Goal: Complete application form: Complete application form

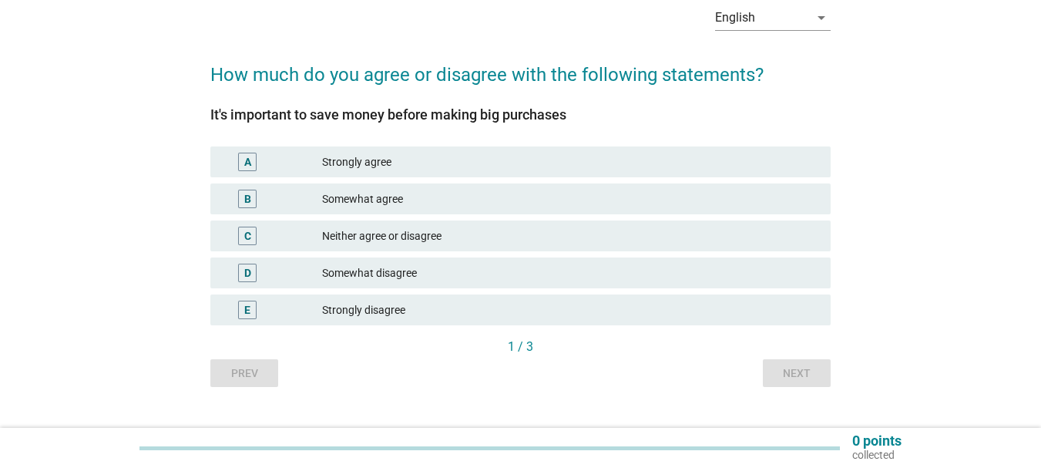
scroll to position [77, 0]
click at [250, 159] on div "A" at bounding box center [247, 161] width 7 height 16
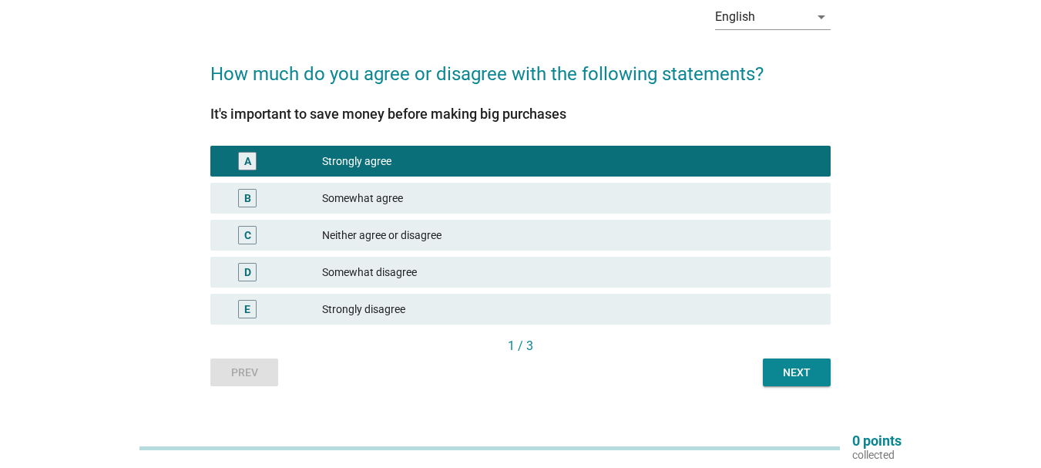
click at [770, 367] on button "Next" at bounding box center [797, 372] width 68 height 28
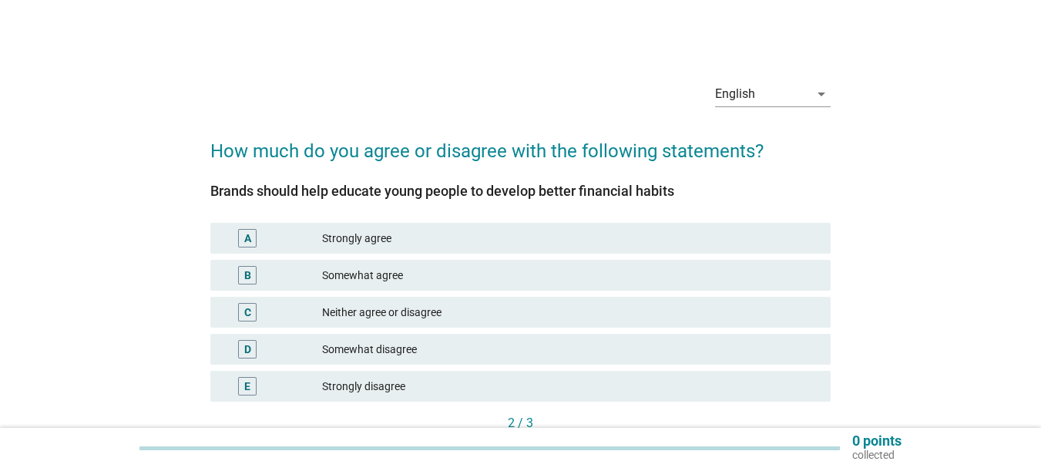
click at [370, 240] on div "Strongly agree" at bounding box center [570, 238] width 496 height 18
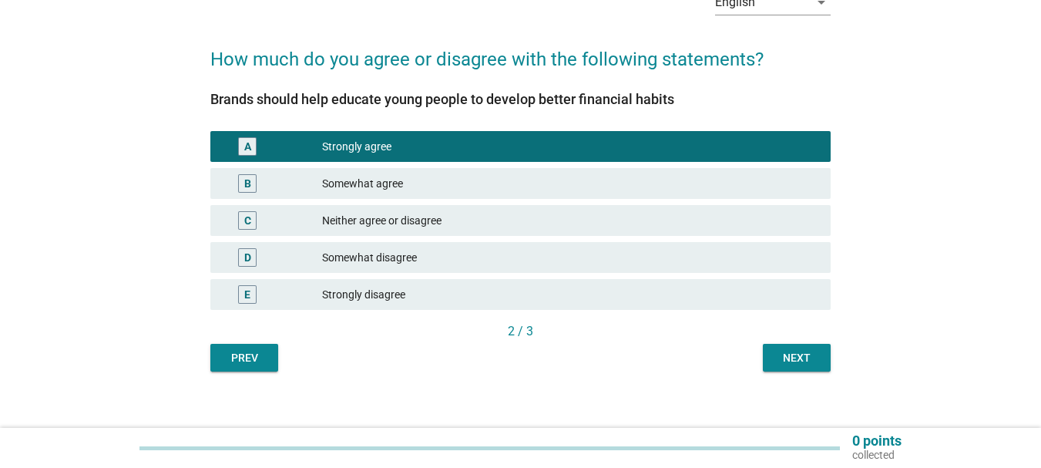
scroll to position [105, 0]
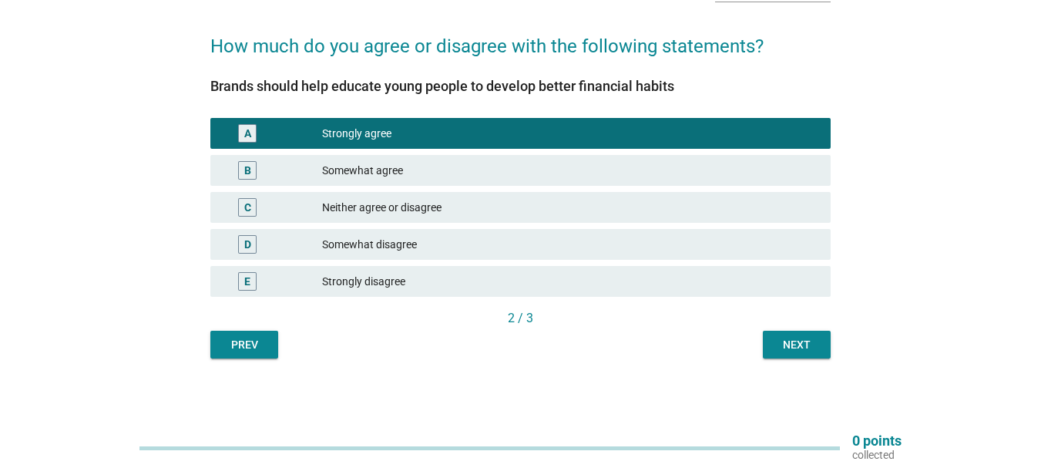
click at [772, 341] on button "Next" at bounding box center [797, 345] width 68 height 28
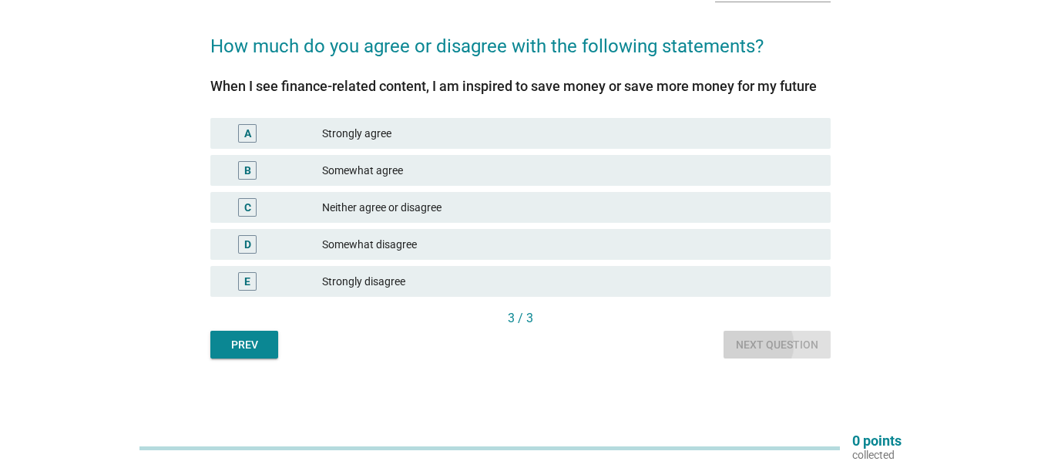
scroll to position [0, 0]
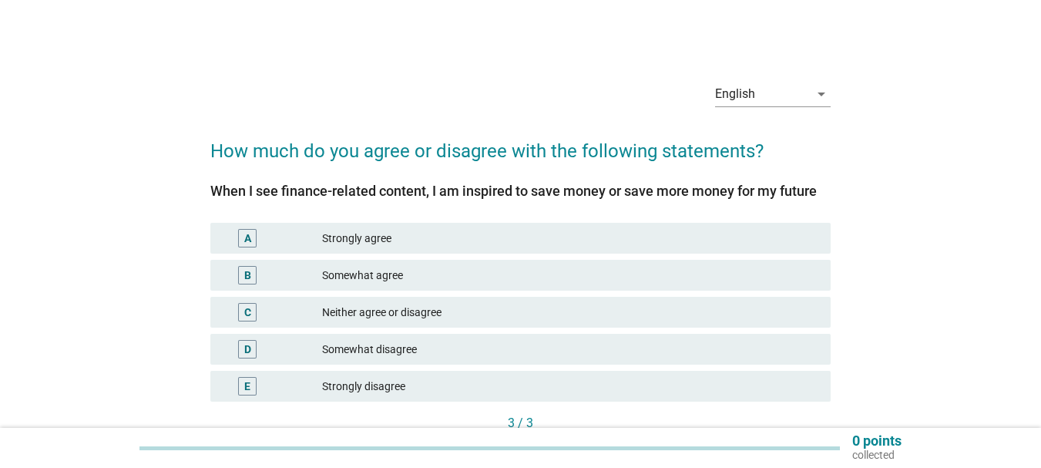
click at [359, 235] on div "Strongly agree" at bounding box center [570, 238] width 496 height 18
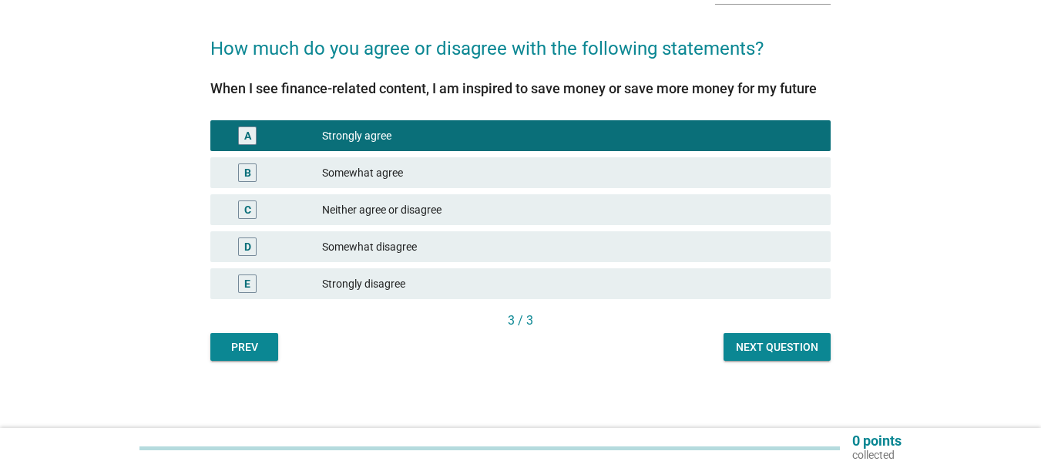
scroll to position [105, 0]
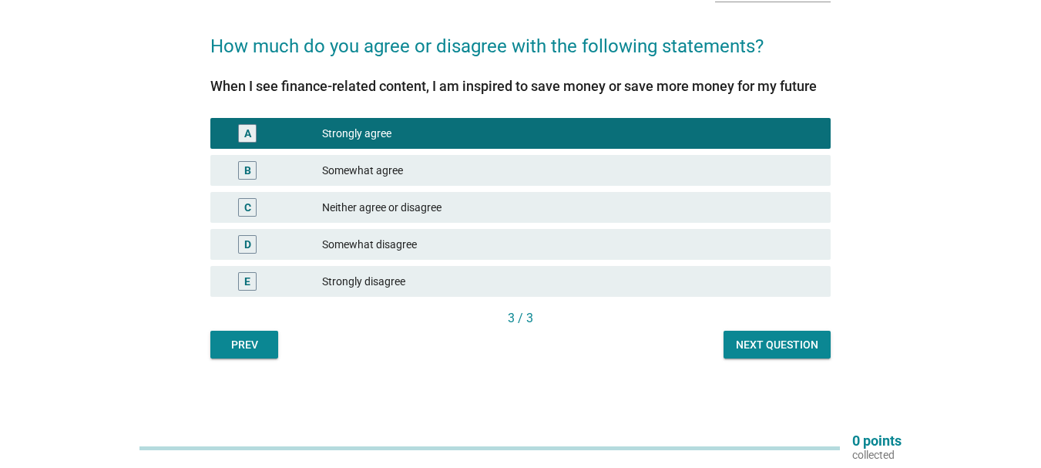
click at [740, 341] on div "Next question" at bounding box center [777, 345] width 82 height 16
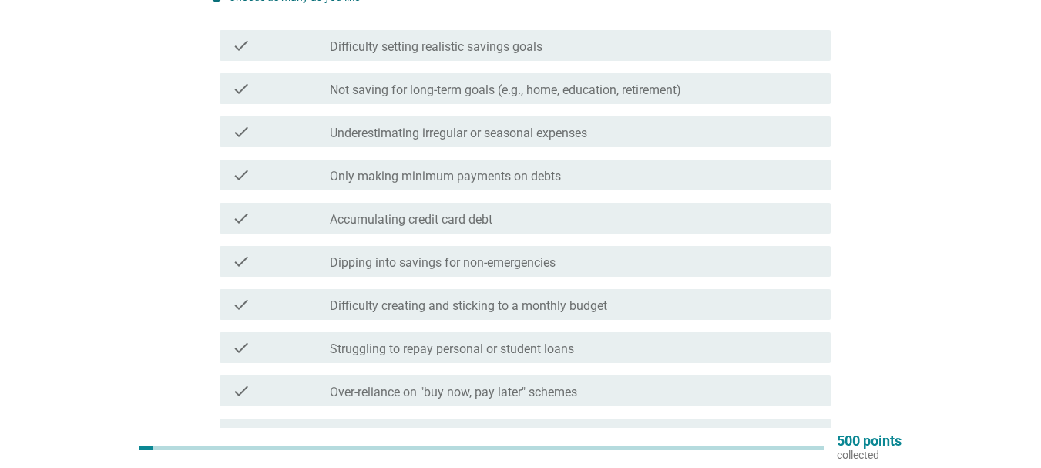
scroll to position [119, 0]
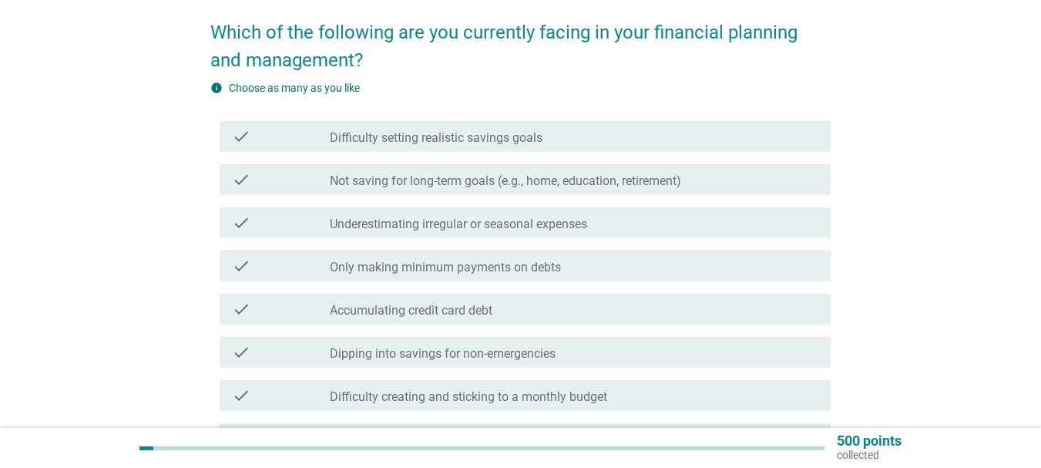
click at [417, 132] on label "Difficulty setting realistic savings goals" at bounding box center [436, 137] width 213 height 15
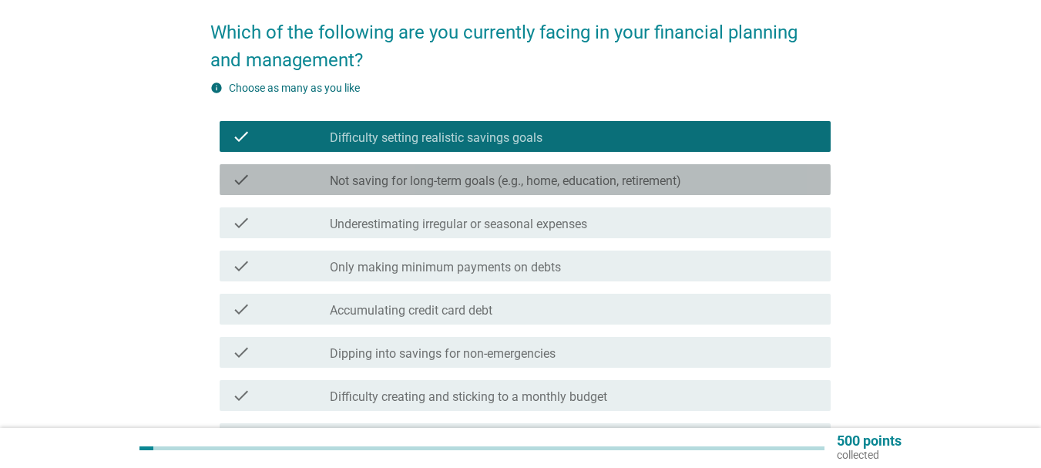
click at [450, 171] on div "check_box_outline_blank Not saving for long-term goals (e.g., home, education, …" at bounding box center [574, 179] width 488 height 18
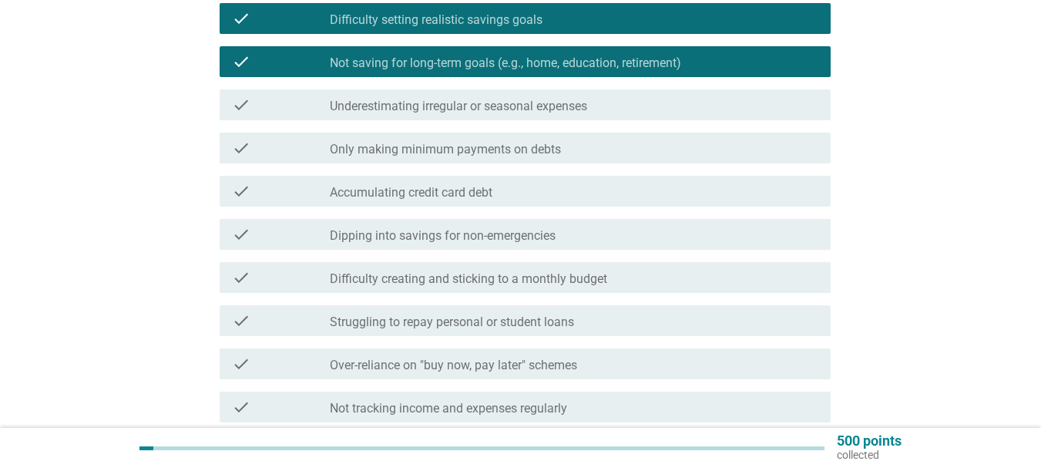
scroll to position [504, 0]
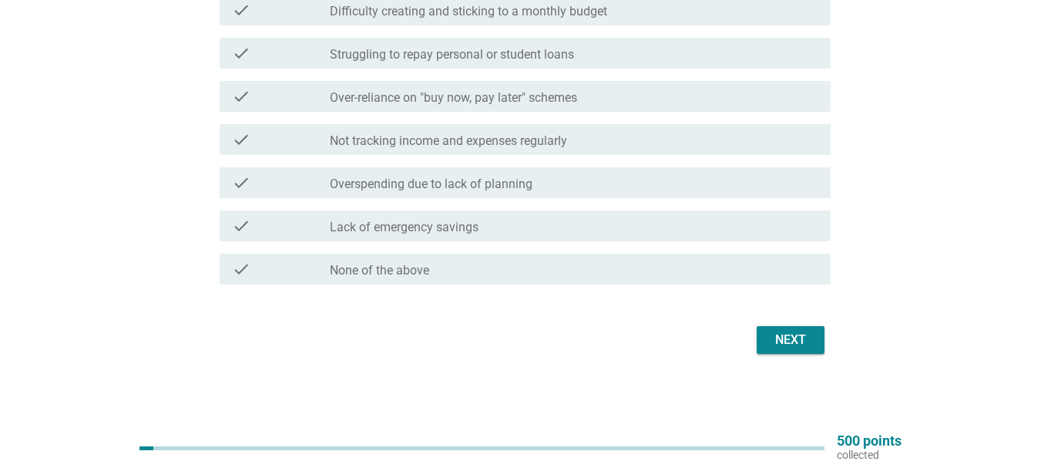
click at [794, 348] on div "Next" at bounding box center [790, 340] width 43 height 18
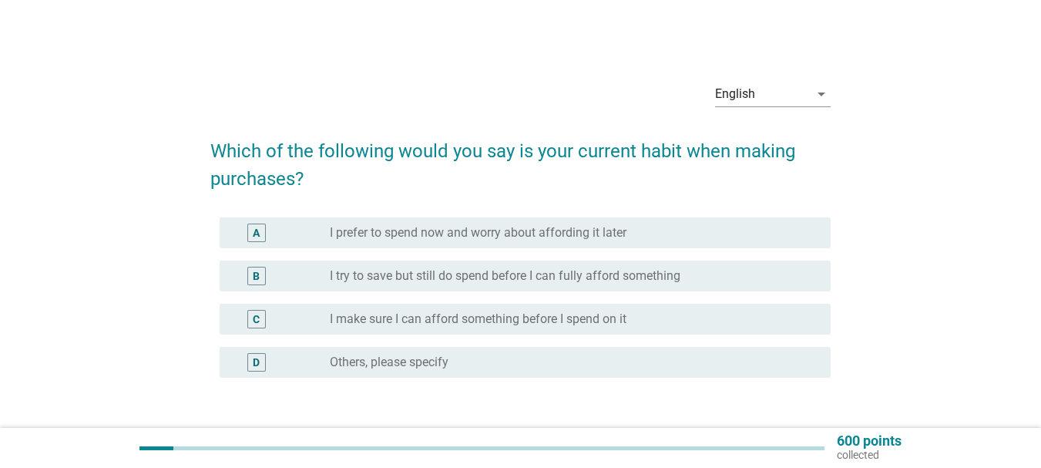
click at [471, 243] on div "A radio_button_unchecked I prefer to spend now and worry about affording it lat…" at bounding box center [525, 232] width 611 height 31
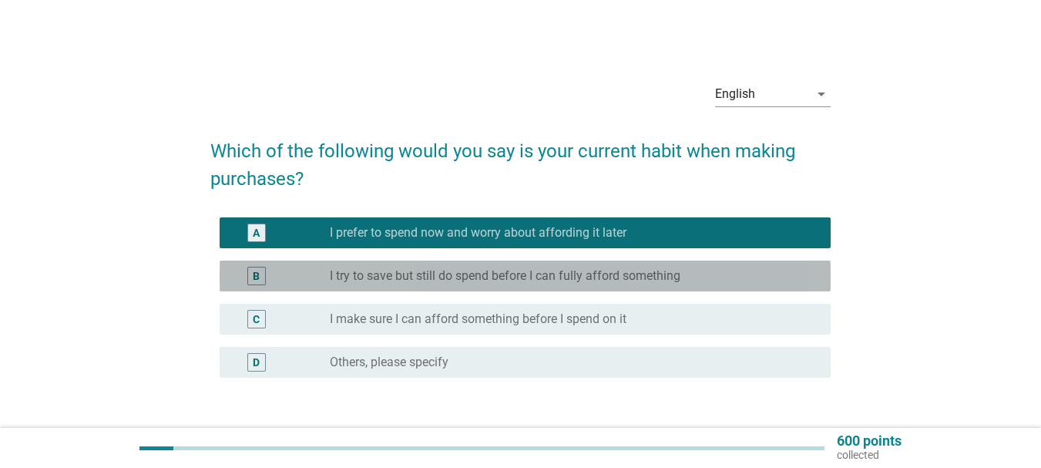
click at [490, 274] on label "I try to save but still do spend before I can fully afford something" at bounding box center [505, 275] width 351 height 15
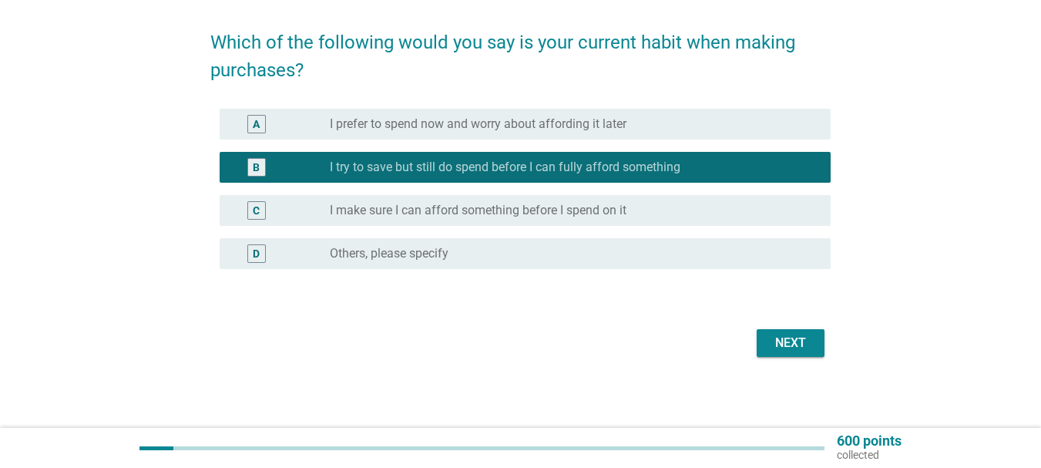
scroll to position [112, 0]
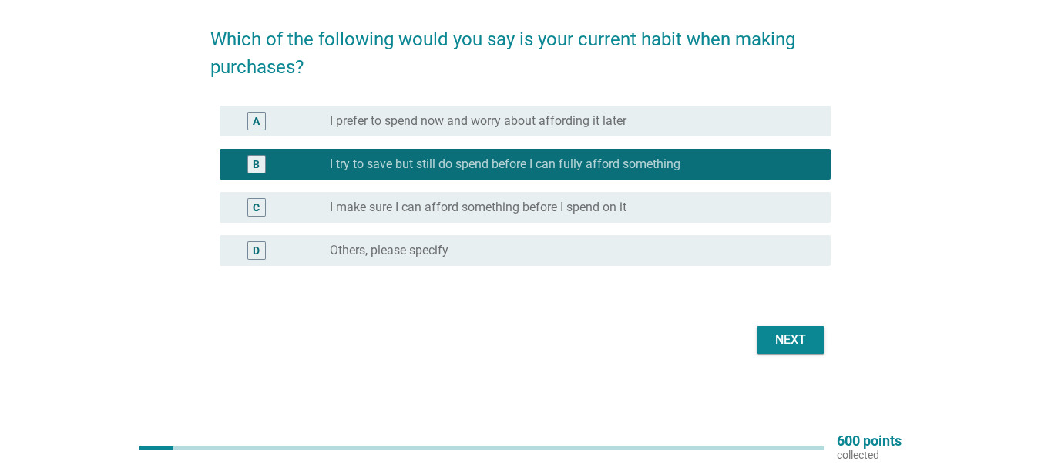
click at [787, 346] on div "Next" at bounding box center [790, 340] width 43 height 18
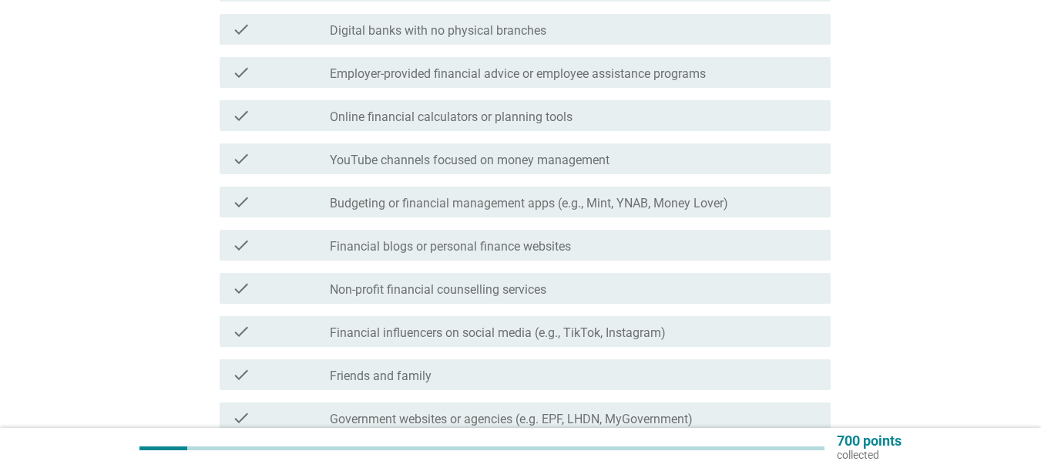
scroll to position [308, 0]
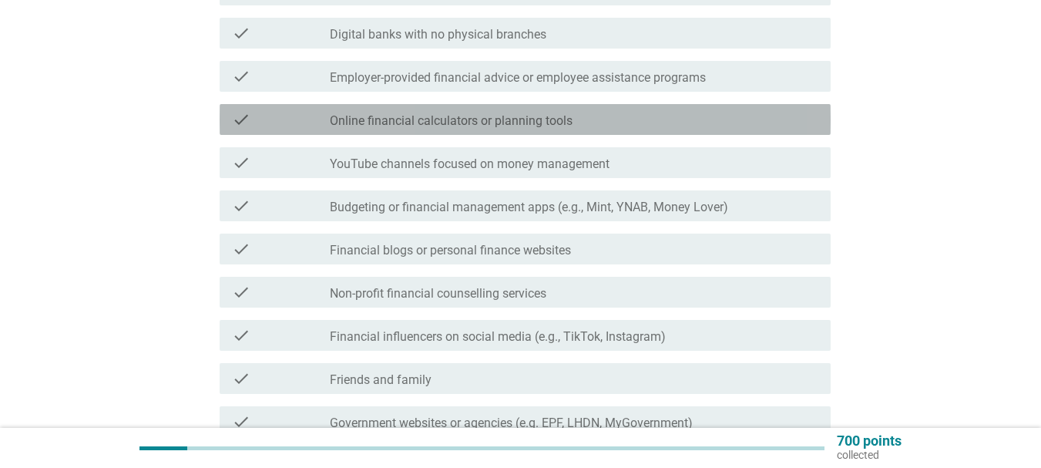
click at [384, 128] on label "Online financial calculators or planning tools" at bounding box center [451, 120] width 243 height 15
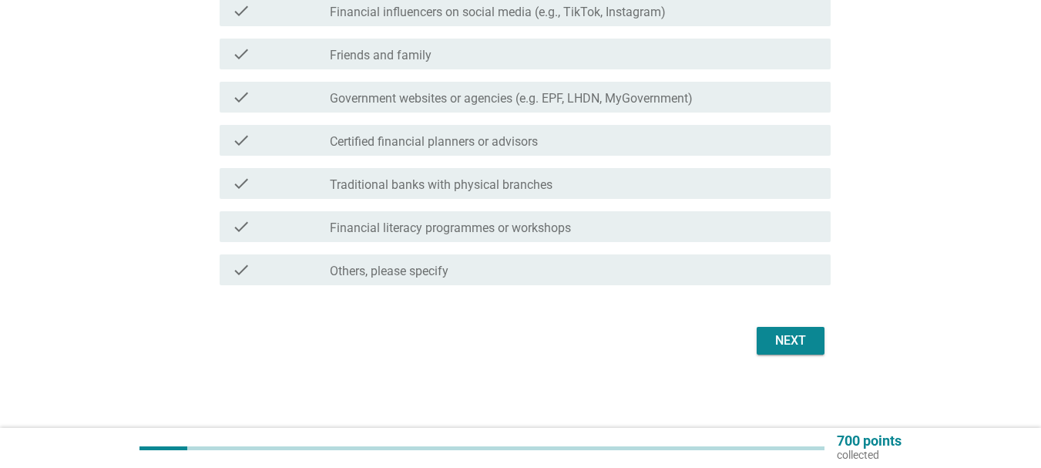
scroll to position [633, 0]
click at [765, 339] on button "Next" at bounding box center [791, 340] width 68 height 28
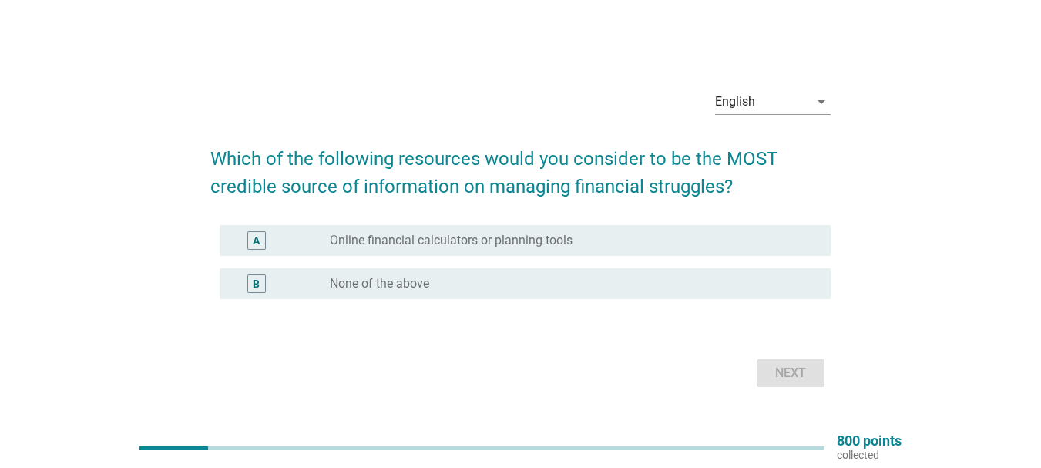
click at [371, 243] on label "Online financial calculators or planning tools" at bounding box center [451, 240] width 243 height 15
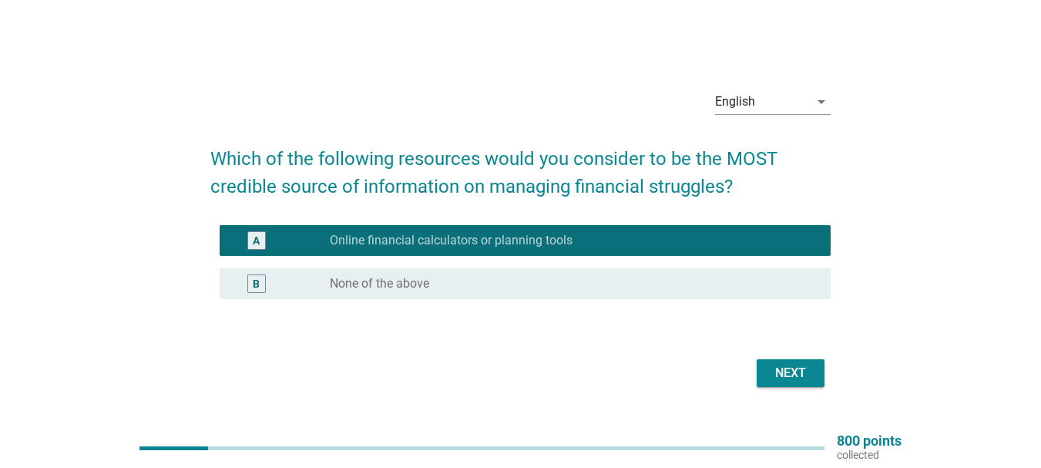
click at [776, 367] on div "Next" at bounding box center [790, 373] width 43 height 18
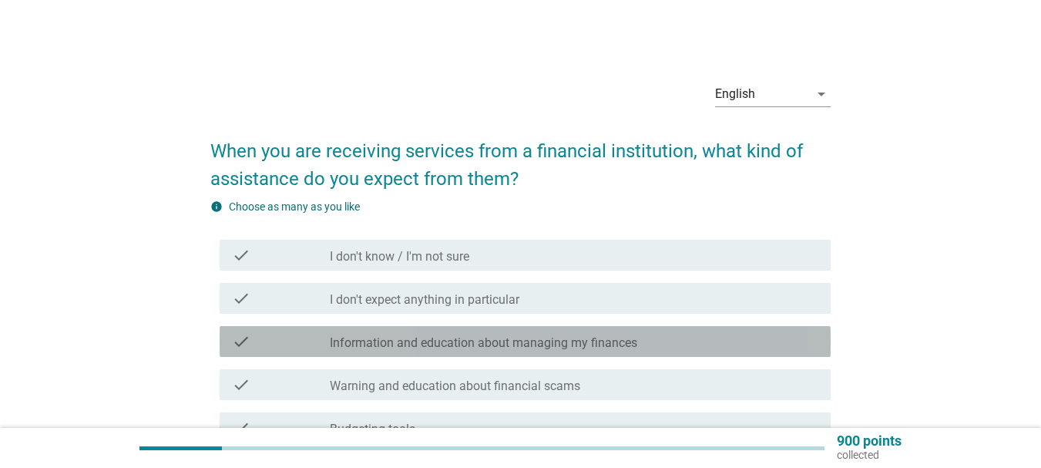
drag, startPoint x: 385, startPoint y: 341, endPoint x: 395, endPoint y: 342, distance: 10.1
click at [385, 341] on label "Information and education about managing my finances" at bounding box center [483, 342] width 307 height 15
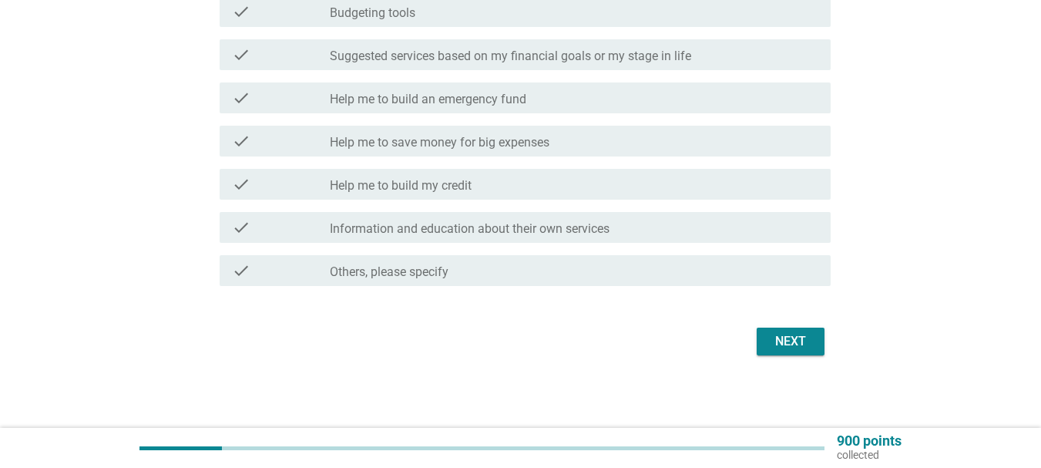
scroll to position [418, 0]
click at [801, 341] on div "Next" at bounding box center [790, 340] width 43 height 18
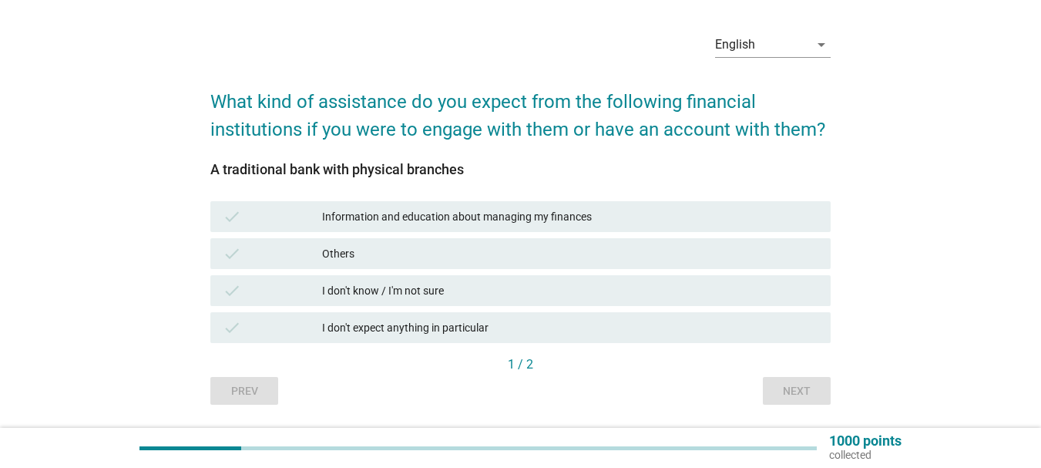
scroll to position [77, 0]
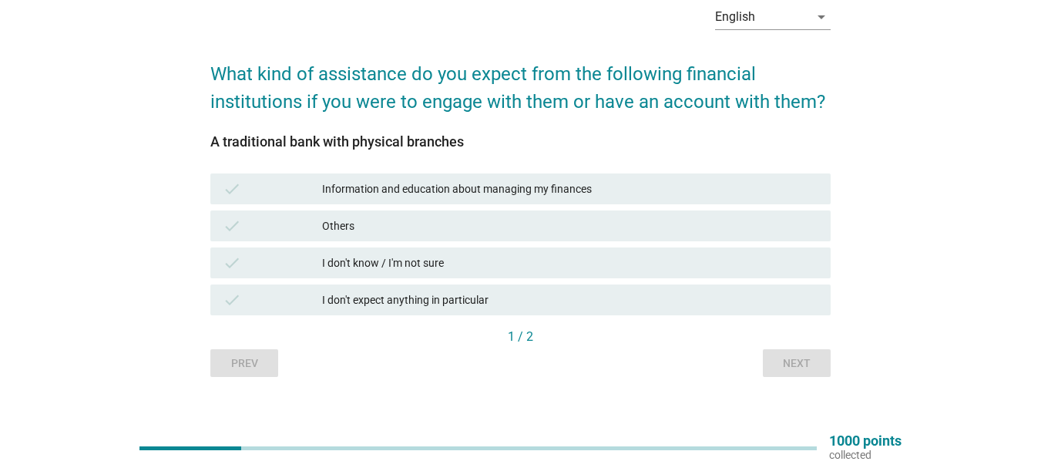
click at [427, 199] on div "check Information and education about managing my finances" at bounding box center [520, 188] width 620 height 31
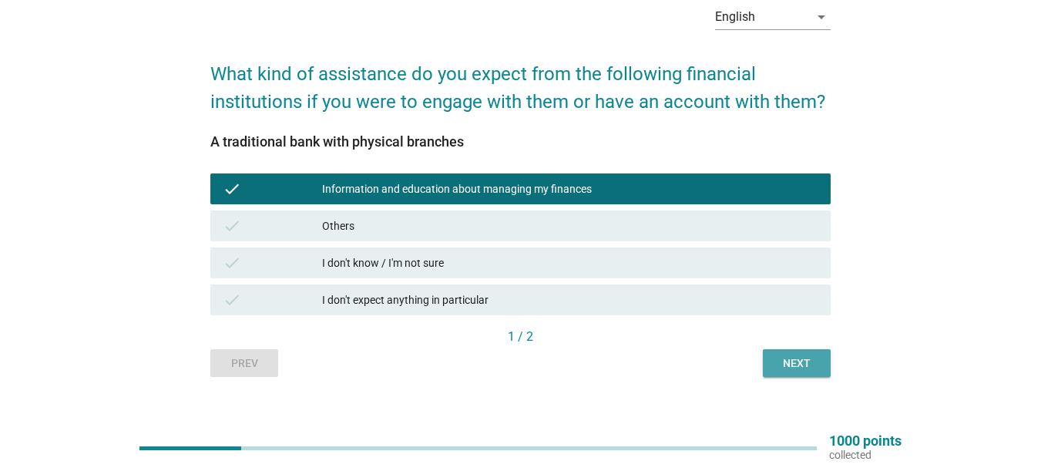
click at [811, 368] on div "Next" at bounding box center [796, 363] width 43 height 16
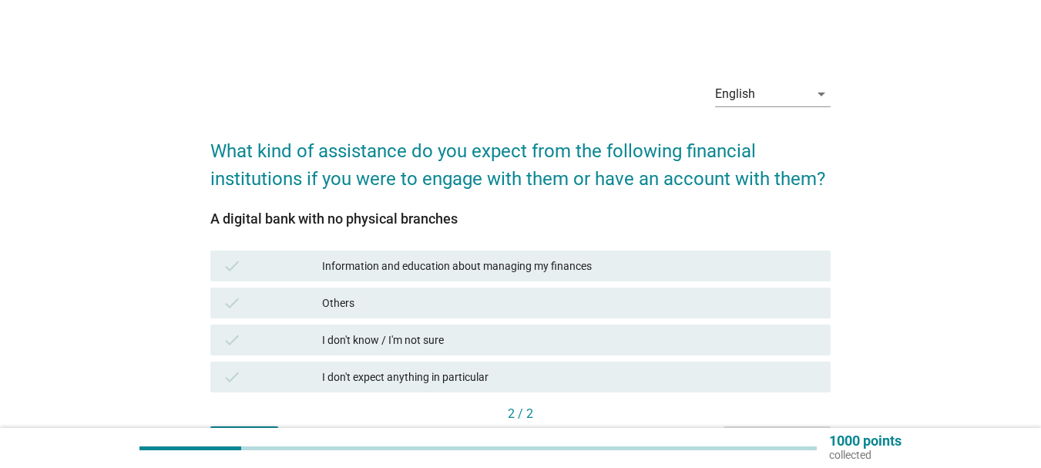
click at [402, 257] on div "Information and education about managing my finances" at bounding box center [570, 266] width 496 height 18
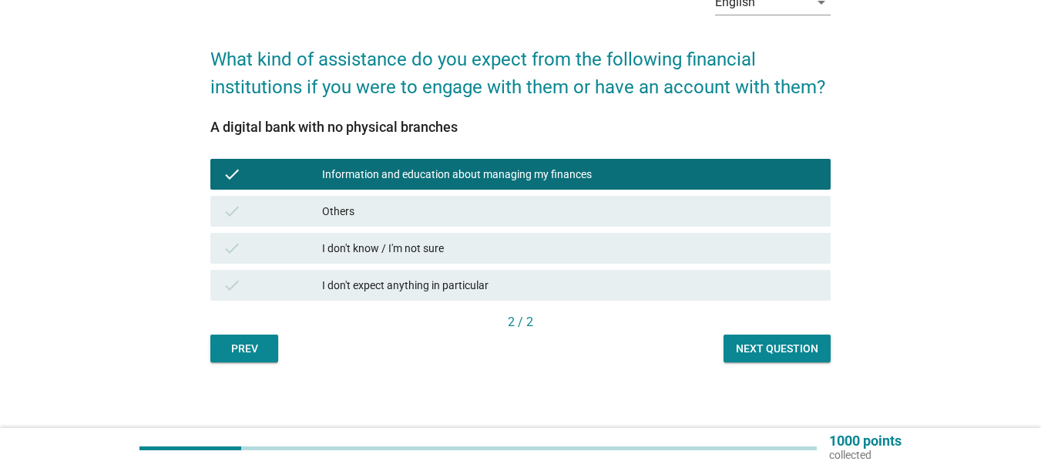
scroll to position [96, 0]
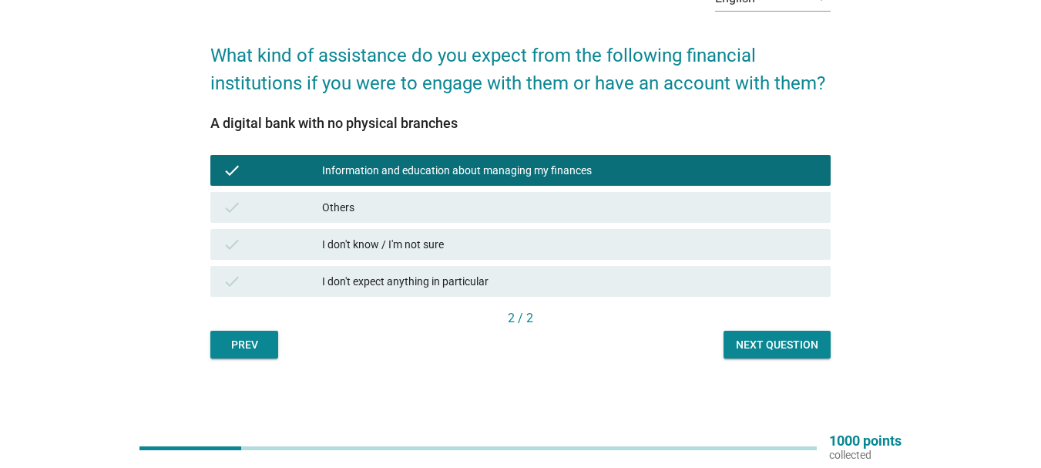
click at [767, 349] on div "Next question" at bounding box center [777, 345] width 82 height 16
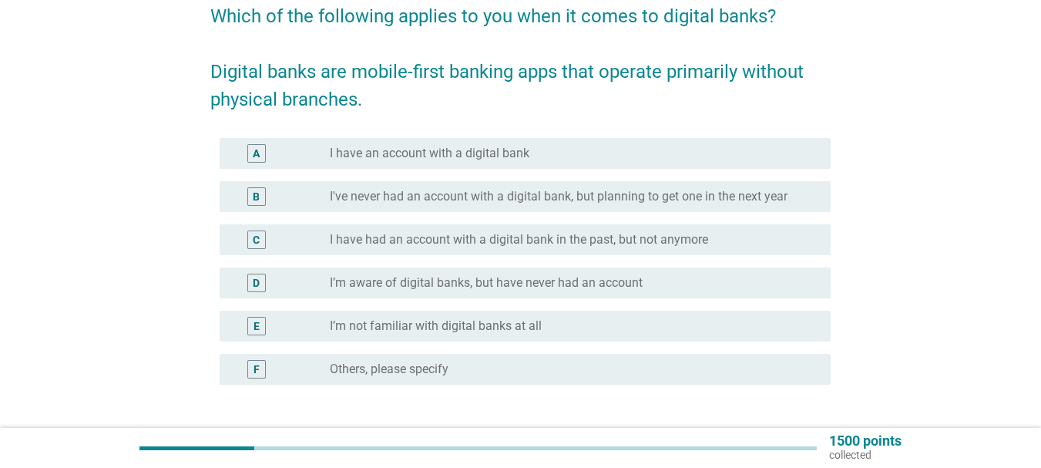
scroll to position [154, 0]
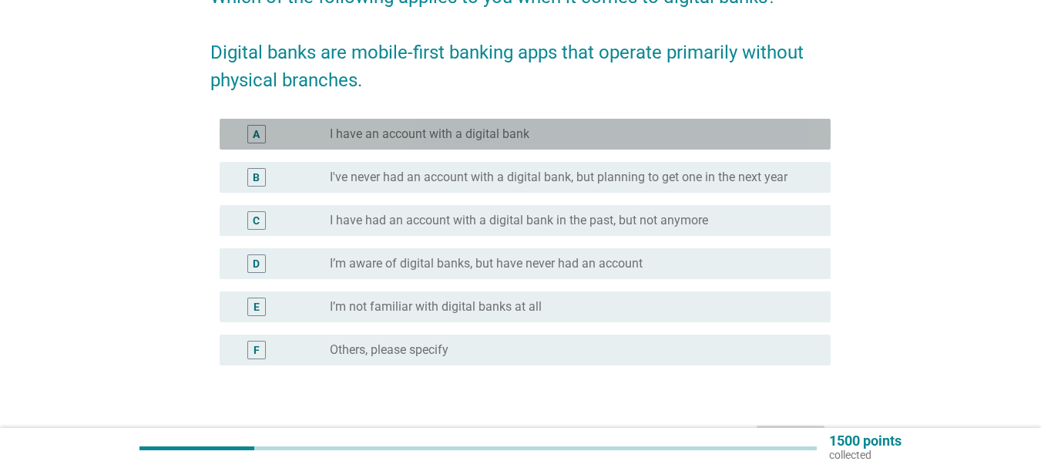
click at [415, 130] on label "I have an account with a digital bank" at bounding box center [430, 133] width 200 height 15
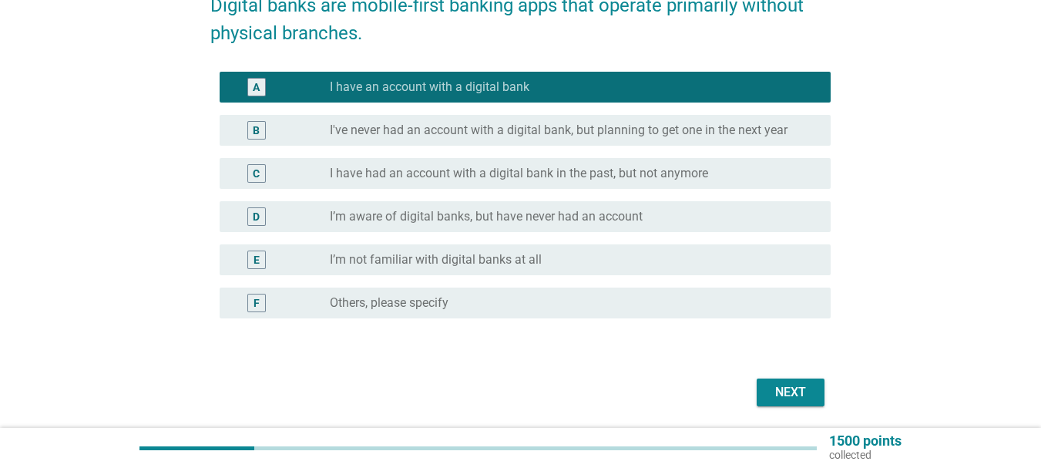
scroll to position [253, 0]
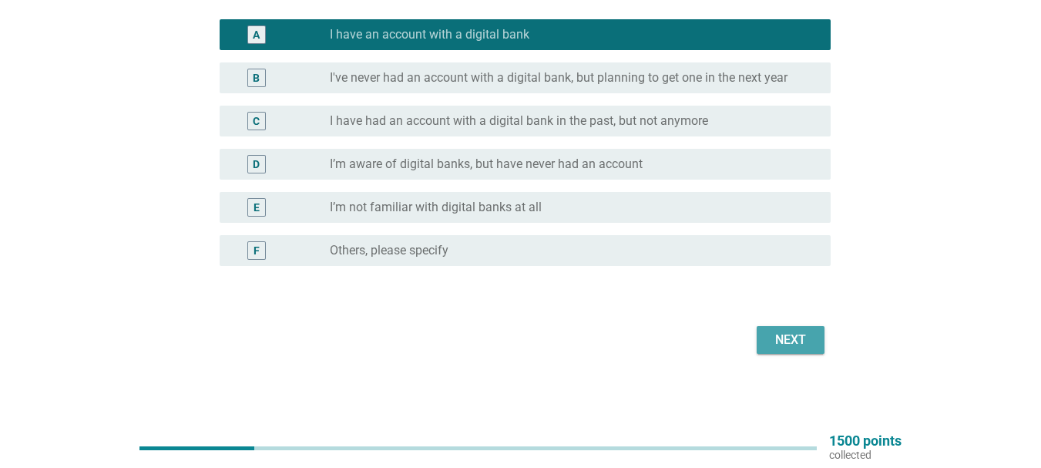
click at [804, 344] on div "Next" at bounding box center [790, 340] width 43 height 18
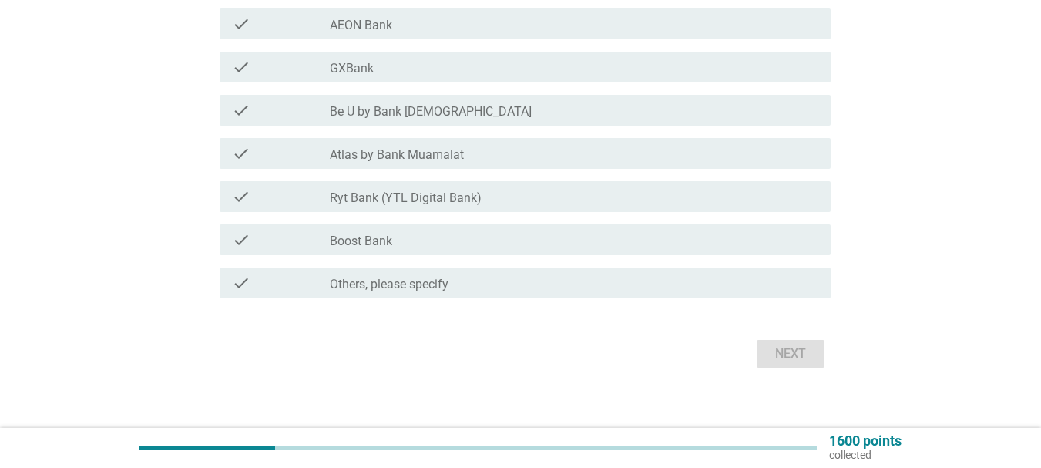
scroll to position [304, 0]
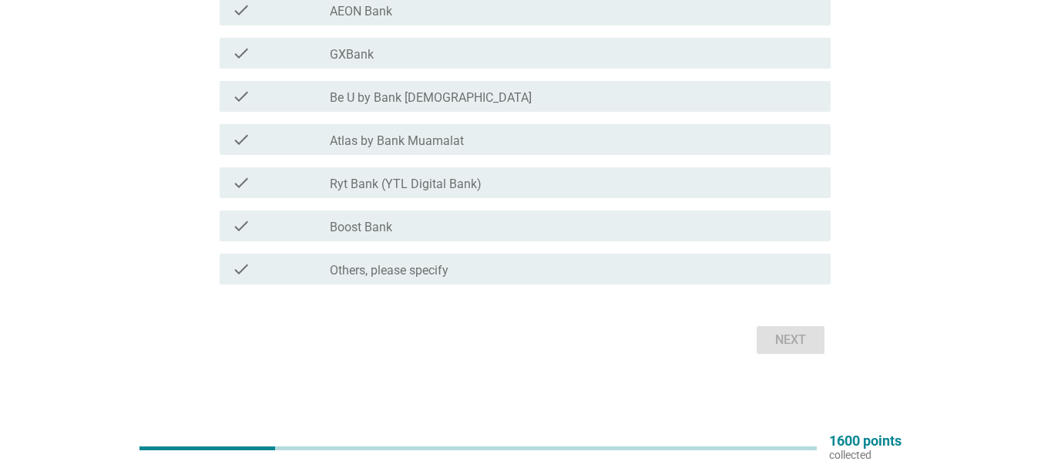
click at [447, 223] on div "check_box_outline_blank Boost Bank" at bounding box center [574, 225] width 488 height 18
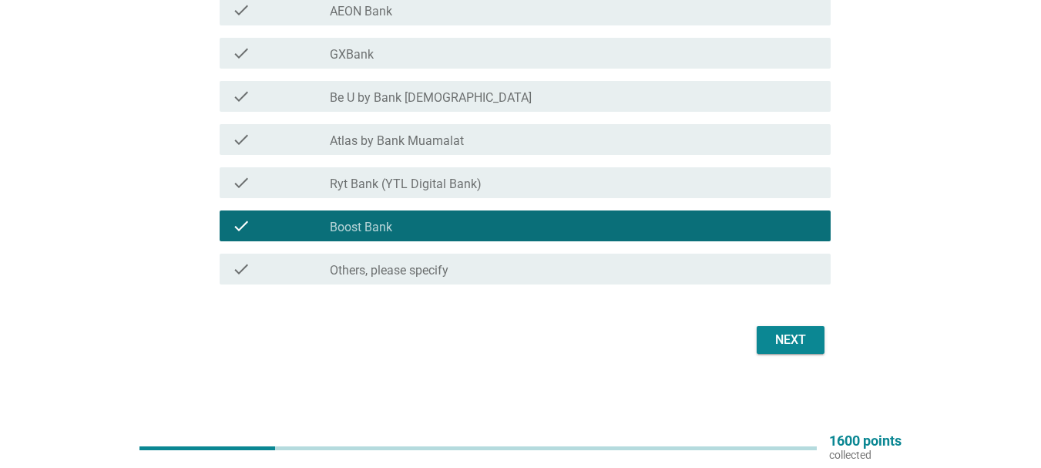
click at [773, 338] on div "Next" at bounding box center [790, 340] width 43 height 18
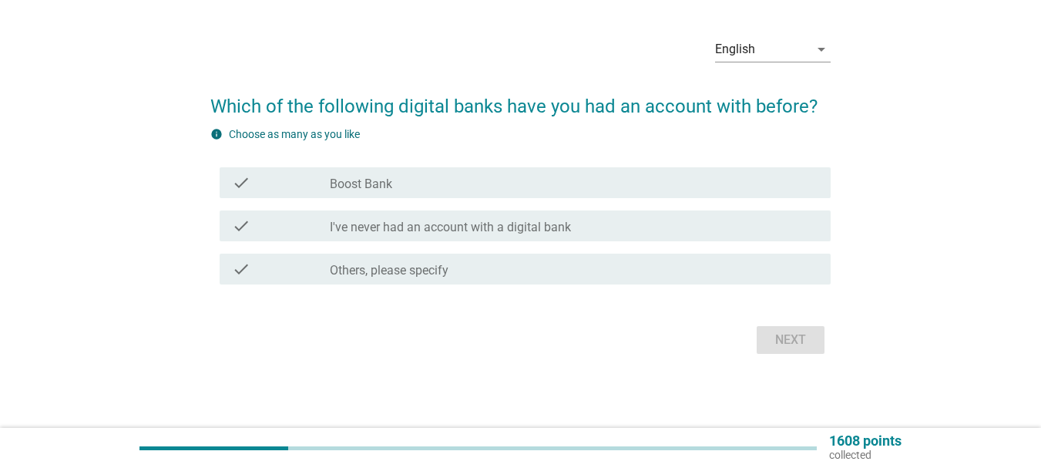
scroll to position [0, 0]
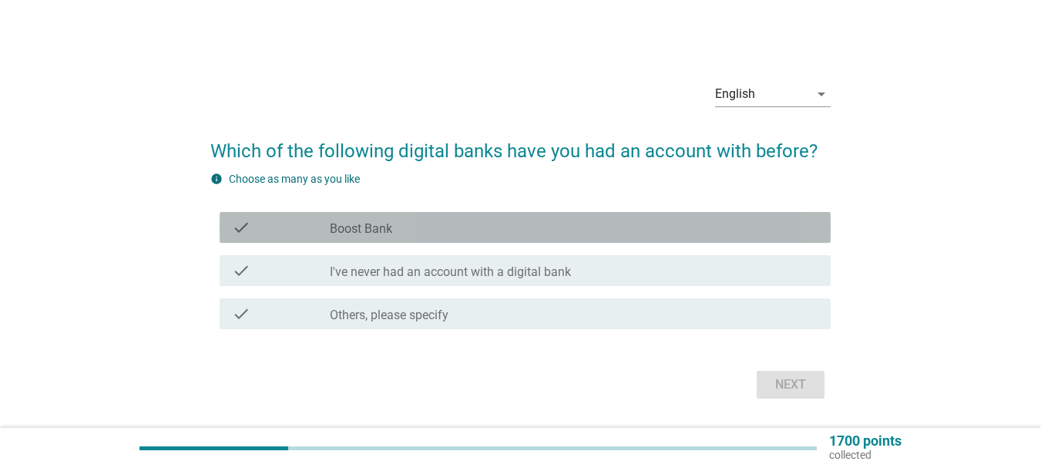
click at [418, 229] on div "check_box_outline_blank Boost Bank" at bounding box center [574, 227] width 488 height 18
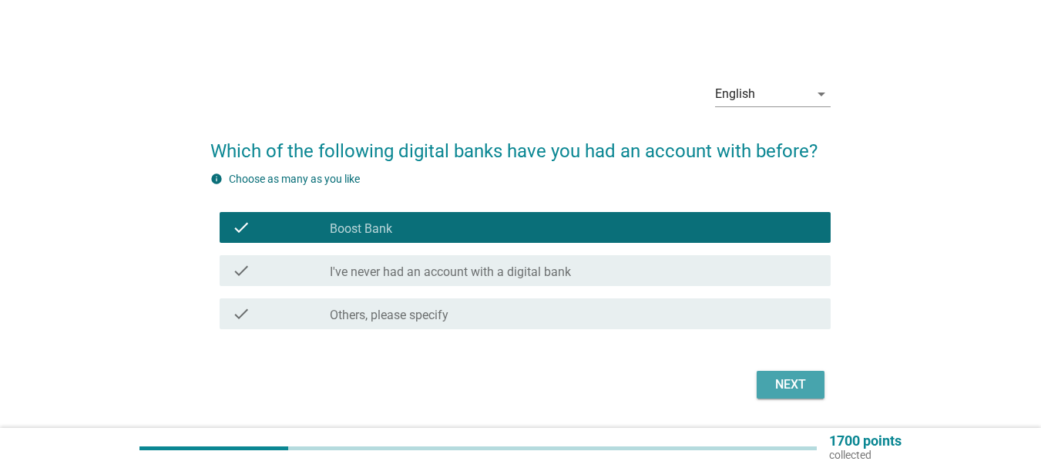
click at [801, 386] on div "Next" at bounding box center [790, 384] width 43 height 18
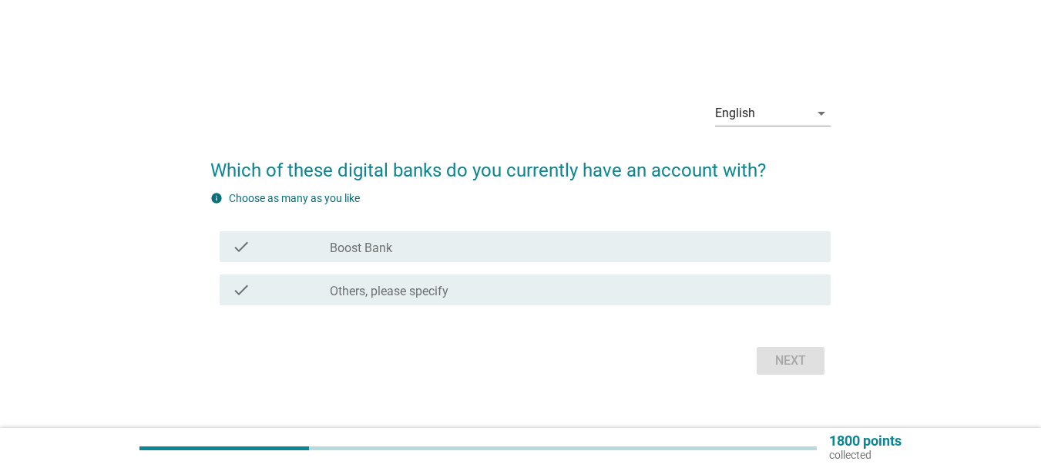
click at [406, 240] on div "check_box_outline_blank Boost Bank" at bounding box center [574, 246] width 488 height 18
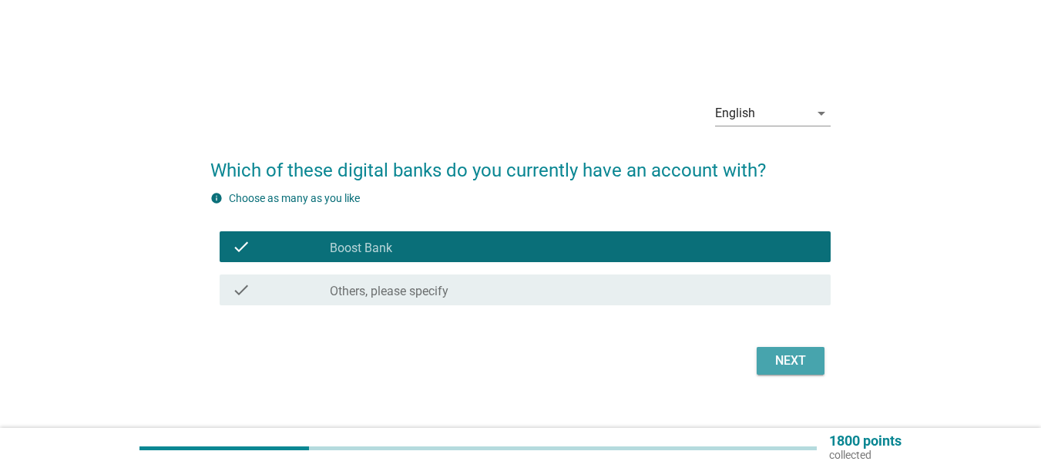
click at [821, 362] on button "Next" at bounding box center [791, 361] width 68 height 28
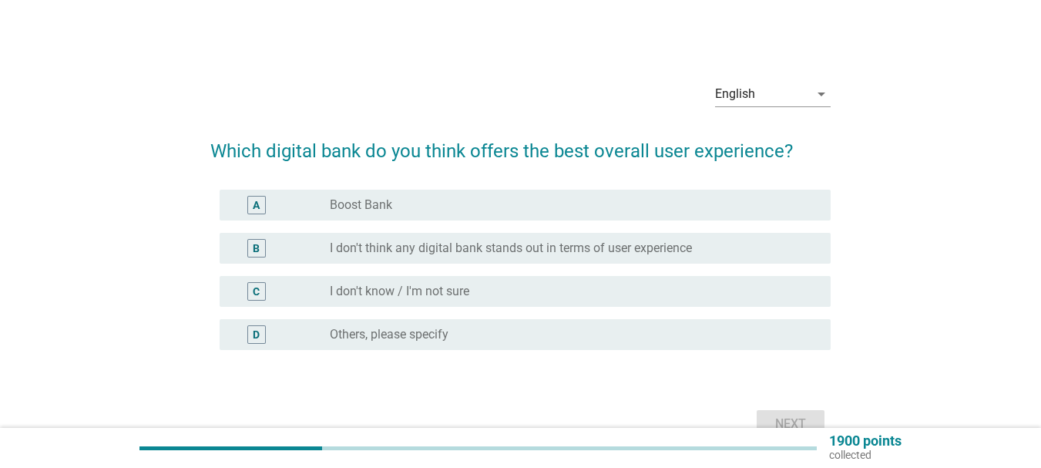
click at [369, 208] on label "Boost Bank" at bounding box center [361, 204] width 62 height 15
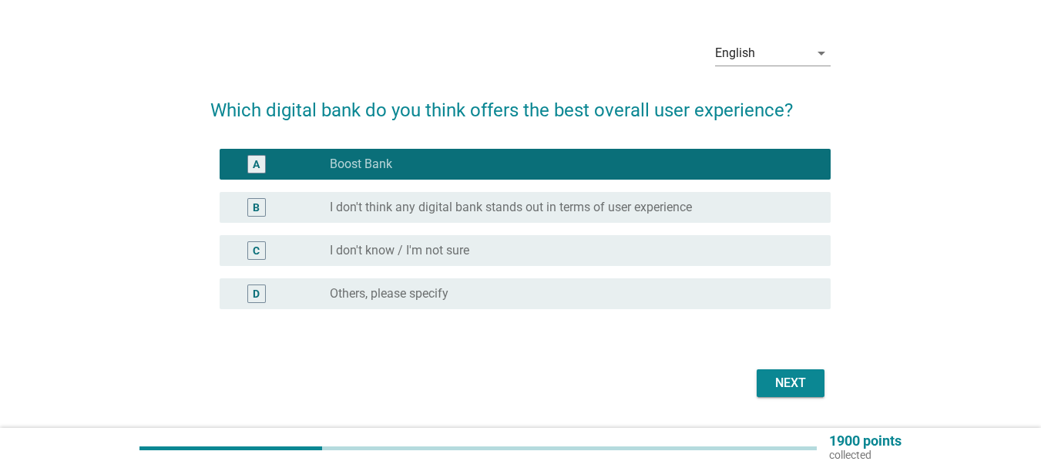
scroll to position [77, 0]
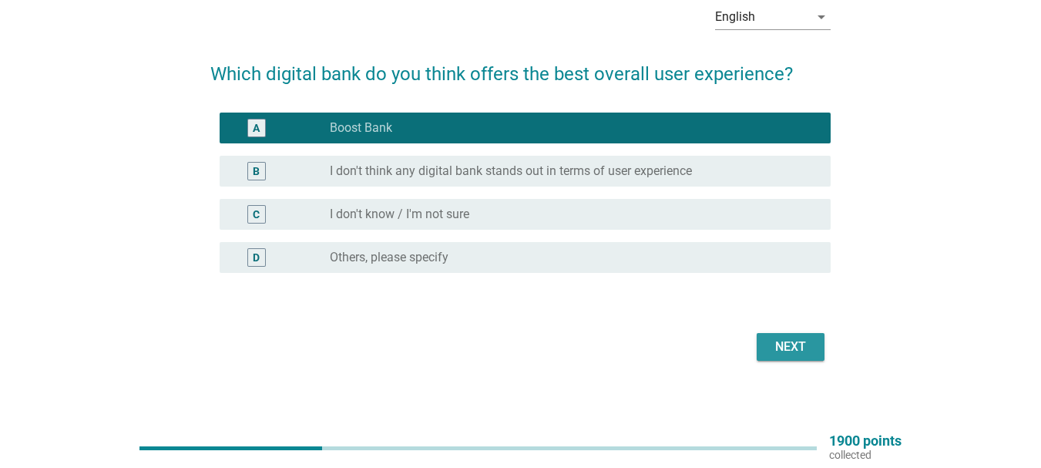
click at [777, 341] on div "Next" at bounding box center [790, 346] width 43 height 18
click at [777, 341] on div "Next" at bounding box center [520, 346] width 620 height 37
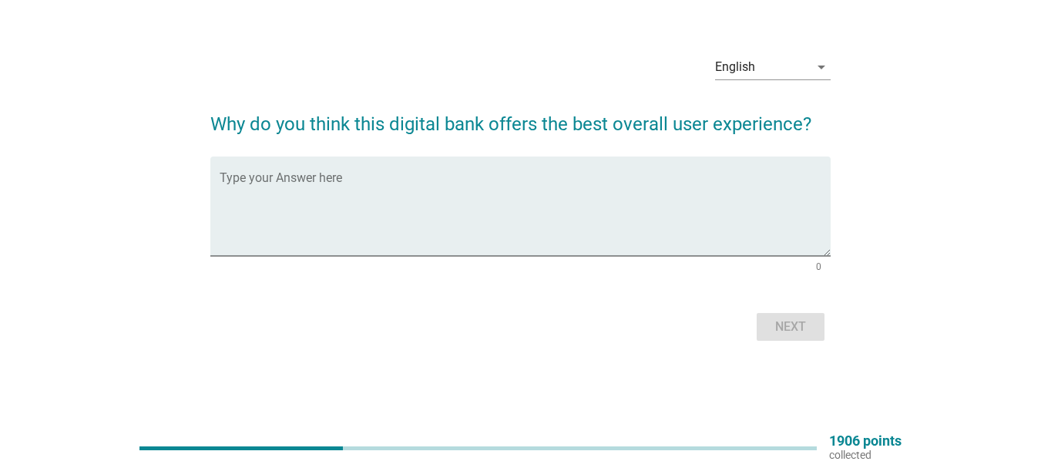
scroll to position [0, 0]
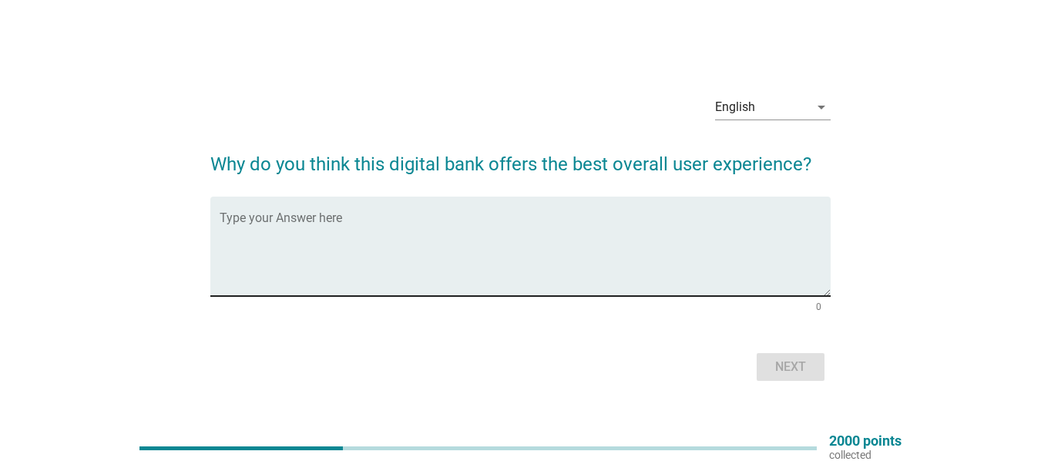
click at [497, 251] on textarea "Type your Answer here" at bounding box center [525, 255] width 611 height 81
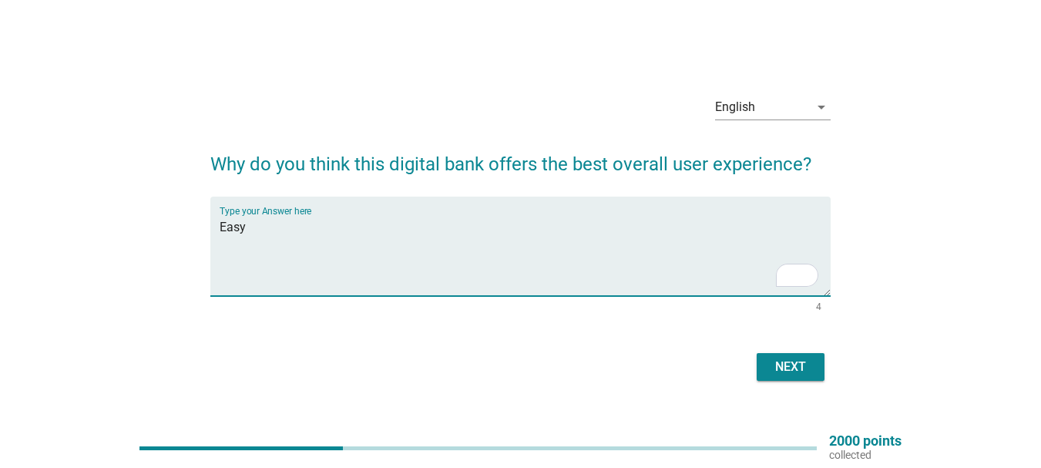
scroll to position [40, 0]
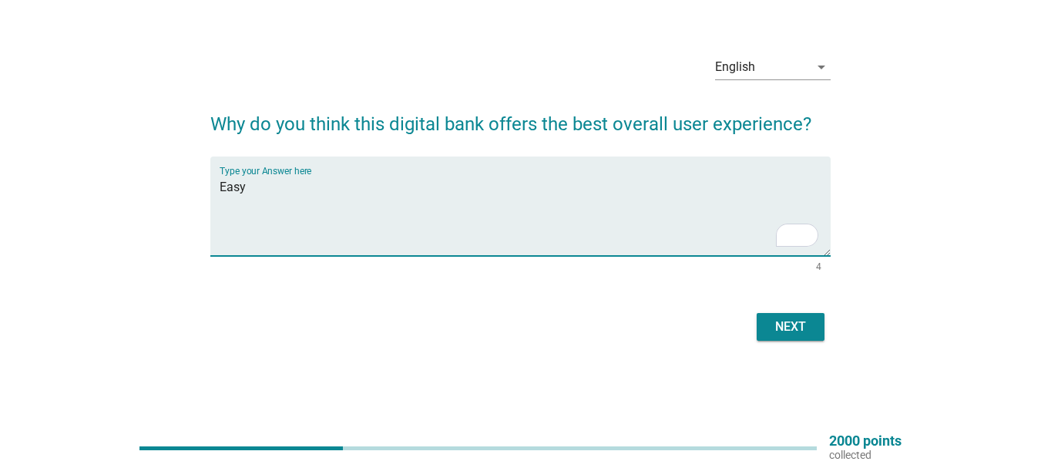
type textarea "Easy"
click at [780, 341] on div "Next" at bounding box center [520, 326] width 620 height 37
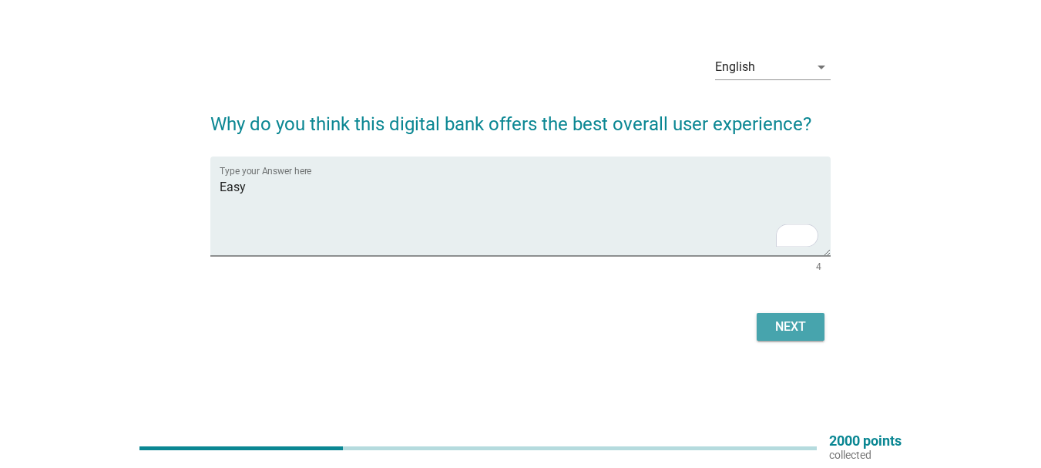
click at [787, 324] on div "Next" at bounding box center [790, 326] width 43 height 18
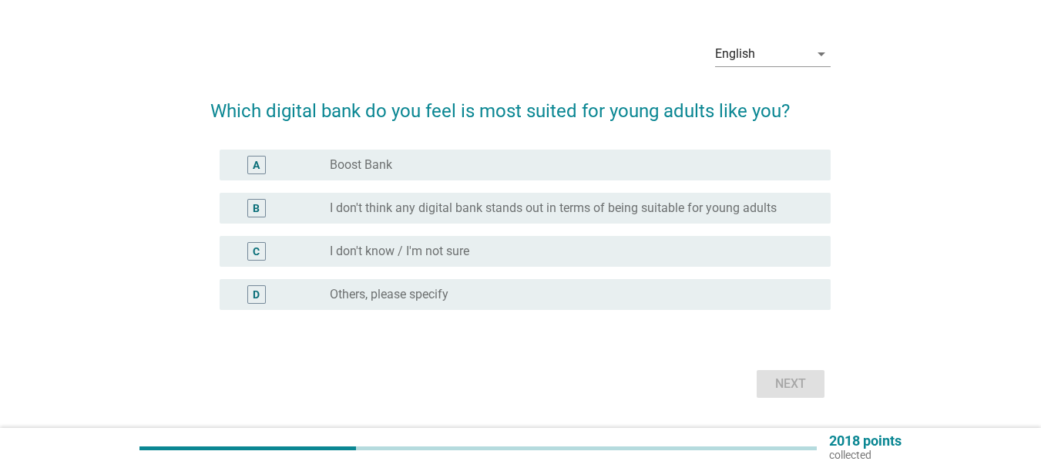
scroll to position [0, 0]
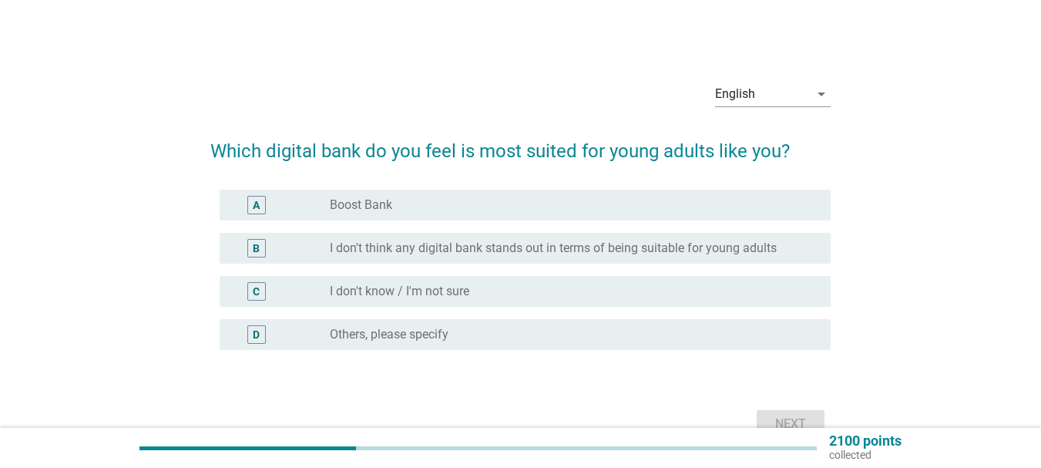
drag, startPoint x: 407, startPoint y: 213, endPoint x: 415, endPoint y: 217, distance: 9.7
click at [407, 213] on div "radio_button_unchecked Boost Bank" at bounding box center [574, 205] width 488 height 18
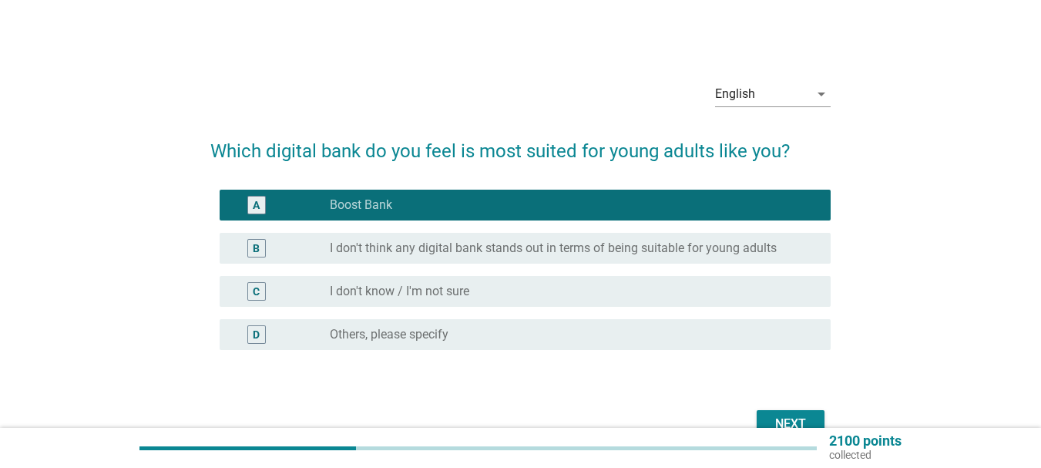
click at [799, 415] on div "Next" at bounding box center [790, 424] width 43 height 18
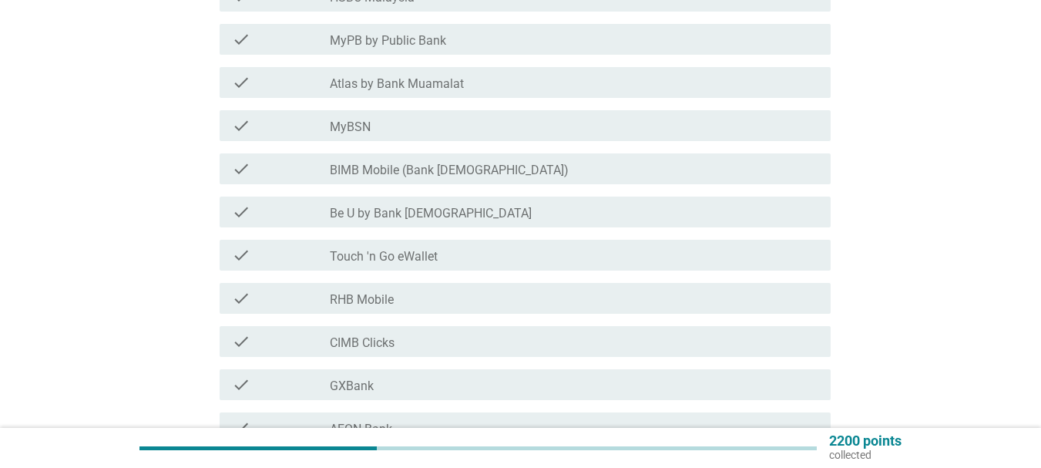
scroll to position [308, 0]
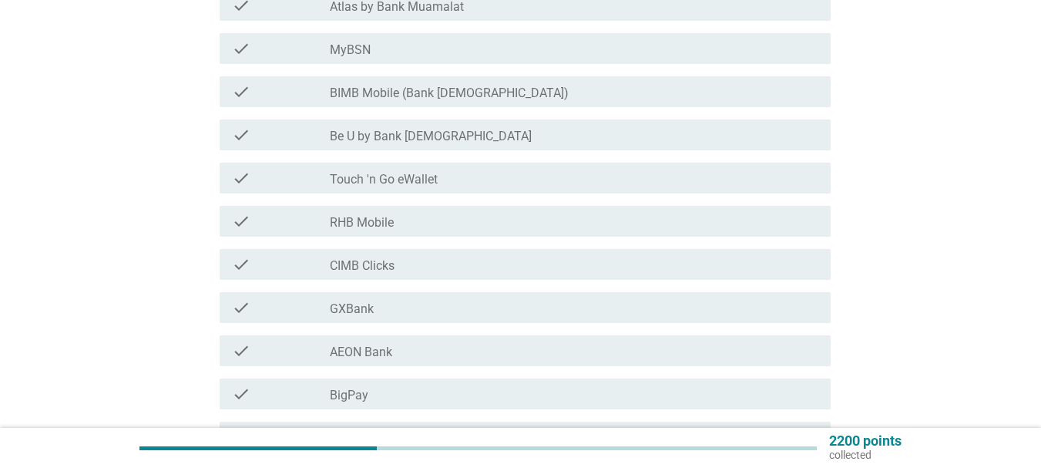
click at [361, 174] on label "Touch 'n Go eWallet" at bounding box center [384, 179] width 108 height 15
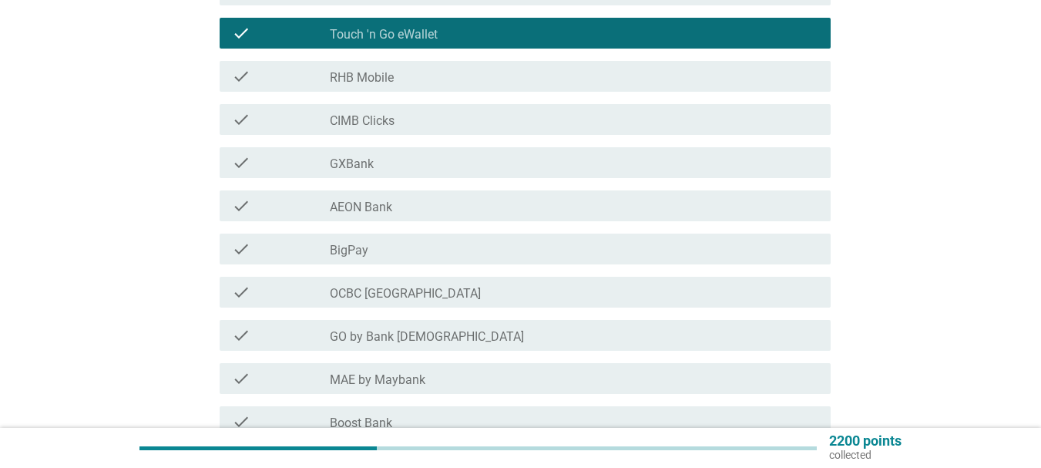
scroll to position [462, 0]
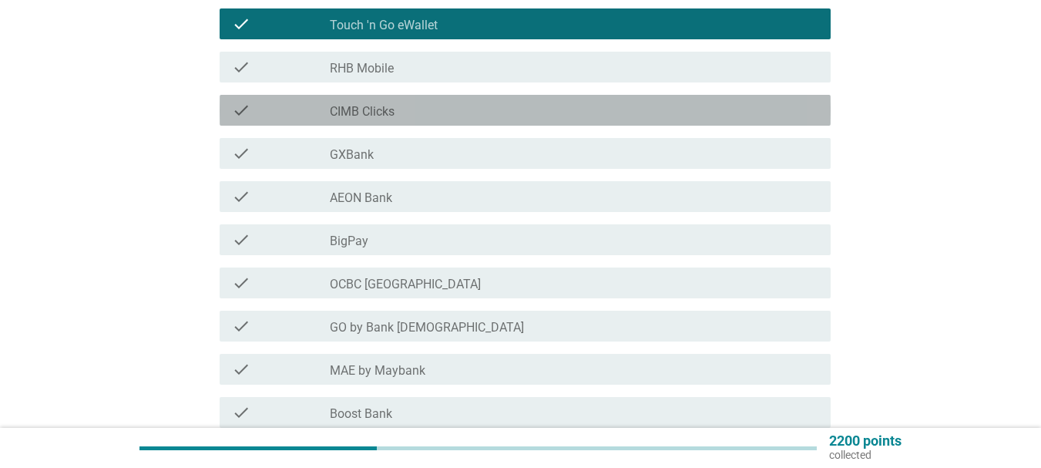
click at [374, 116] on label "CIMB Clicks" at bounding box center [362, 111] width 65 height 15
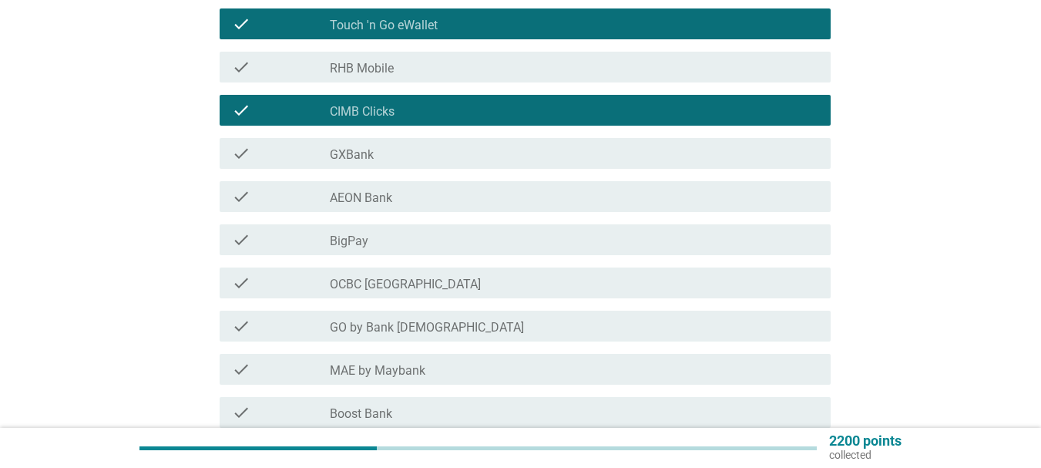
scroll to position [649, 0]
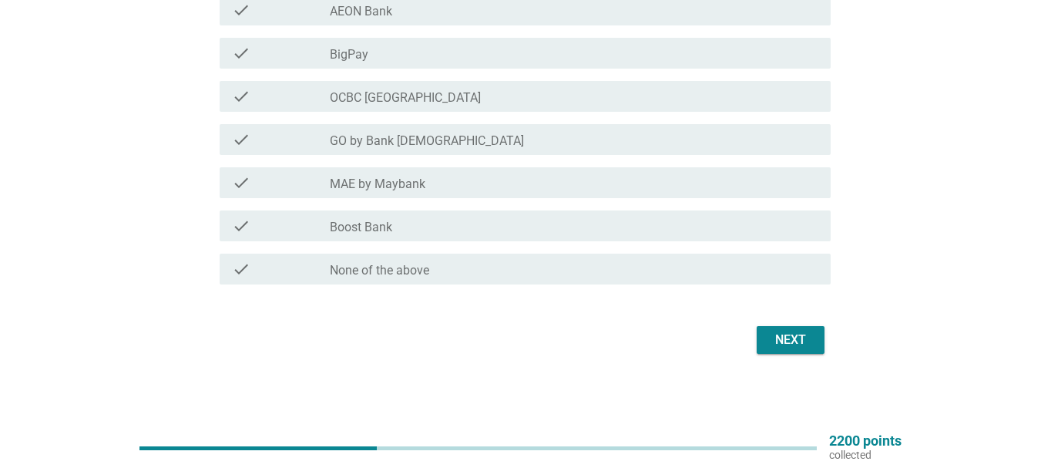
click at [400, 183] on label "MAE by Maybank" at bounding box center [378, 183] width 96 height 15
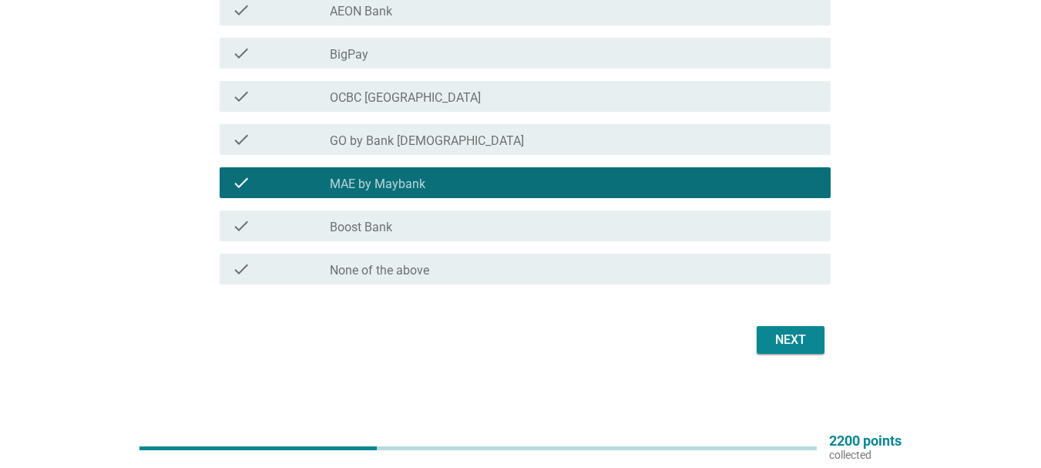
click at [430, 225] on div "check_box_outline_blank Boost Bank" at bounding box center [574, 225] width 488 height 18
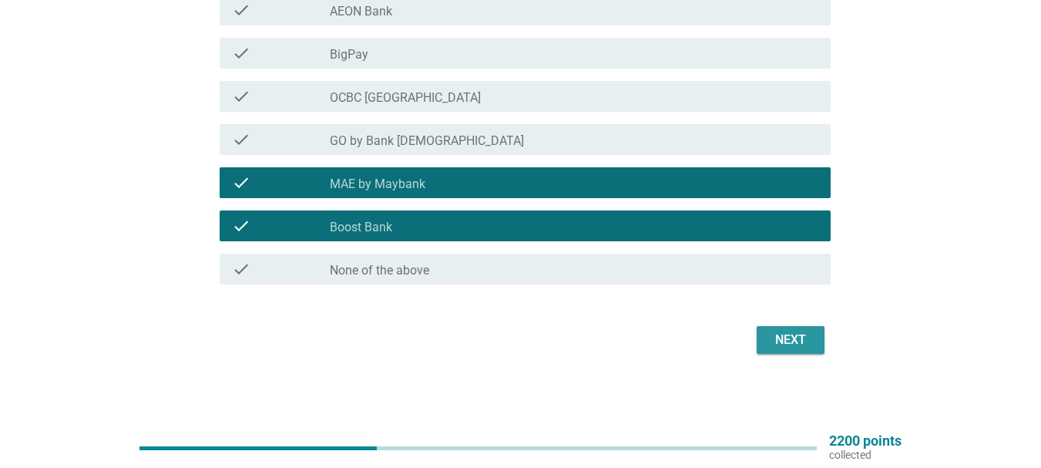
click at [812, 336] on button "Next" at bounding box center [791, 340] width 68 height 28
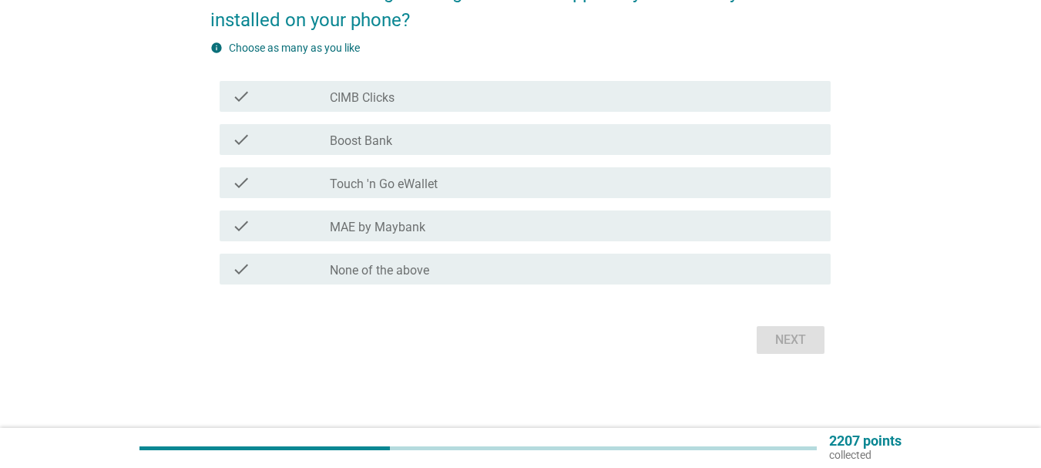
scroll to position [0, 0]
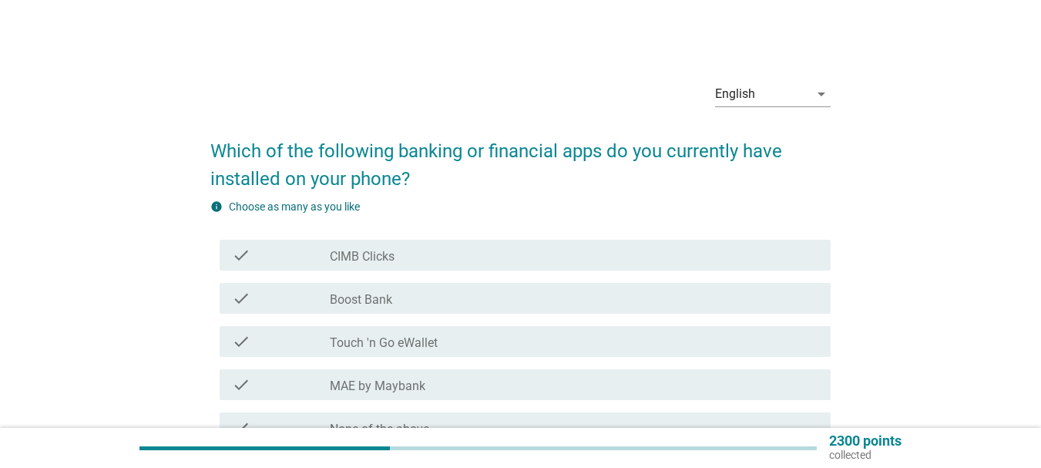
click at [421, 263] on div "check_box_outline_blank CIMB Clicks" at bounding box center [574, 255] width 488 height 18
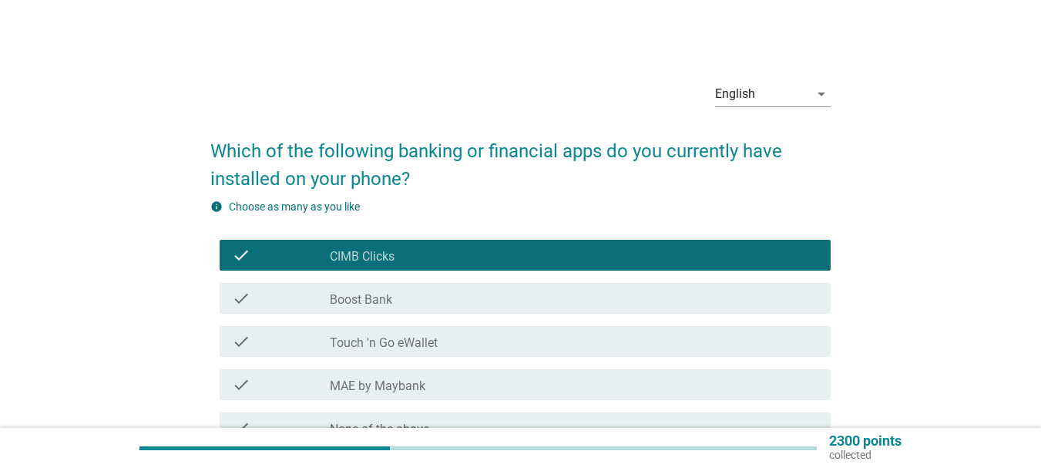
click at [404, 290] on div "check_box_outline_blank Boost Bank" at bounding box center [574, 298] width 488 height 18
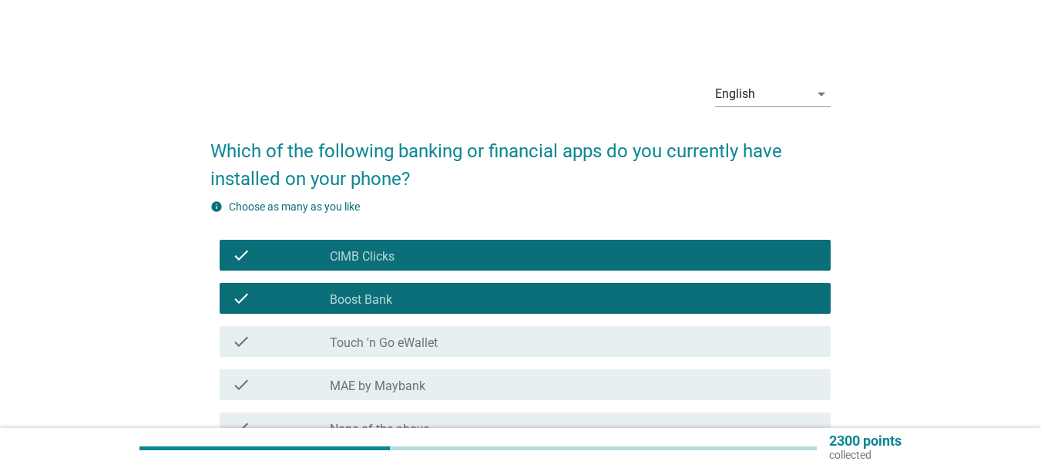
click at [403, 329] on div "check check_box_outline_blank Touch 'n Go eWallet" at bounding box center [525, 341] width 611 height 31
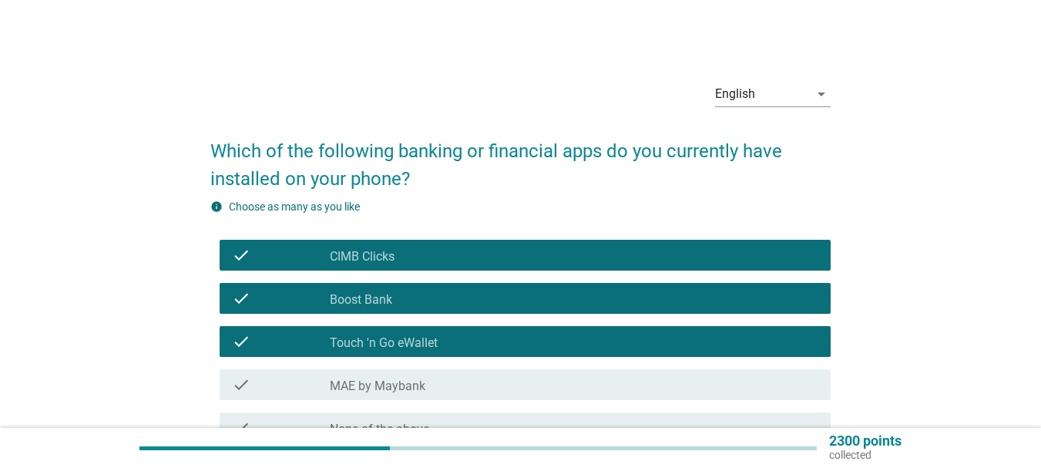
click at [406, 379] on label "MAE by Maybank" at bounding box center [378, 385] width 96 height 15
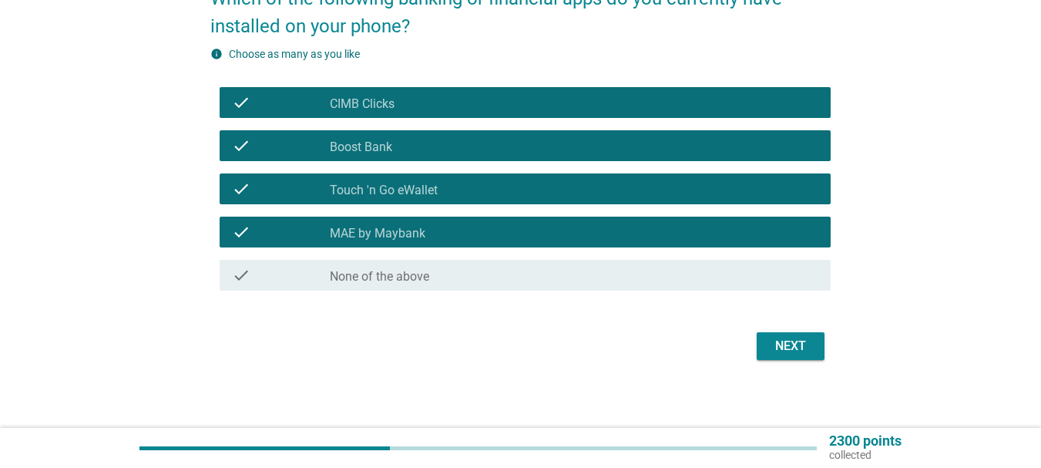
scroll to position [154, 0]
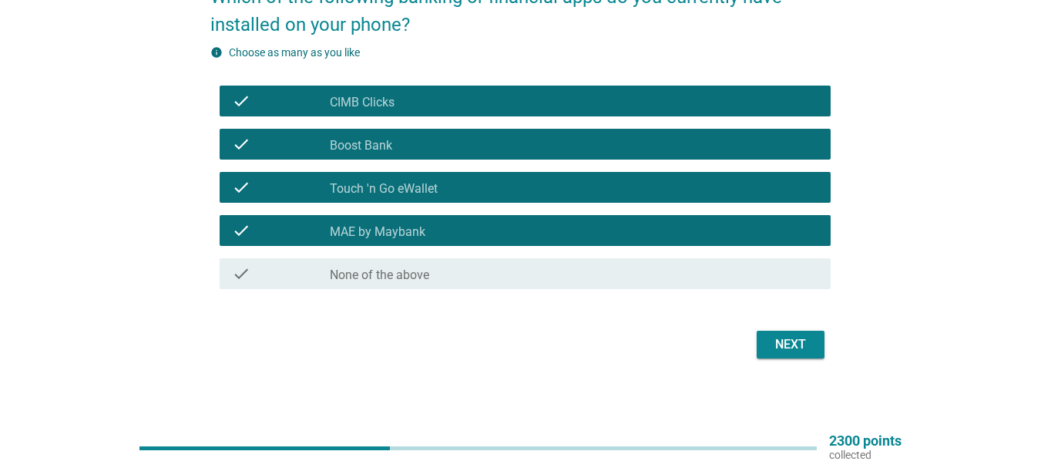
click at [813, 339] on button "Next" at bounding box center [791, 345] width 68 height 28
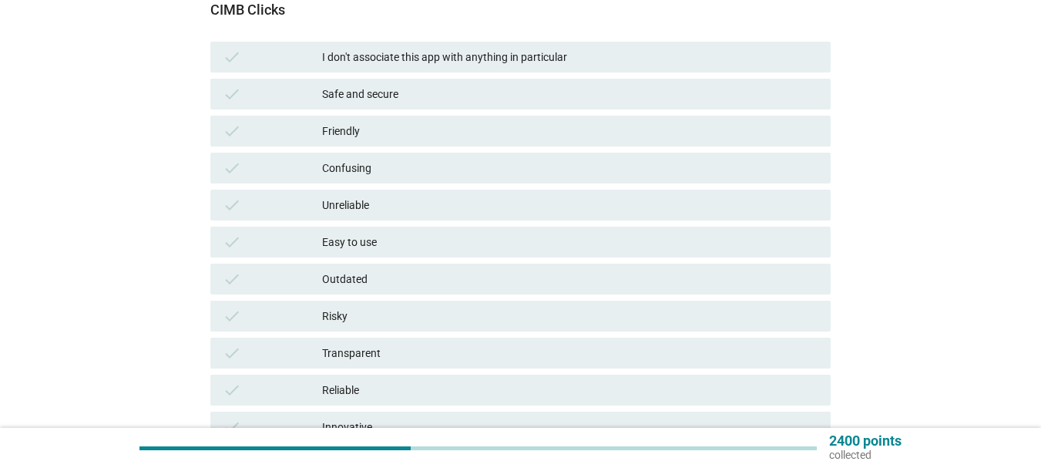
scroll to position [231, 0]
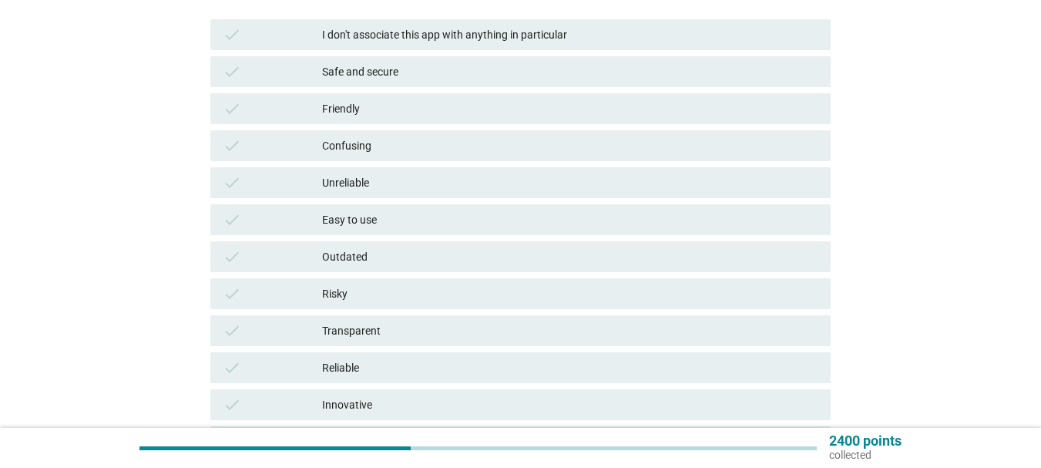
click at [339, 77] on div "Safe and secure" at bounding box center [570, 71] width 496 height 18
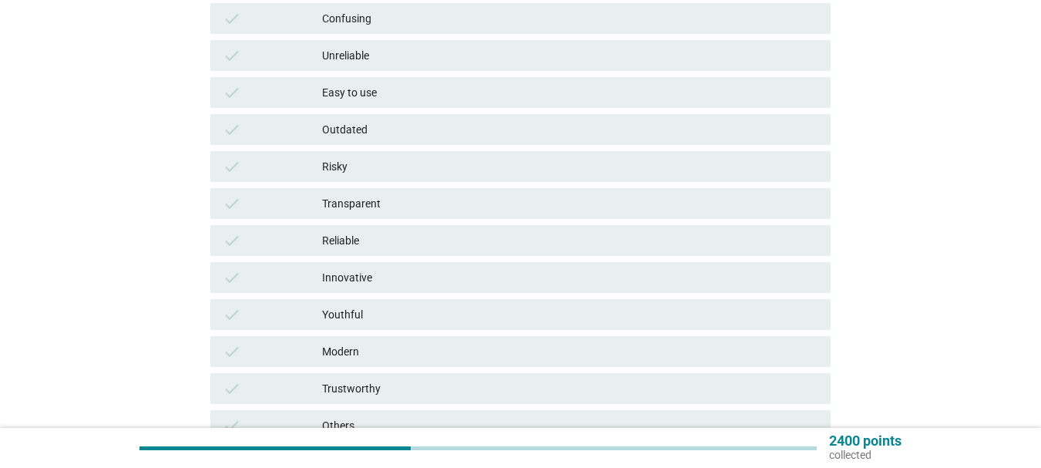
scroll to position [502, 0]
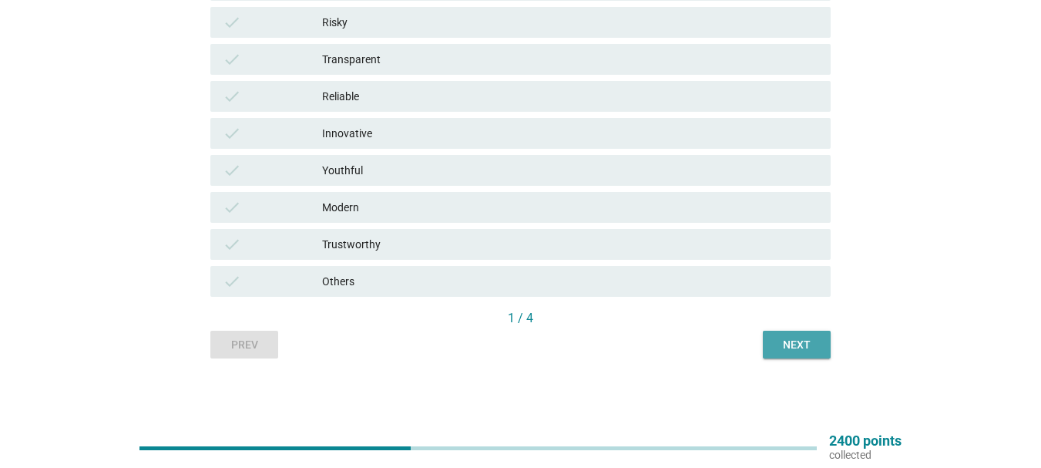
click at [800, 333] on button "Next" at bounding box center [797, 345] width 68 height 28
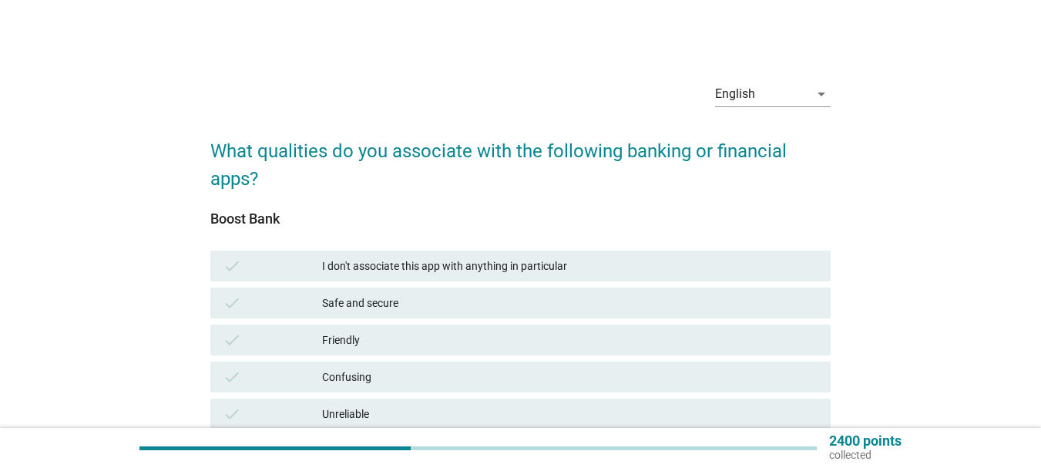
click at [342, 295] on div "Safe and secure" at bounding box center [570, 303] width 496 height 18
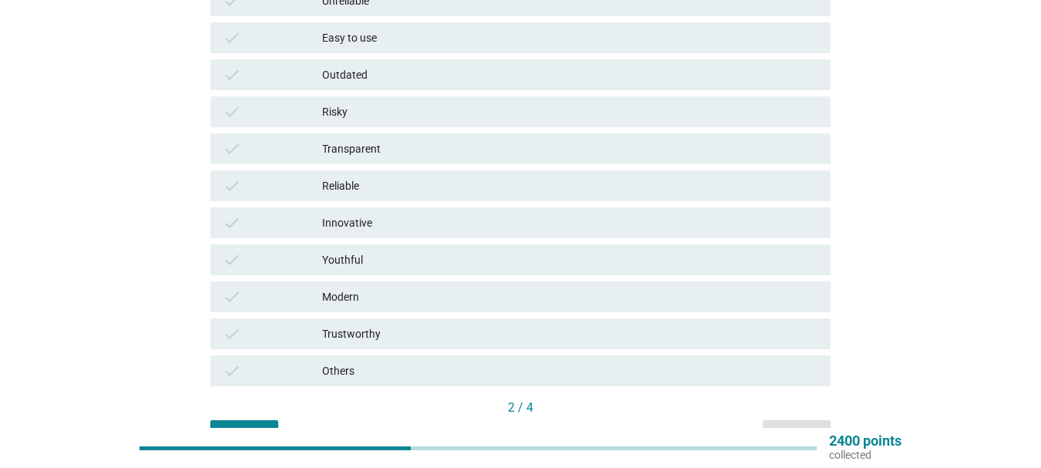
scroll to position [117, 0]
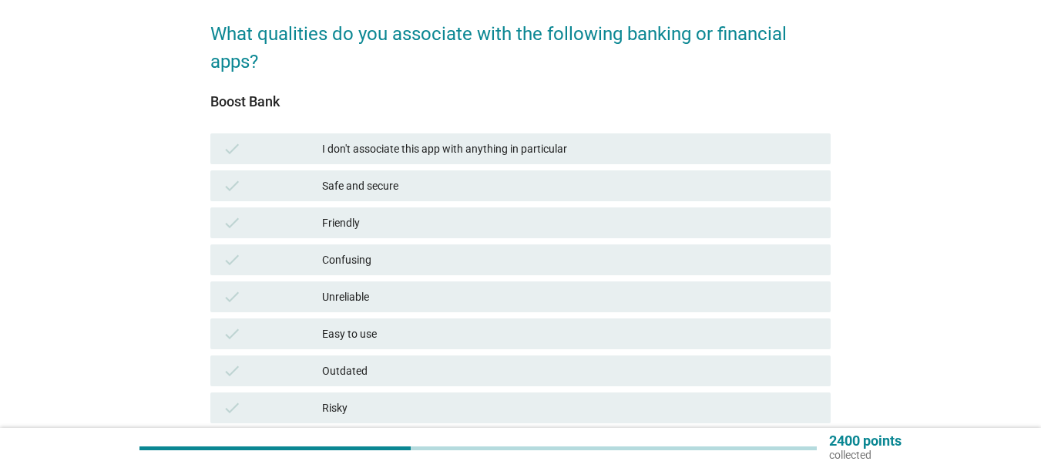
click at [338, 190] on div "Safe and secure" at bounding box center [570, 185] width 496 height 18
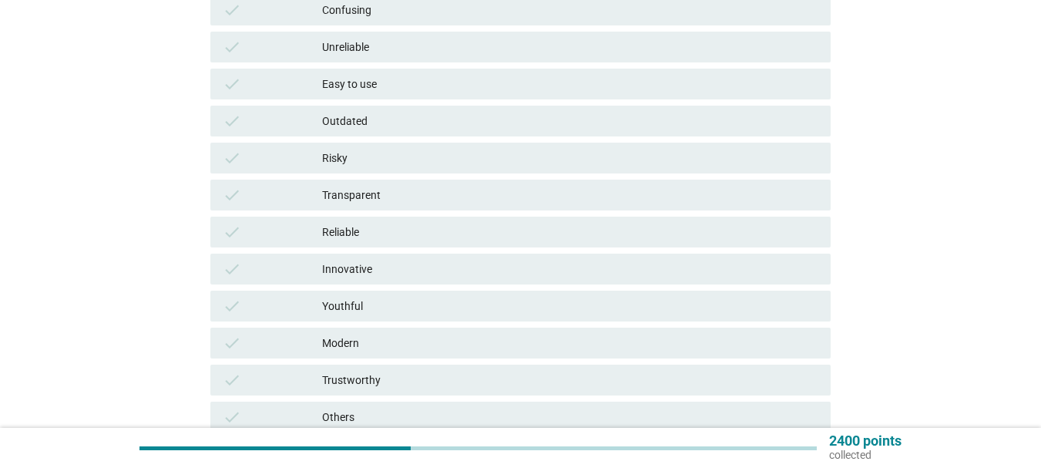
scroll to position [502, 0]
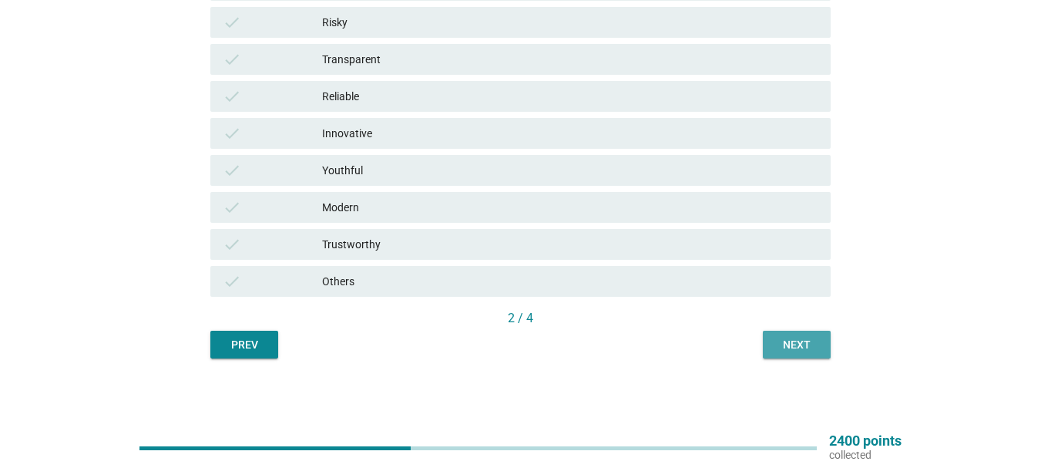
click at [788, 343] on div "Next" at bounding box center [796, 345] width 43 height 16
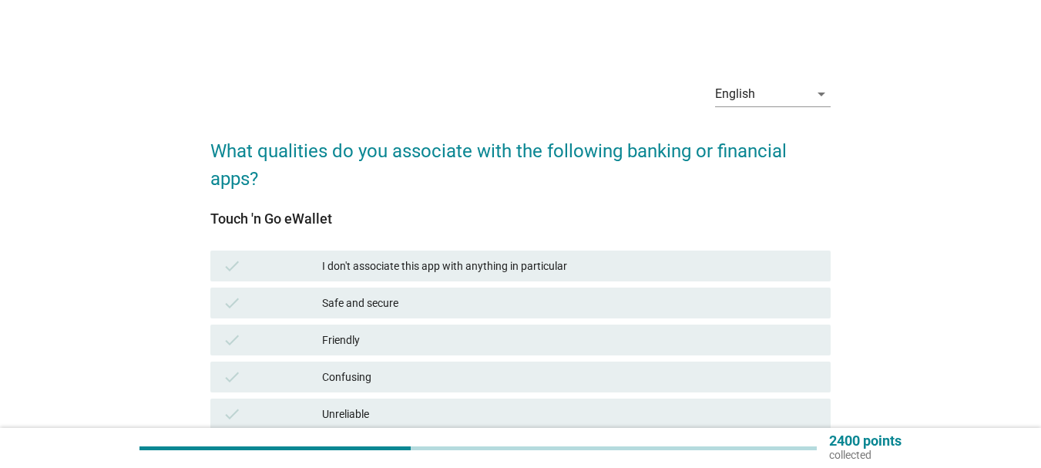
click at [381, 304] on div "Safe and secure" at bounding box center [570, 303] width 496 height 18
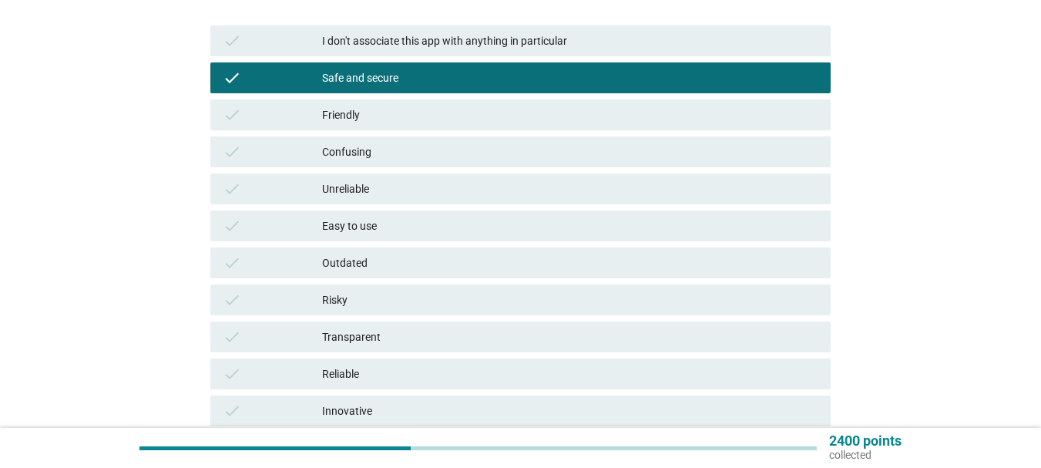
scroll to position [462, 0]
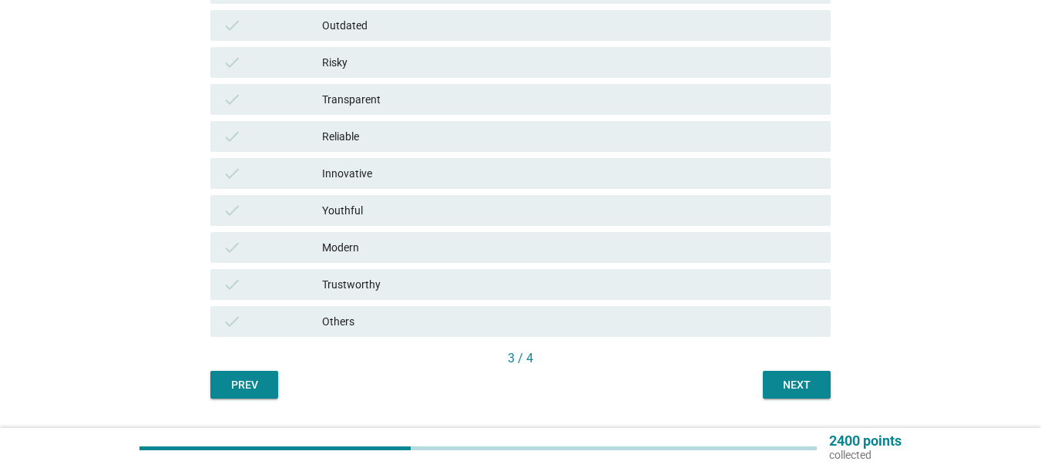
click at [798, 368] on div "3 / 4" at bounding box center [520, 360] width 620 height 22
click at [796, 379] on div "Next" at bounding box center [796, 385] width 43 height 16
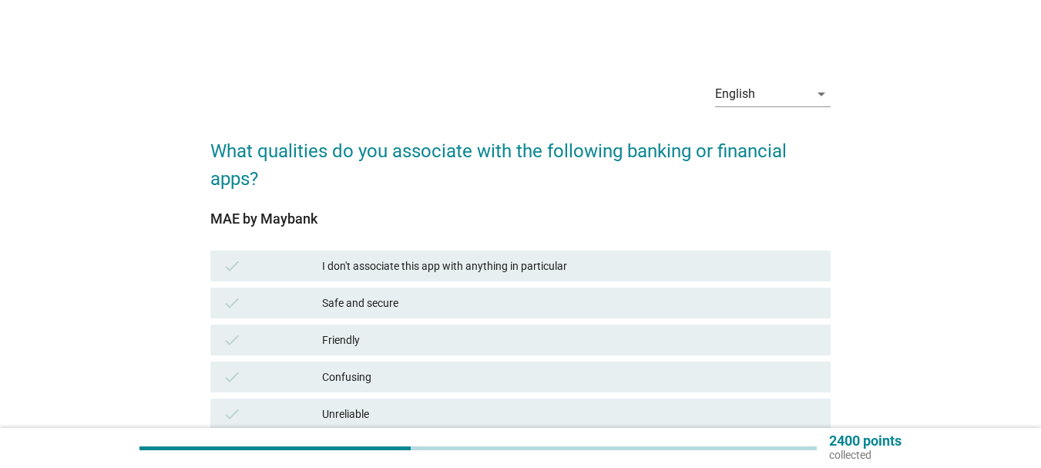
drag, startPoint x: 301, startPoint y: 300, endPoint x: 373, endPoint y: 327, distance: 76.3
click at [301, 300] on div "check" at bounding box center [272, 303] width 99 height 18
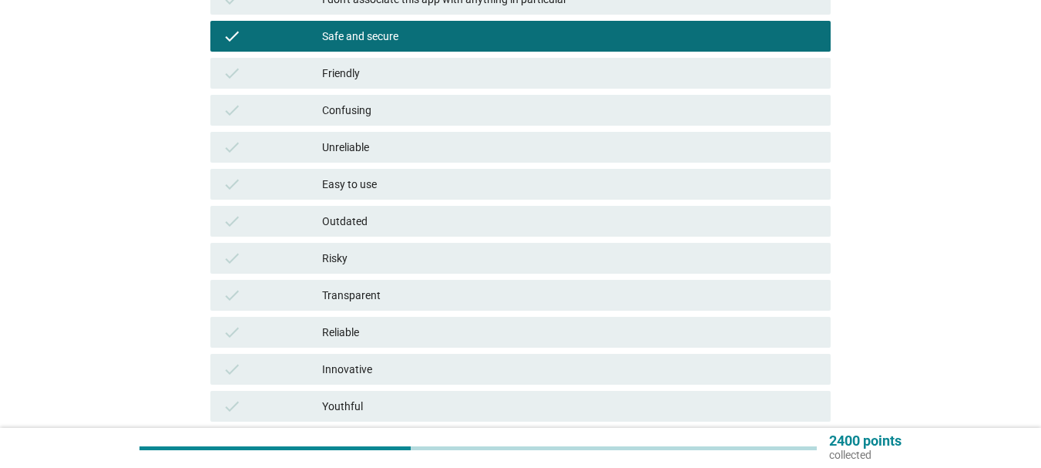
scroll to position [502, 0]
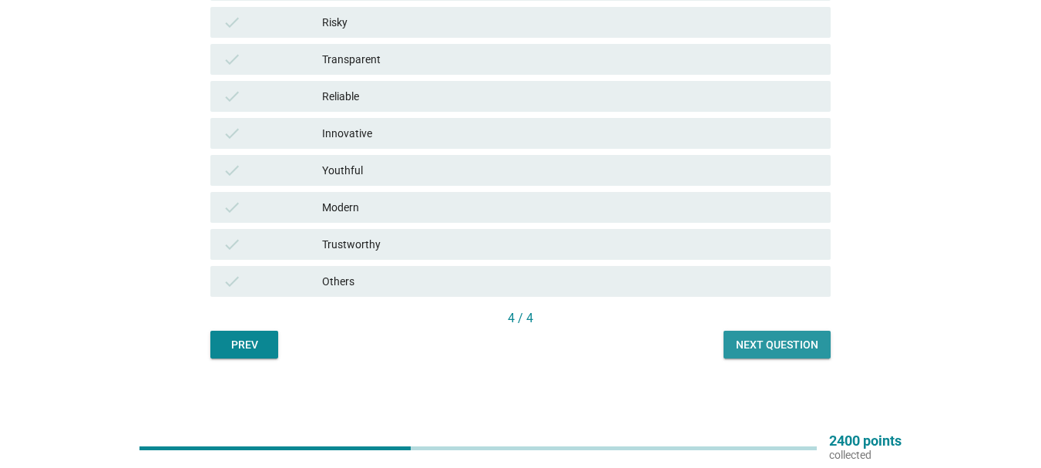
click at [733, 347] on button "Next question" at bounding box center [776, 345] width 107 height 28
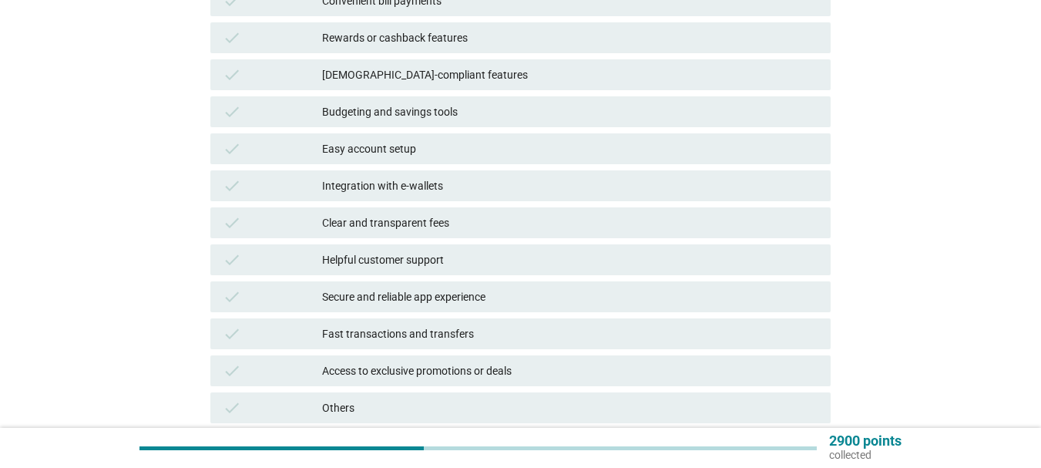
scroll to position [308, 0]
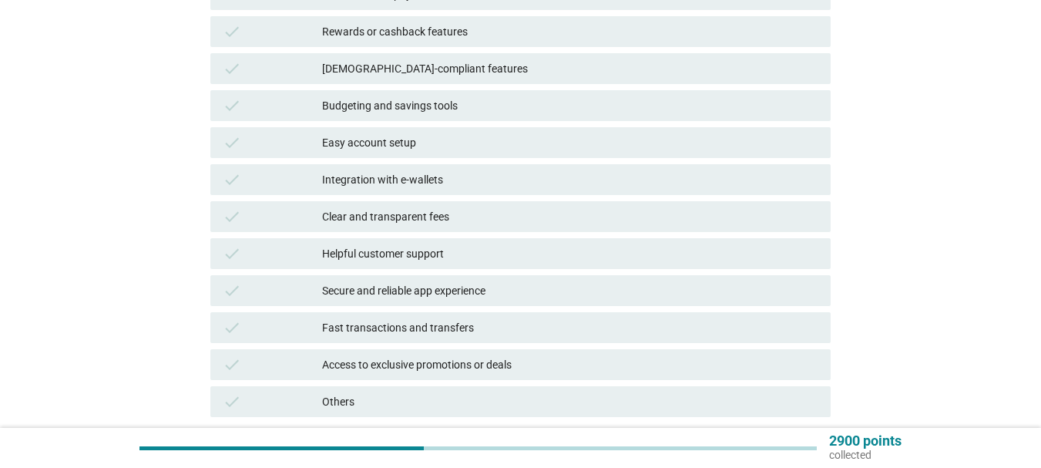
click at [357, 176] on div "Integration with e-wallets" at bounding box center [570, 179] width 496 height 18
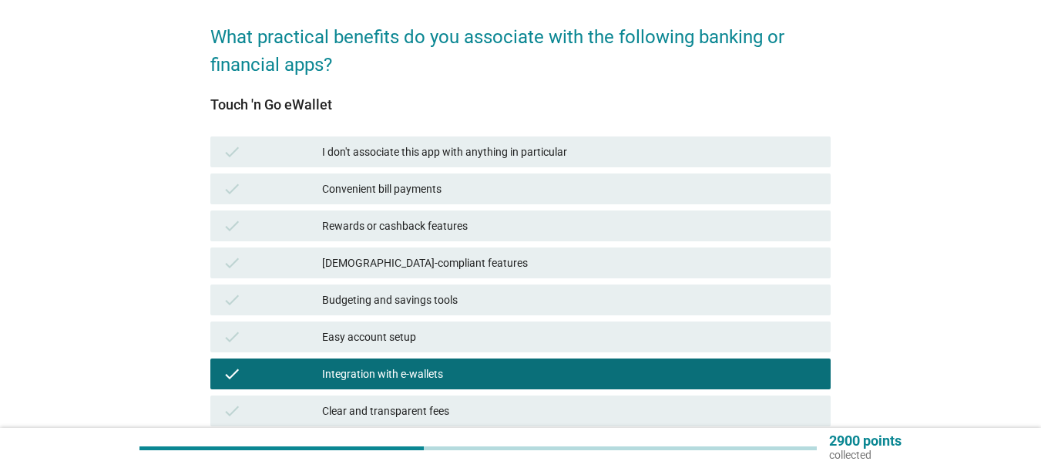
scroll to position [77, 0]
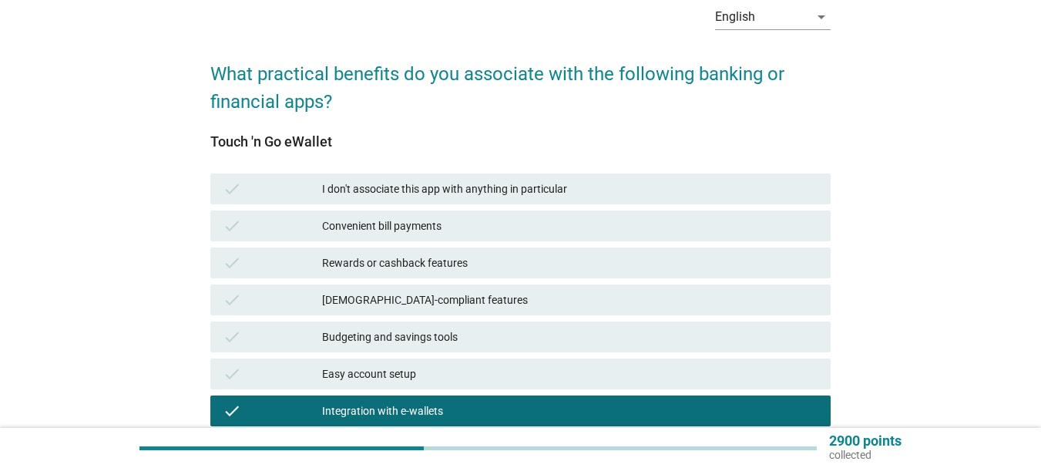
click at [381, 225] on div "Convenient bill payments" at bounding box center [570, 225] width 496 height 18
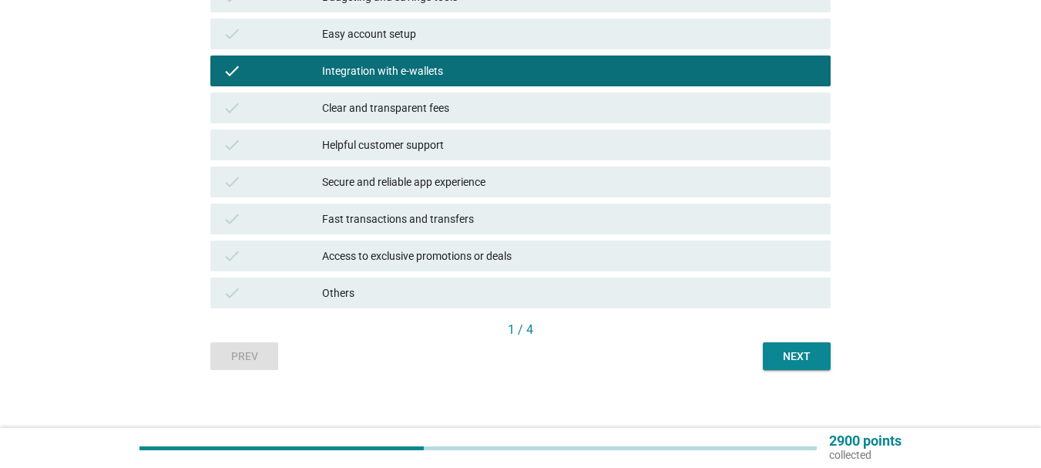
scroll to position [428, 0]
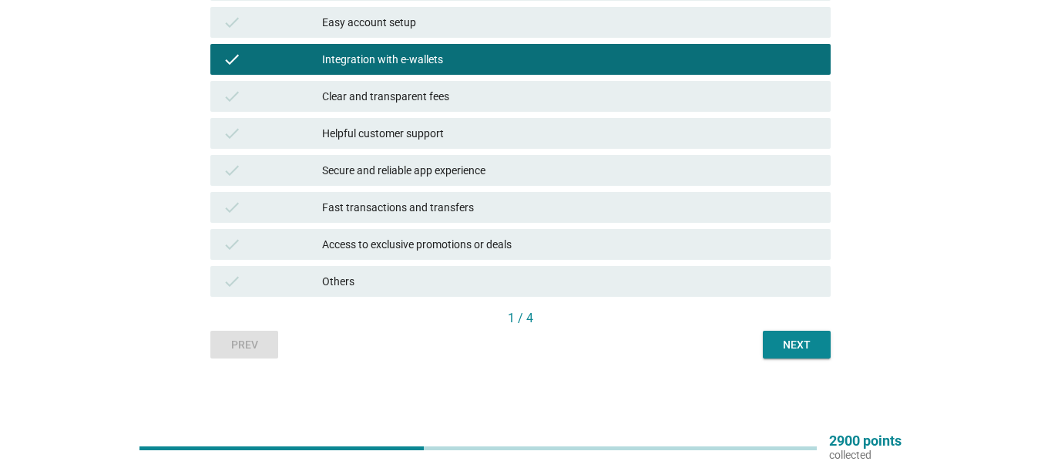
click at [767, 334] on button "Next" at bounding box center [797, 345] width 68 height 28
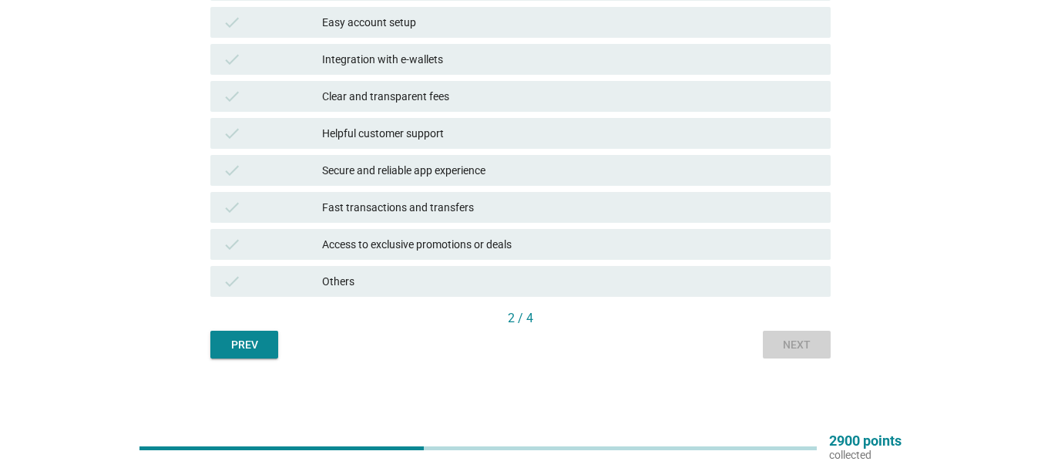
scroll to position [0, 0]
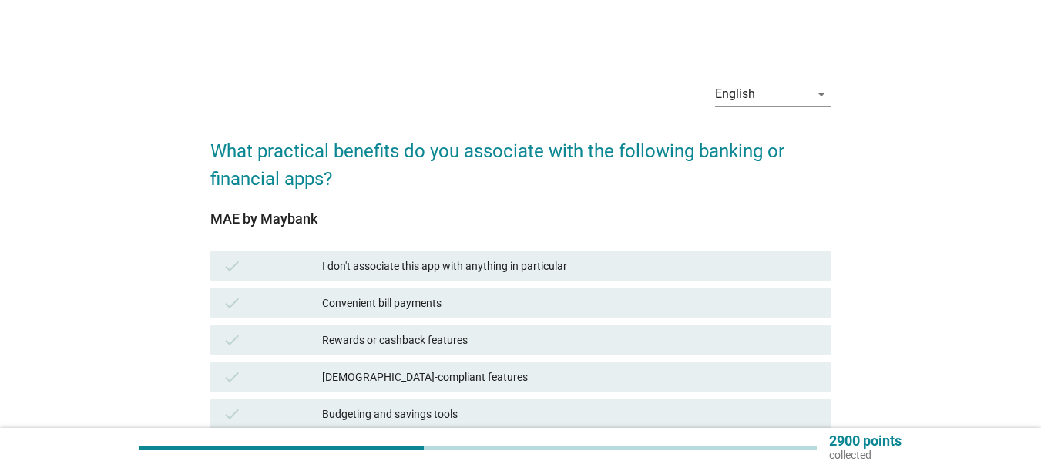
click at [401, 300] on div "Convenient bill payments" at bounding box center [570, 303] width 496 height 18
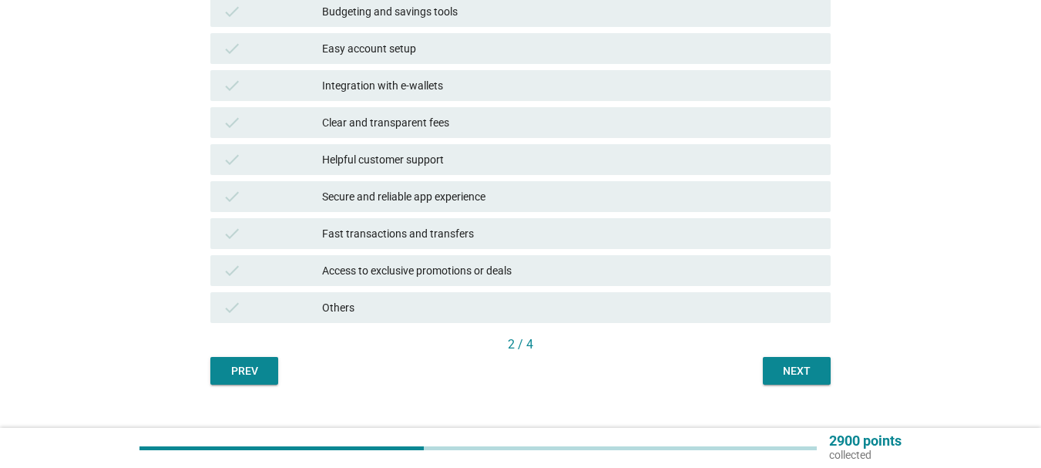
scroll to position [428, 0]
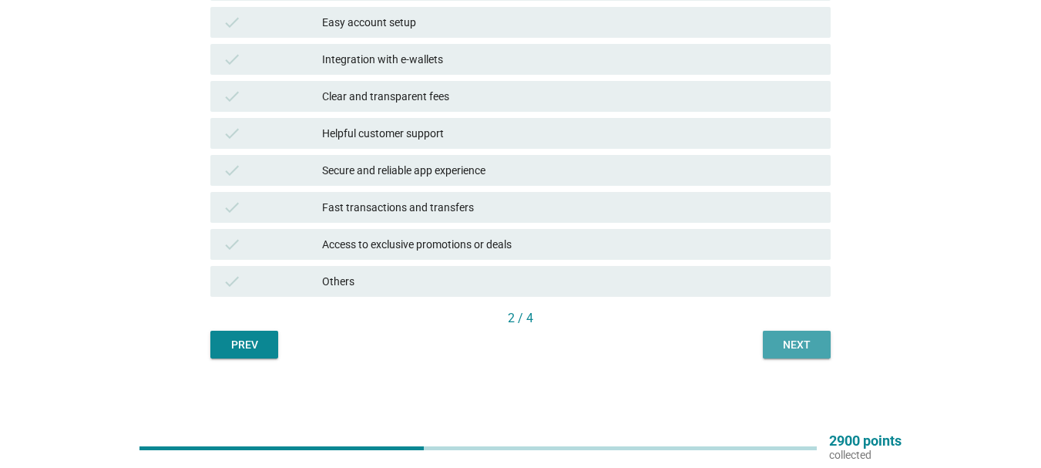
click at [770, 342] on button "Next" at bounding box center [797, 345] width 68 height 28
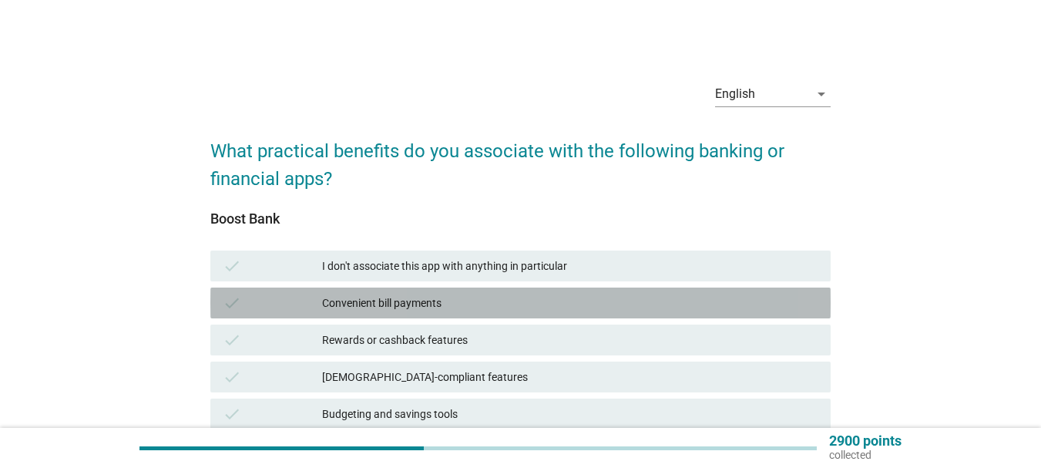
click at [383, 300] on div "Convenient bill payments" at bounding box center [570, 303] width 496 height 18
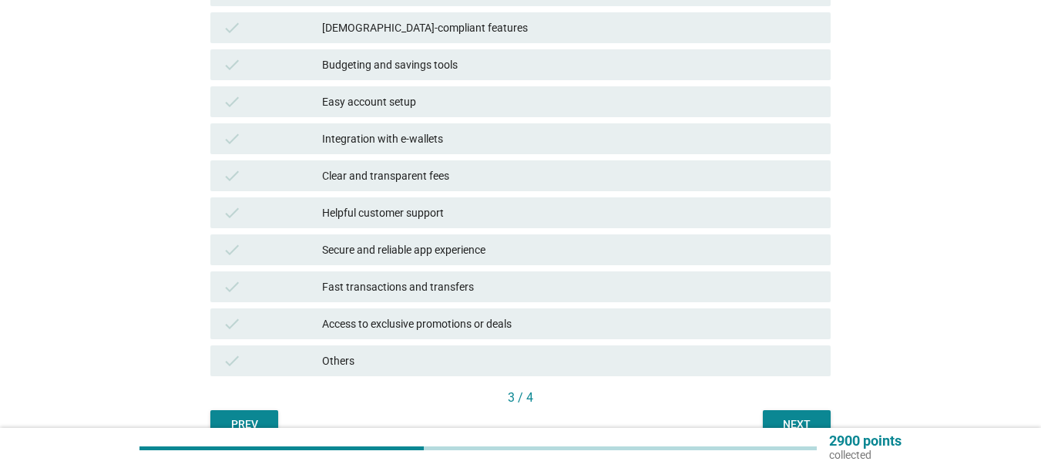
scroll to position [428, 0]
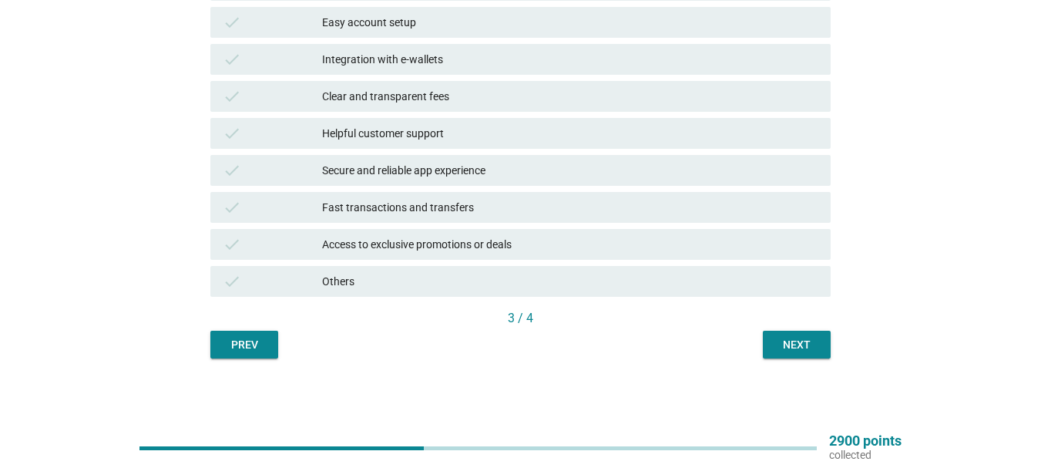
click at [780, 351] on div "Next" at bounding box center [796, 345] width 43 height 16
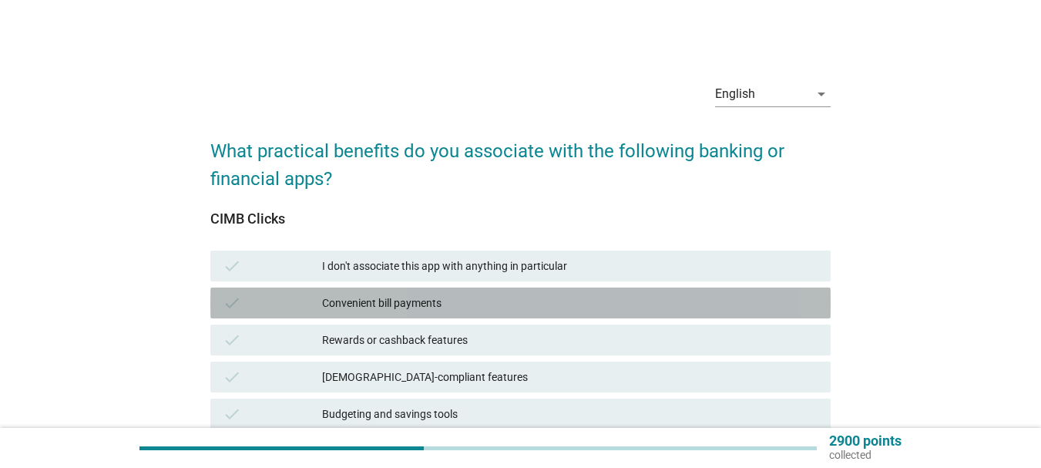
click at [392, 300] on div "Convenient bill payments" at bounding box center [570, 303] width 496 height 18
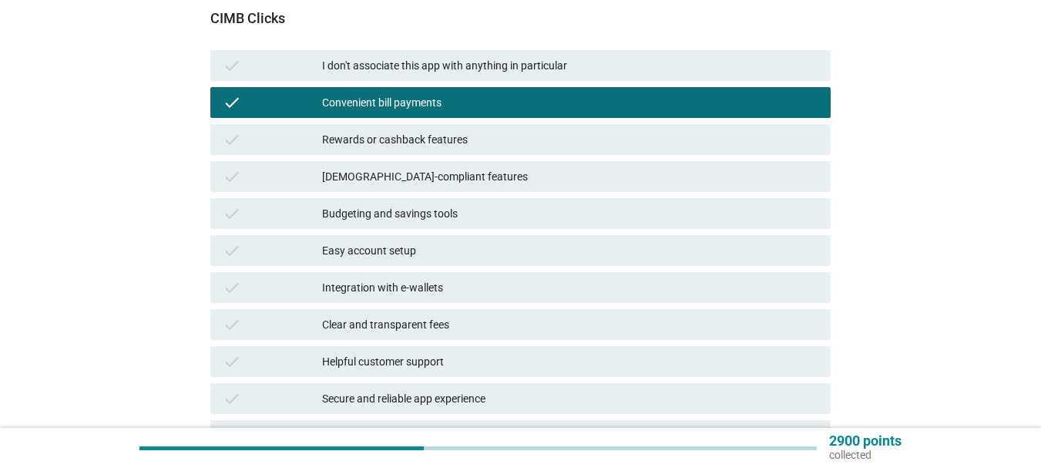
scroll to position [428, 0]
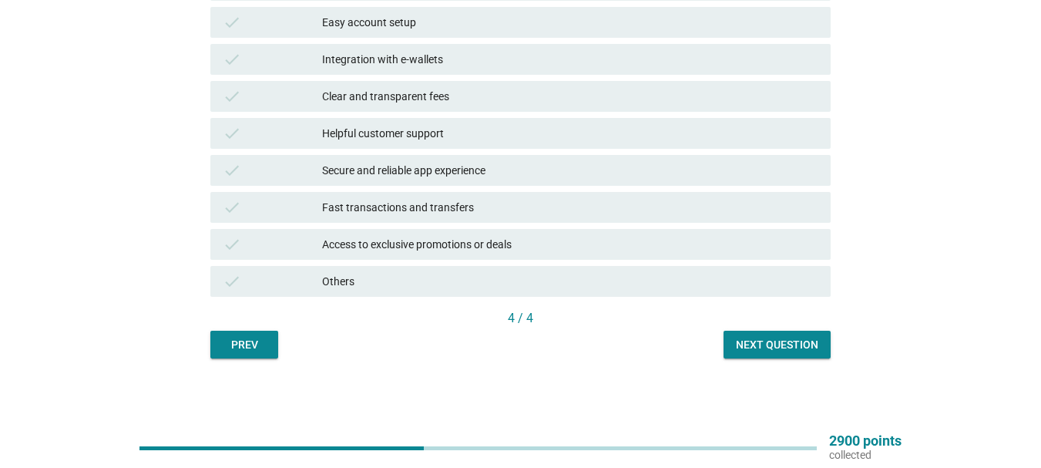
click at [774, 348] on div "Next question" at bounding box center [777, 345] width 82 height 16
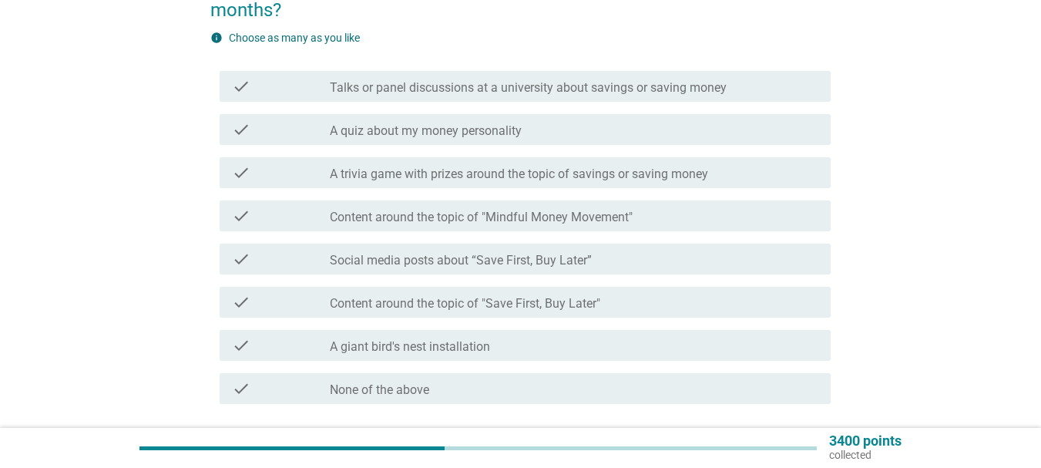
scroll to position [231, 0]
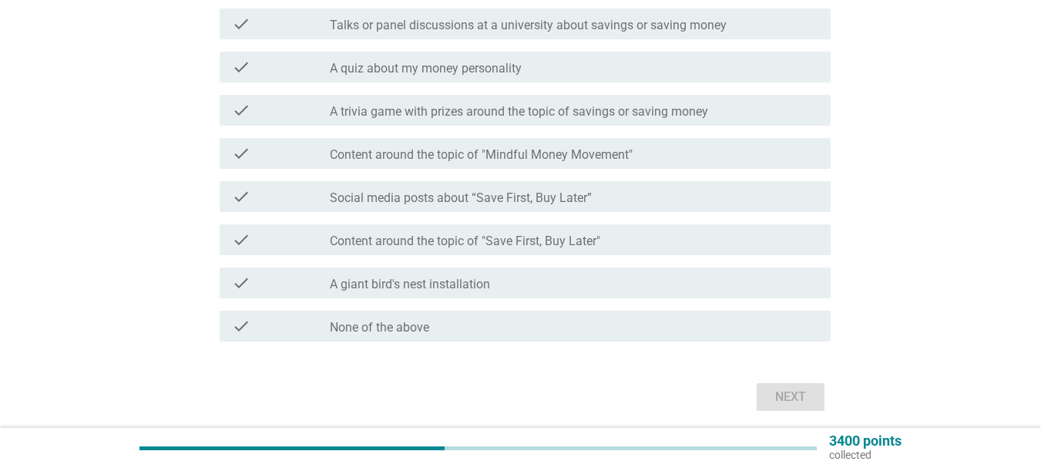
click at [438, 192] on label "Social media posts about “Save First, Buy Later”" at bounding box center [461, 197] width 262 height 15
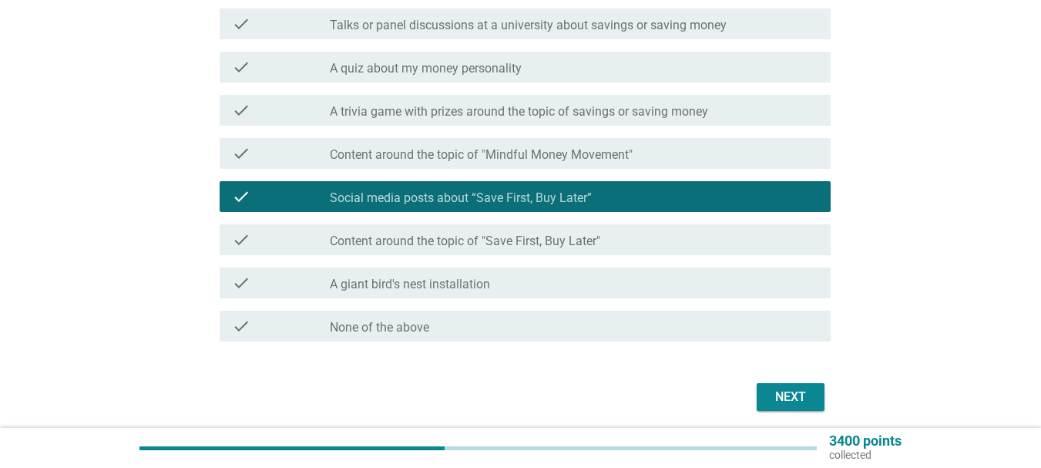
click at [431, 163] on div "check check_box_outline_blank Content around the topic of "Mindful Money Moveme…" at bounding box center [525, 153] width 611 height 31
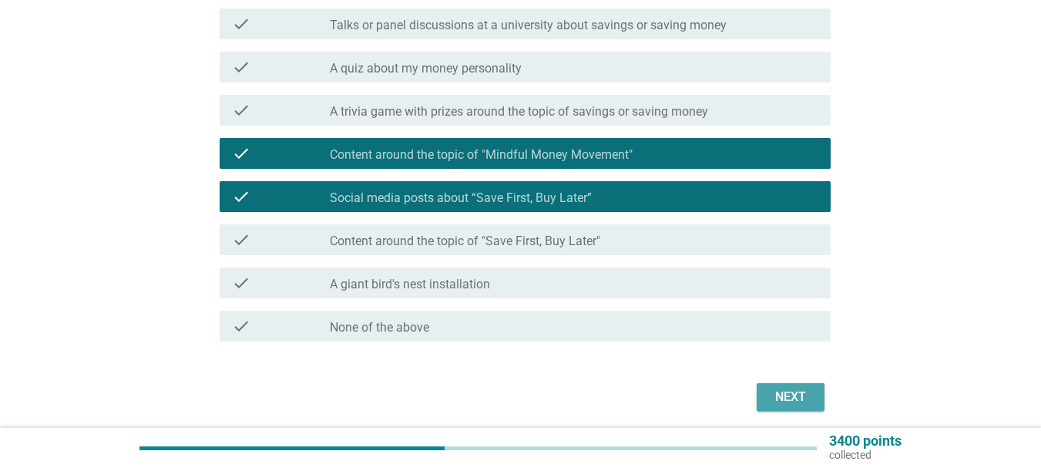
click at [769, 390] on div "Next" at bounding box center [790, 397] width 43 height 18
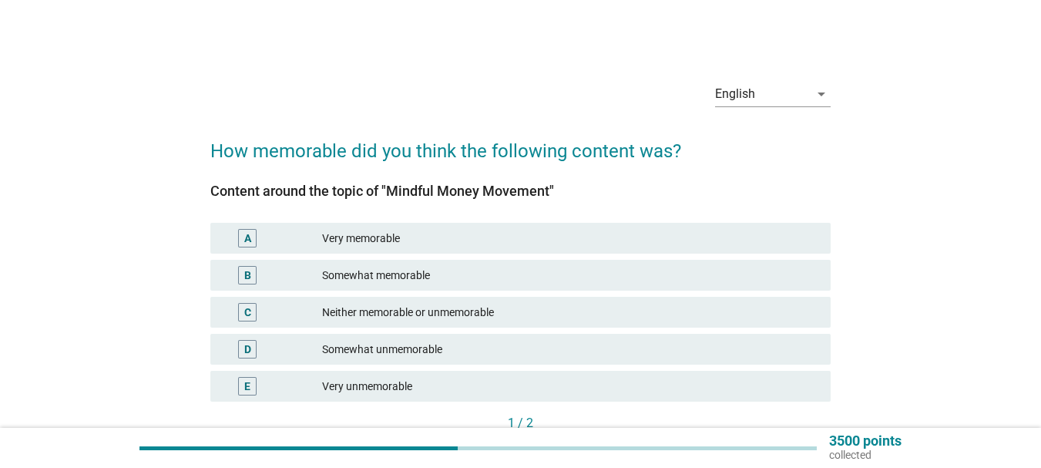
click at [388, 239] on div "Very memorable" at bounding box center [570, 238] width 496 height 18
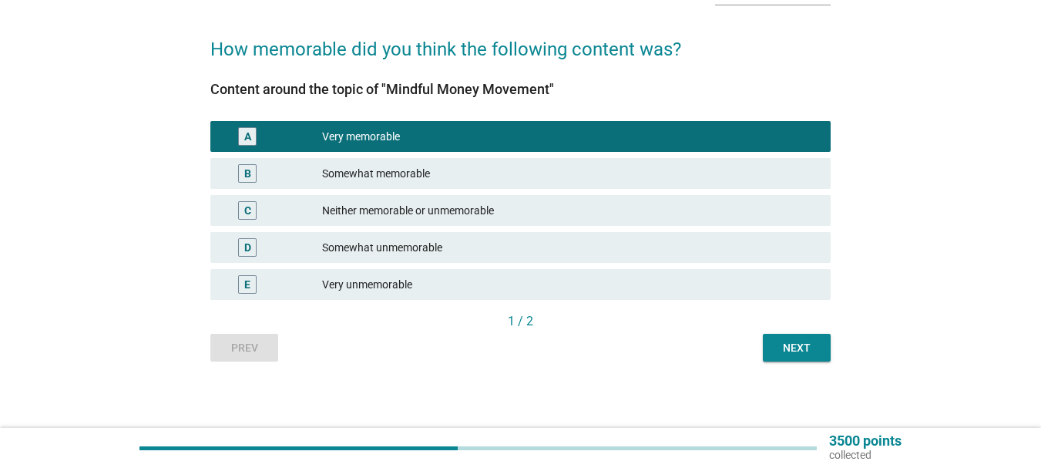
scroll to position [105, 0]
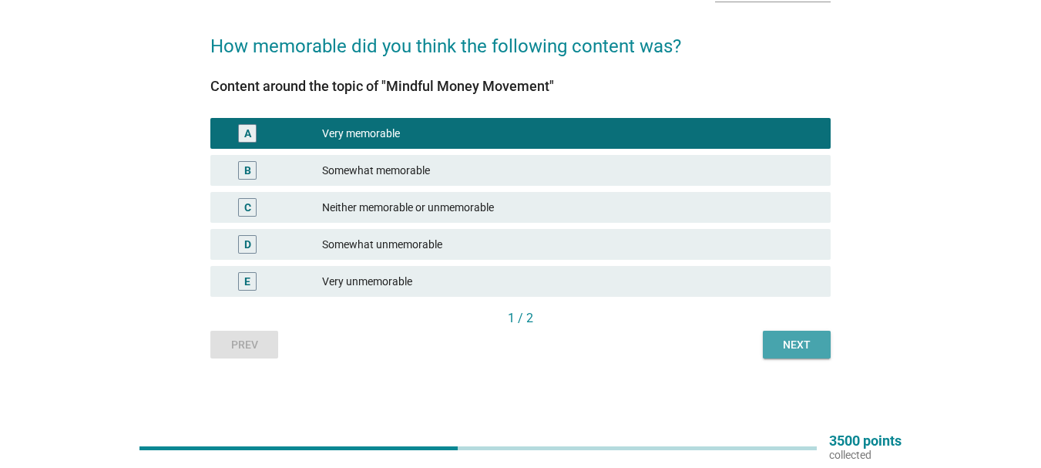
click at [794, 347] on div "Next" at bounding box center [796, 345] width 43 height 16
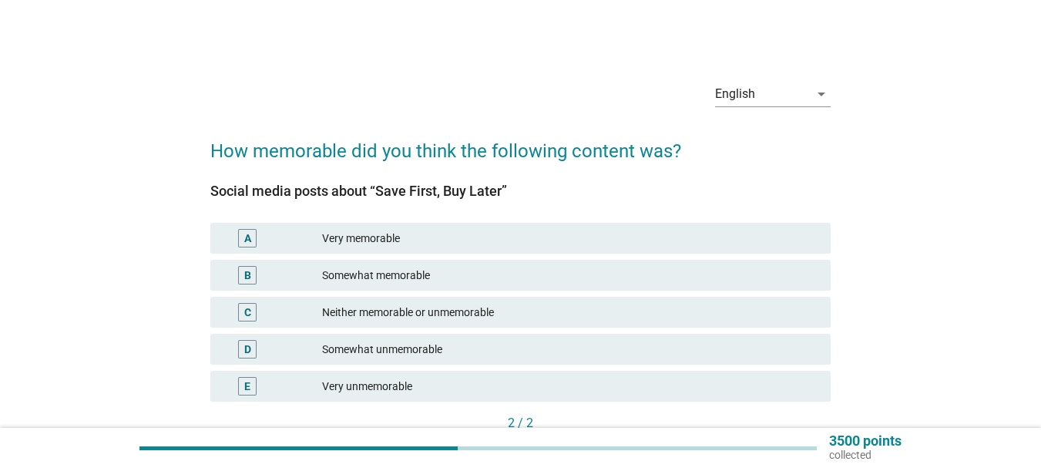
click at [398, 275] on div "Somewhat memorable" at bounding box center [570, 275] width 496 height 18
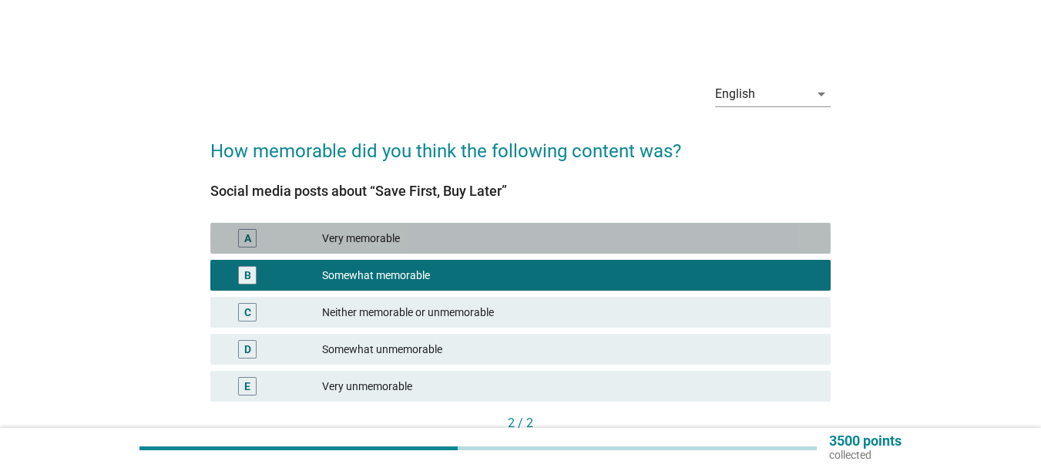
click at [458, 240] on div "Very memorable" at bounding box center [570, 238] width 496 height 18
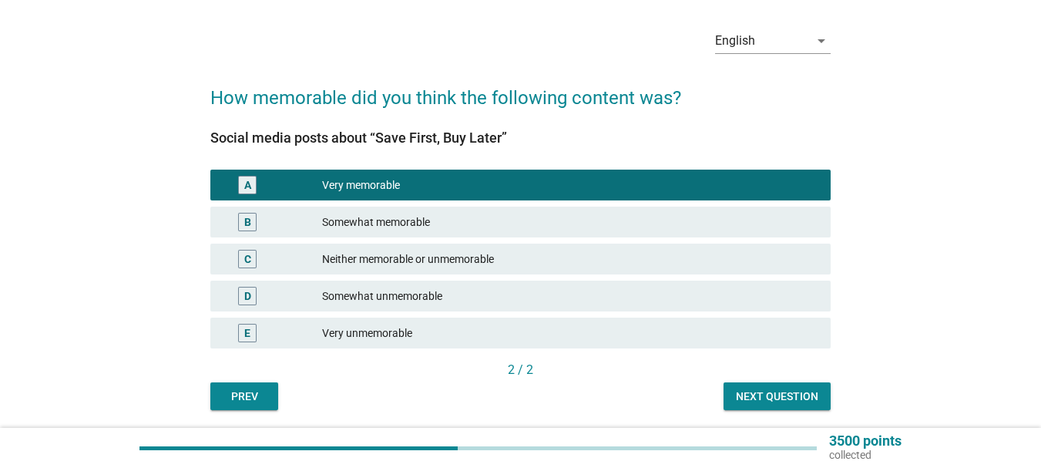
scroll to position [105, 0]
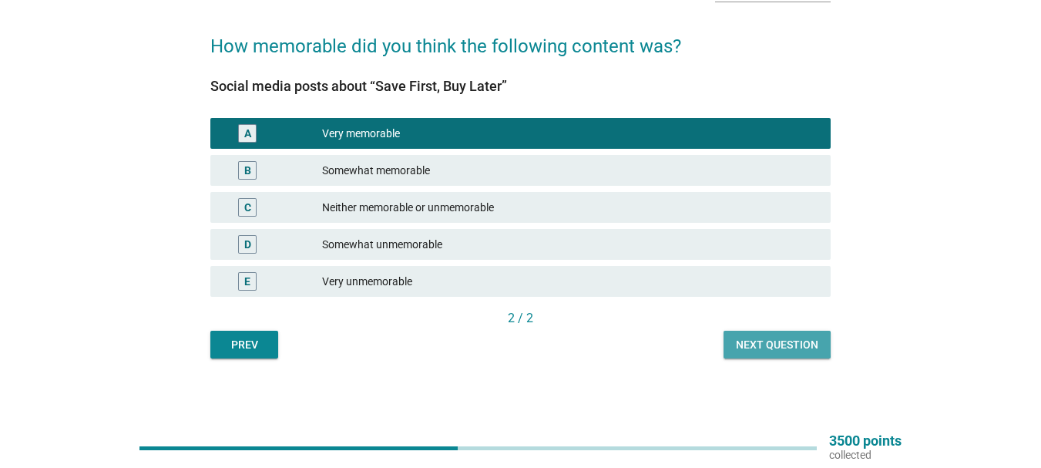
click at [785, 334] on button "Next question" at bounding box center [776, 345] width 107 height 28
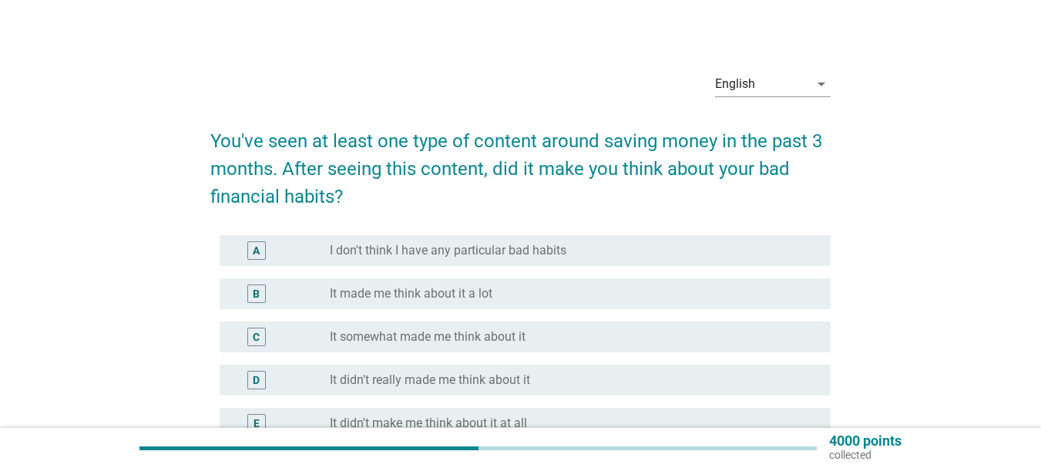
scroll to position [154, 0]
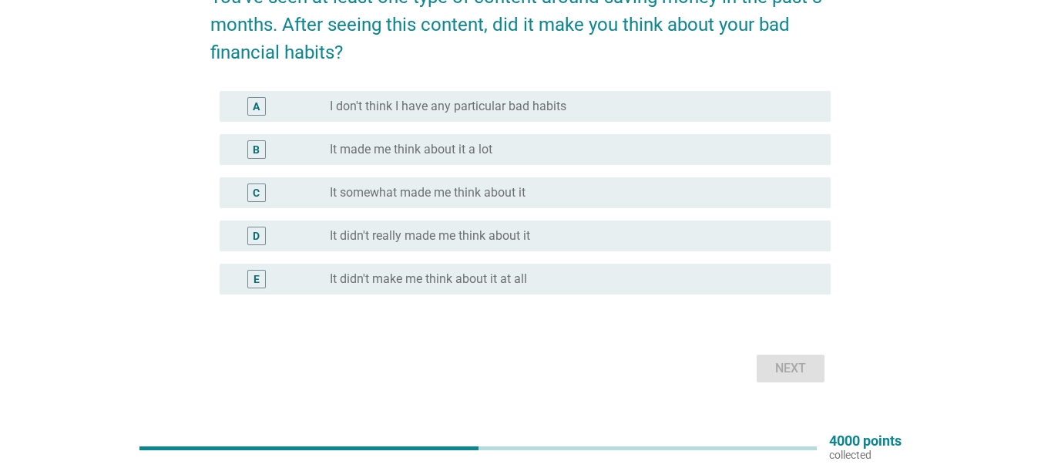
click at [388, 103] on label "I don't think I have any particular bad habits" at bounding box center [448, 106] width 237 height 15
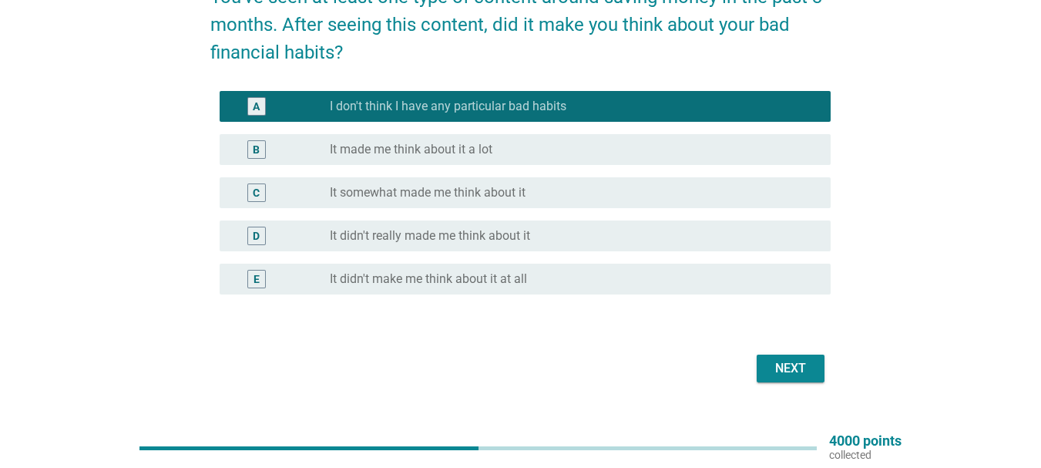
click at [796, 370] on div "Next" at bounding box center [790, 368] width 43 height 18
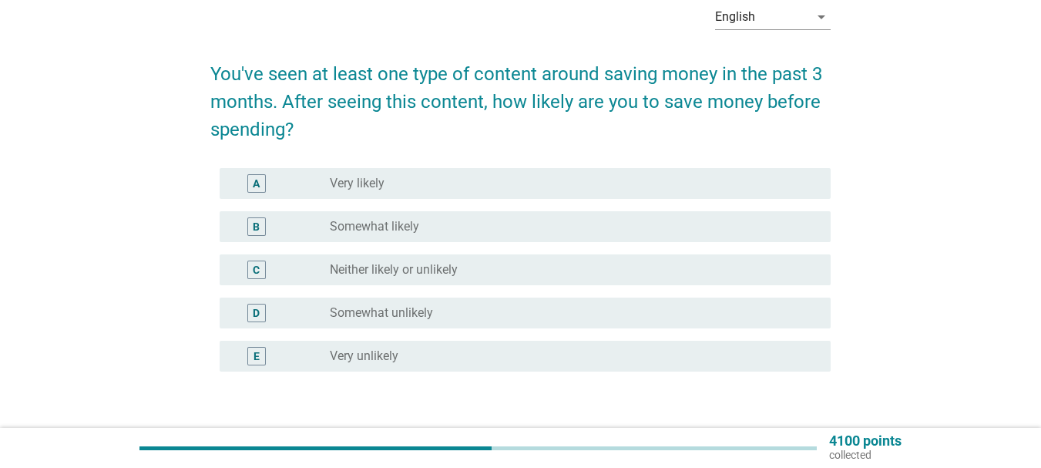
click at [408, 177] on div "radio_button_unchecked Very likely" at bounding box center [568, 183] width 476 height 15
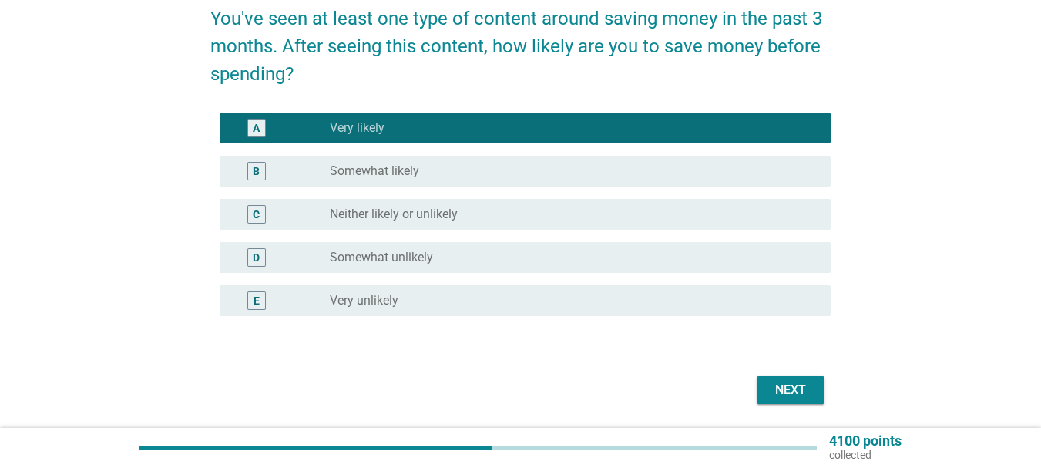
scroll to position [183, 0]
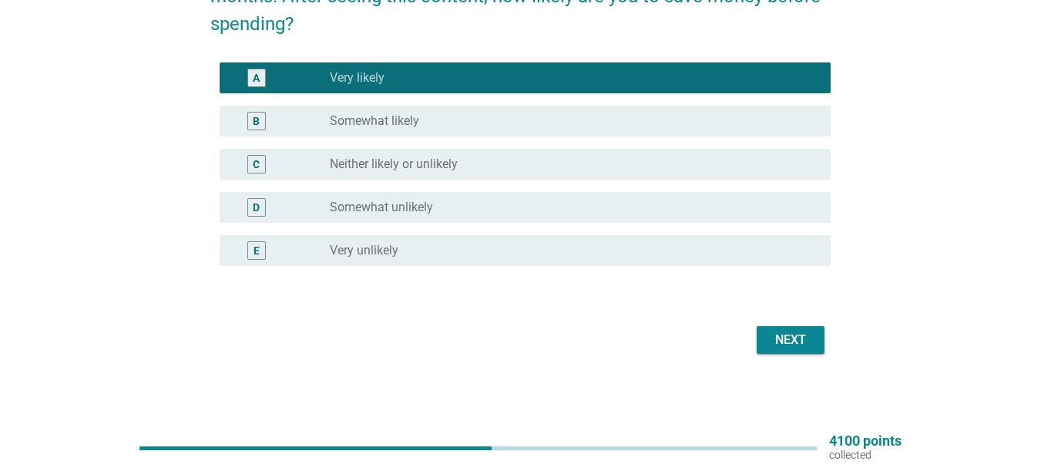
click at [787, 340] on div "Next" at bounding box center [790, 340] width 43 height 18
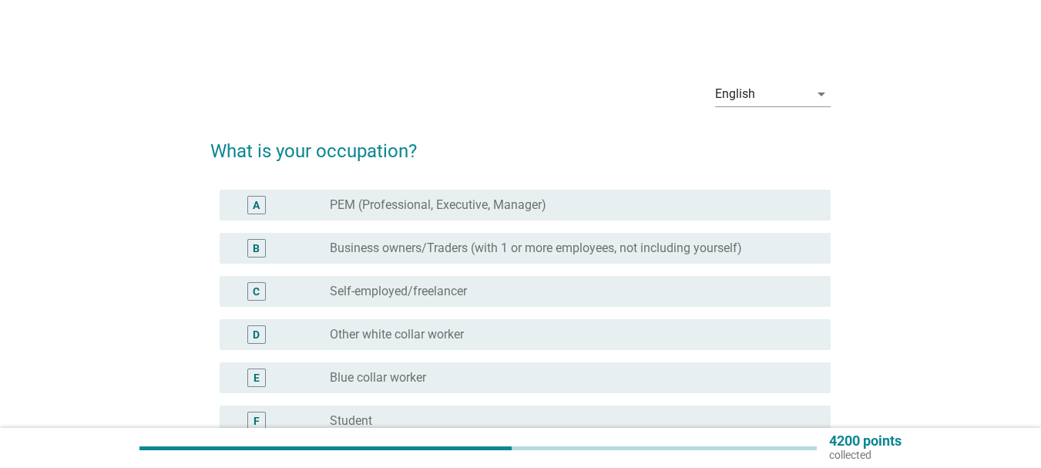
click at [412, 230] on div "B radio_button_unchecked Business owners/Traders (with 1 or more employees, not…" at bounding box center [520, 248] width 620 height 43
drag, startPoint x: 415, startPoint y: 241, endPoint x: 428, endPoint y: 243, distance: 13.3
click at [415, 241] on label "Business owners/Traders (with 1 or more employees, not including yourself)" at bounding box center [536, 247] width 412 height 15
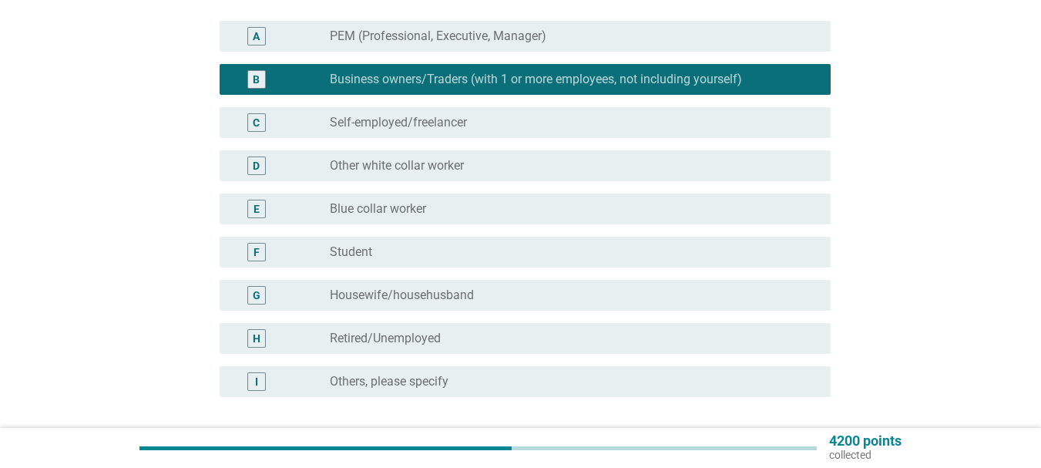
scroll to position [77, 0]
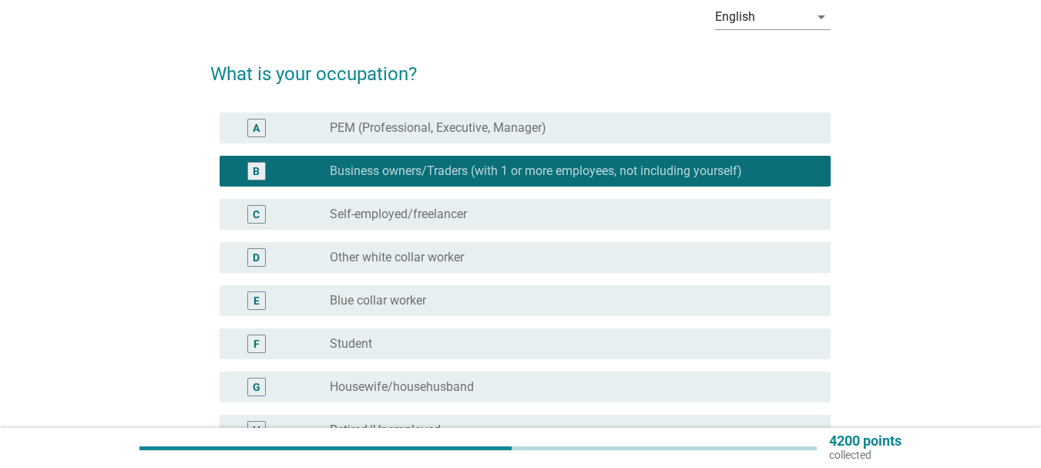
click at [442, 123] on label "PEM (Professional, Executive, Manager)" at bounding box center [438, 127] width 216 height 15
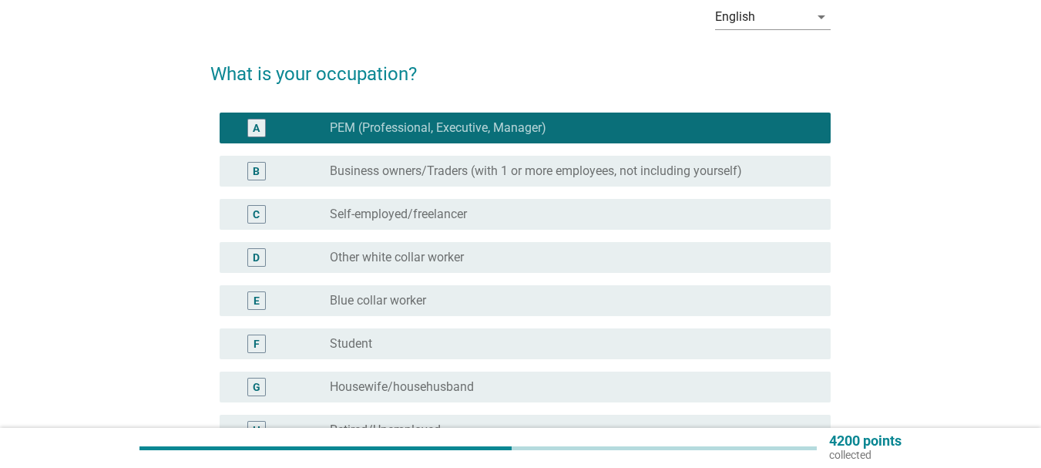
scroll to position [154, 0]
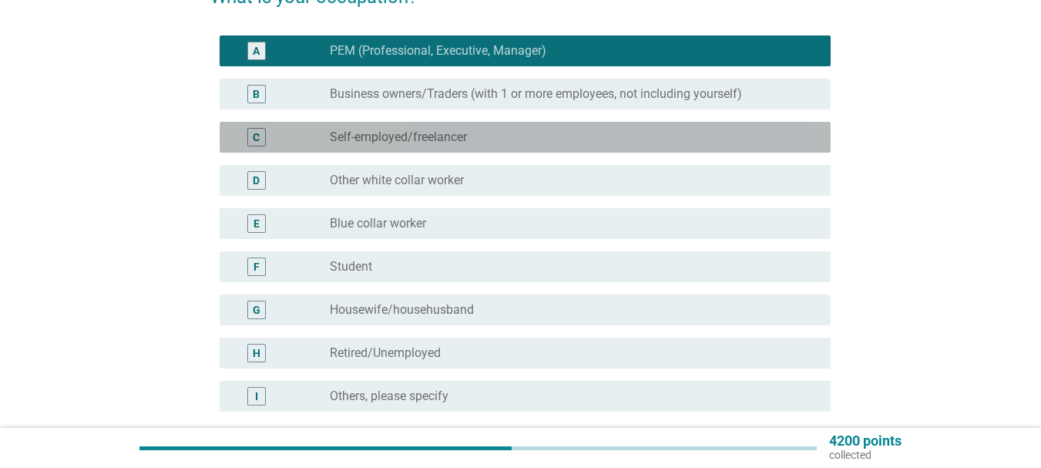
click at [442, 146] on div "radio_button_unchecked Self-employed/freelancer" at bounding box center [574, 137] width 488 height 18
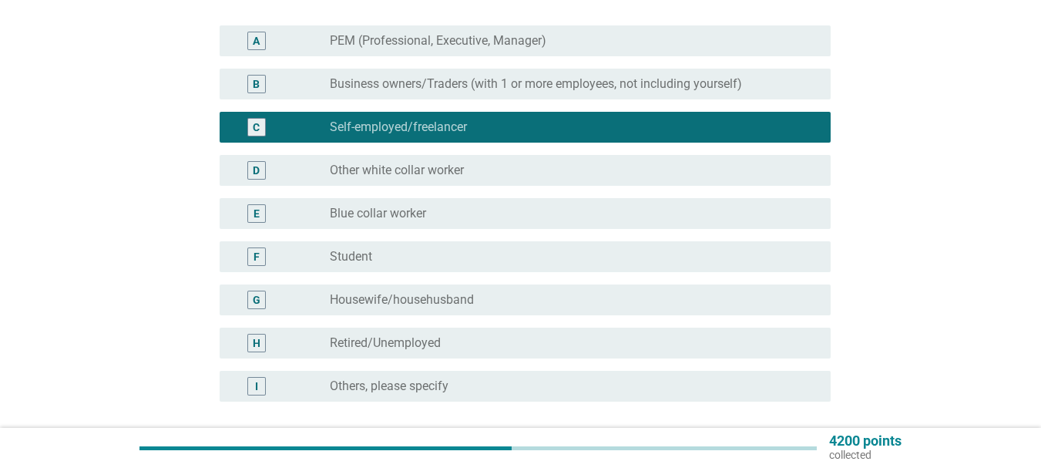
scroll to position [231, 0]
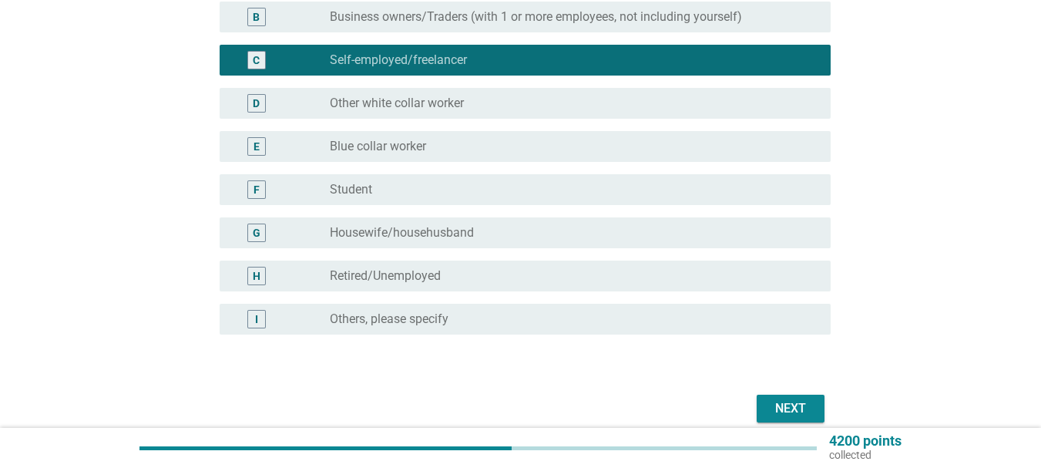
click at [762, 402] on button "Next" at bounding box center [791, 408] width 68 height 28
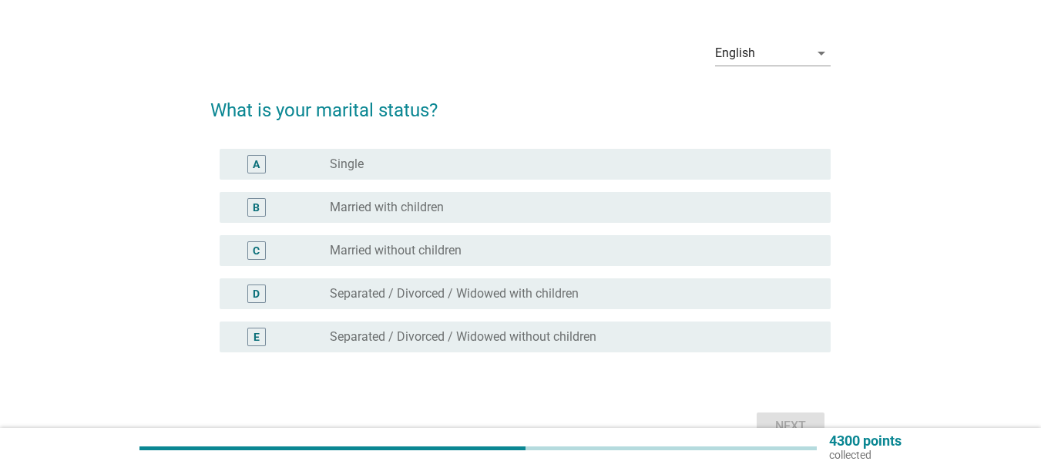
scroll to position [77, 0]
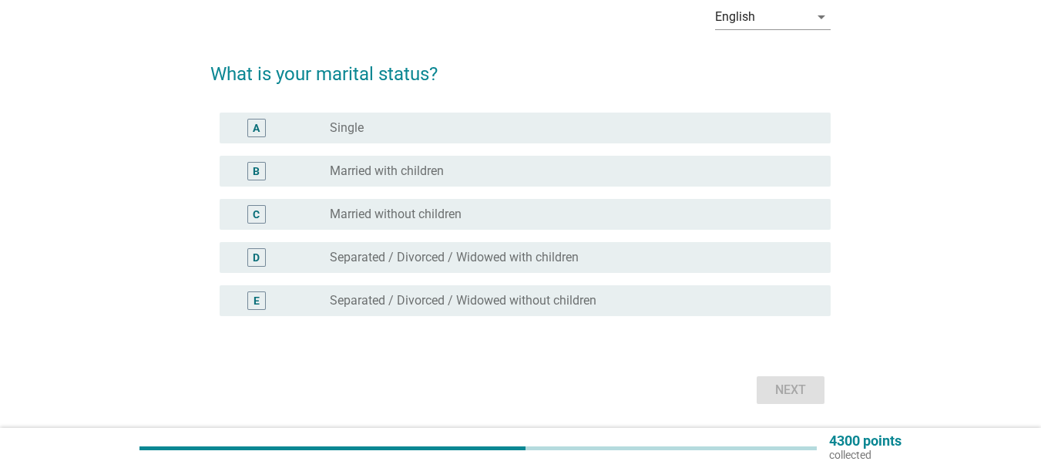
click at [411, 123] on div "radio_button_unchecked Single" at bounding box center [568, 127] width 476 height 15
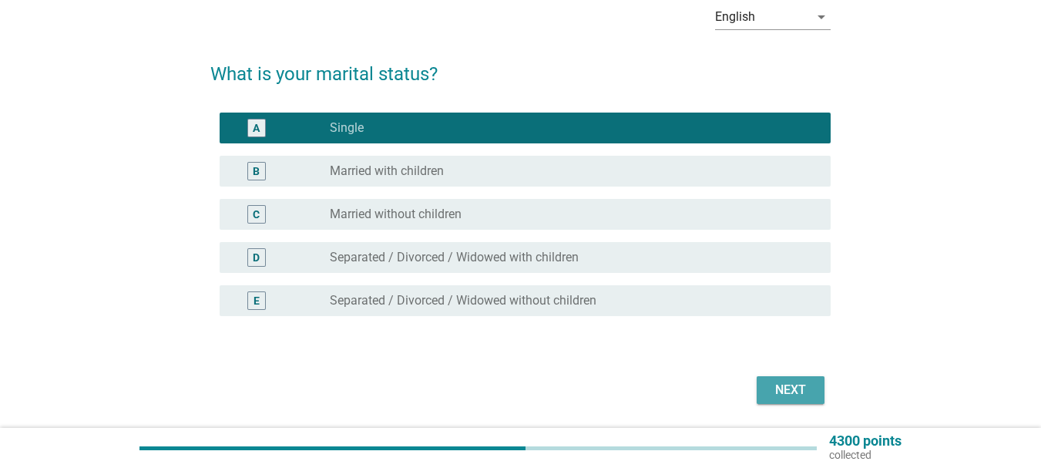
click at [801, 388] on div "Next" at bounding box center [790, 390] width 43 height 18
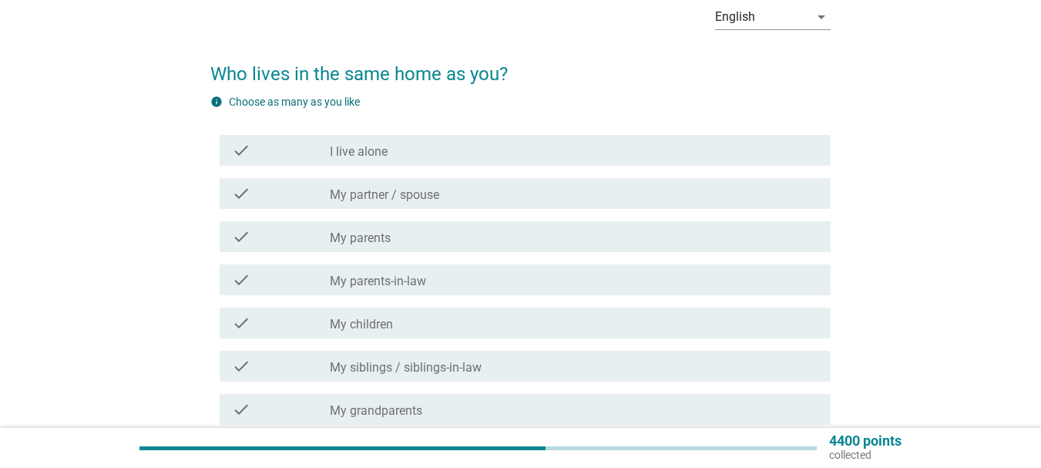
click at [364, 230] on label "My parents" at bounding box center [360, 237] width 61 height 15
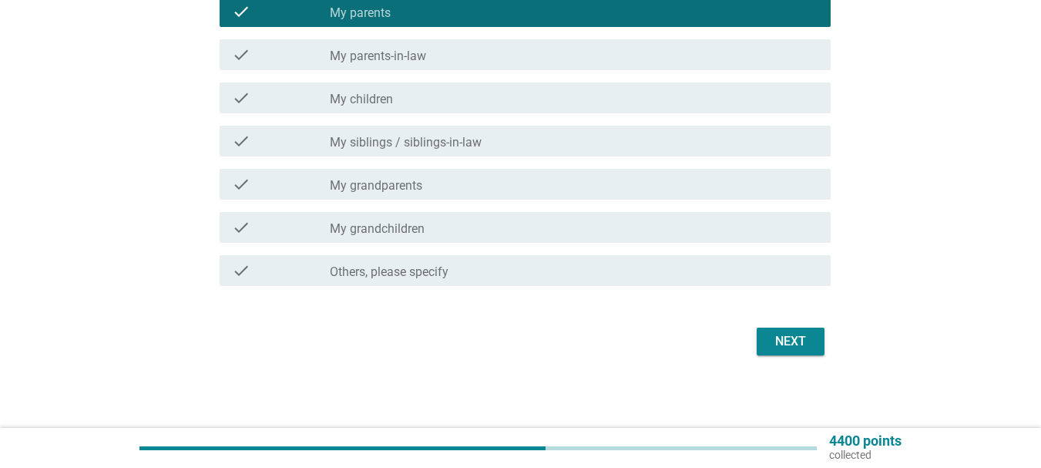
scroll to position [304, 0]
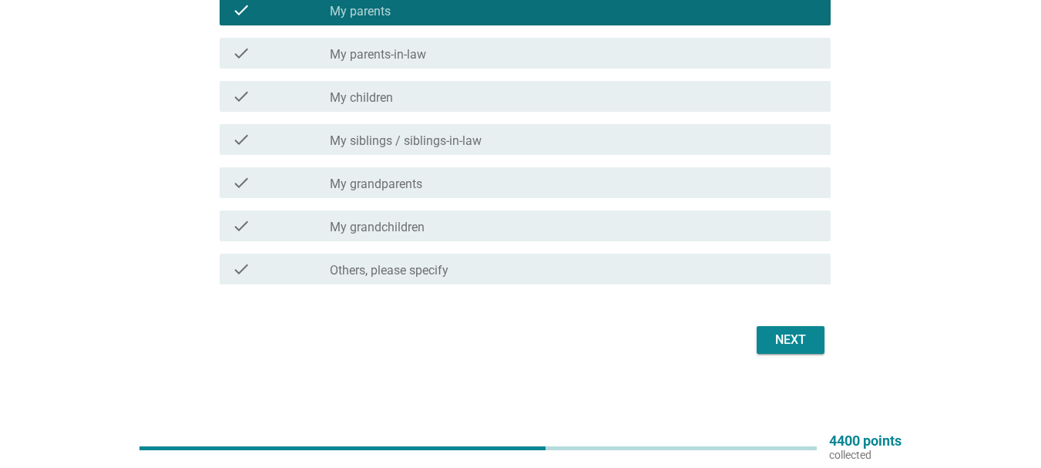
click at [793, 342] on div "Next" at bounding box center [790, 340] width 43 height 18
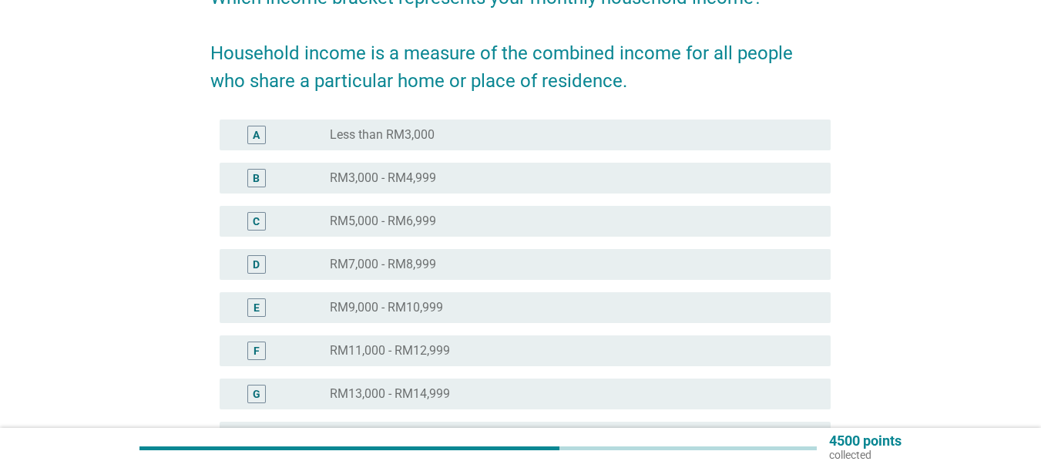
scroll to position [154, 0]
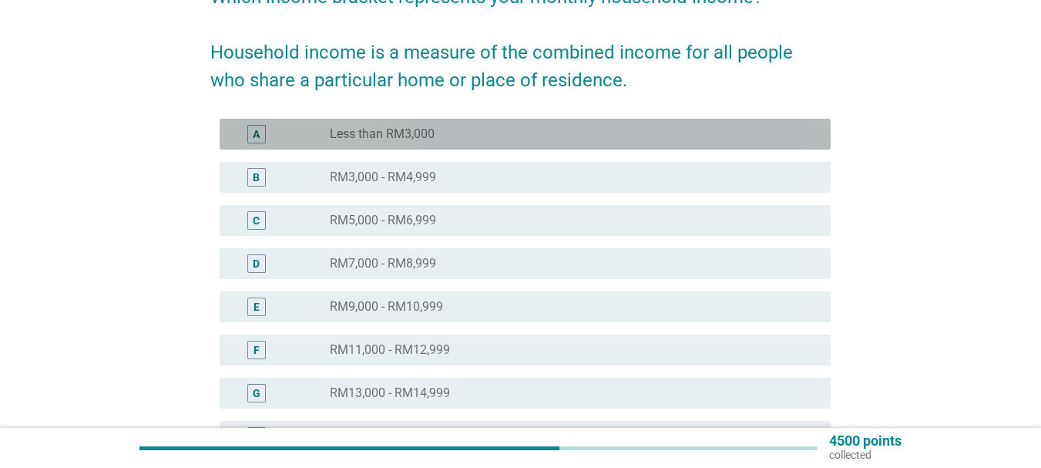
click at [406, 137] on label "Less than RM3,000" at bounding box center [382, 133] width 105 height 15
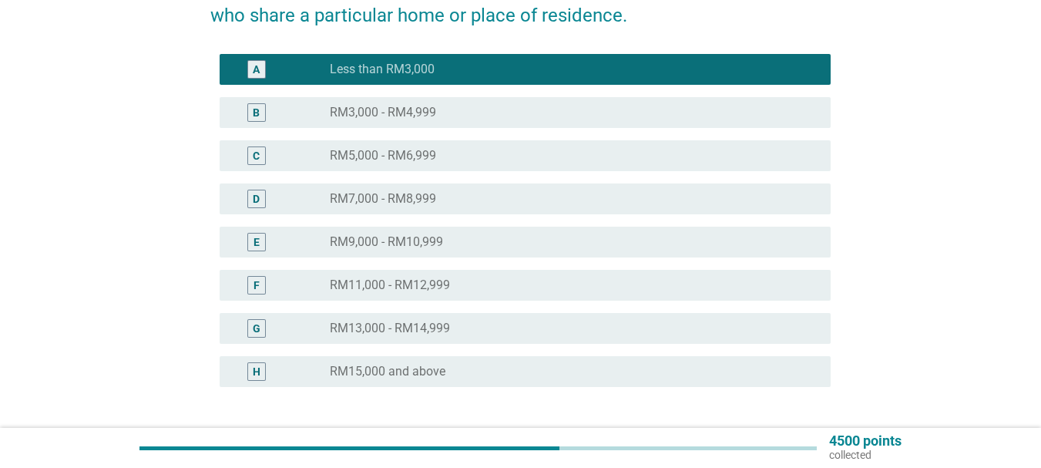
scroll to position [340, 0]
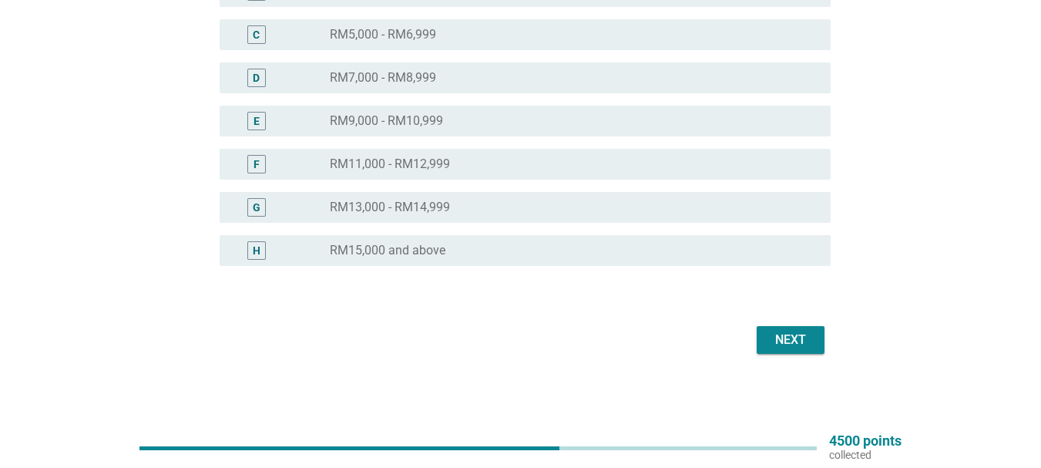
click at [783, 342] on div "Next" at bounding box center [790, 340] width 43 height 18
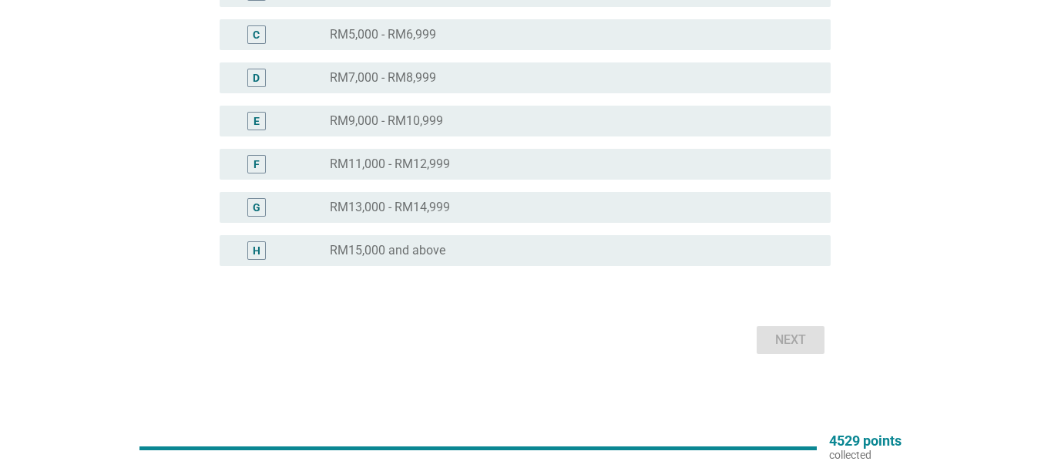
scroll to position [0, 0]
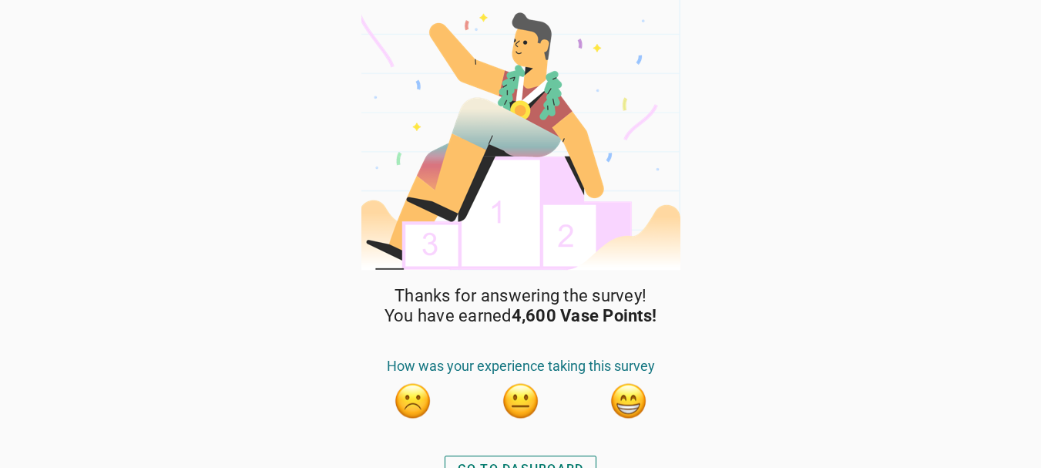
scroll to position [20, 0]
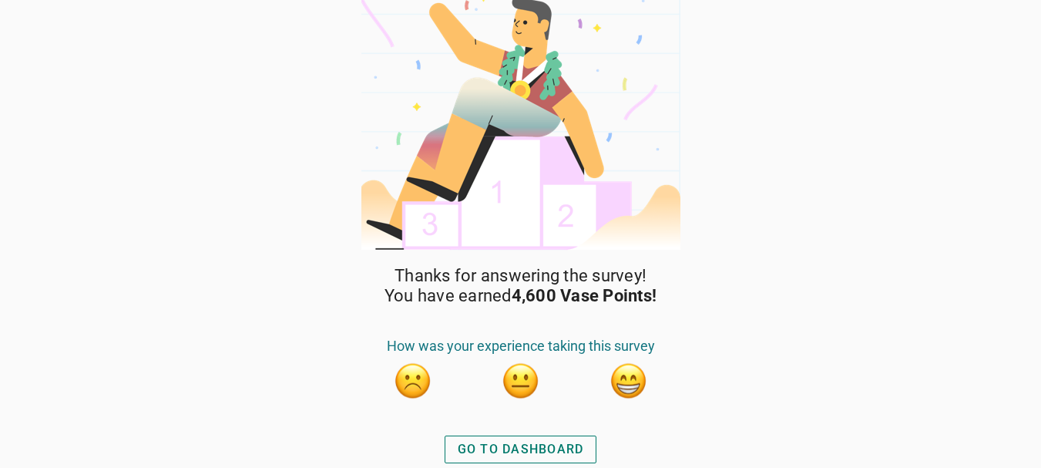
click at [623, 378] on button "button" at bounding box center [628, 380] width 39 height 39
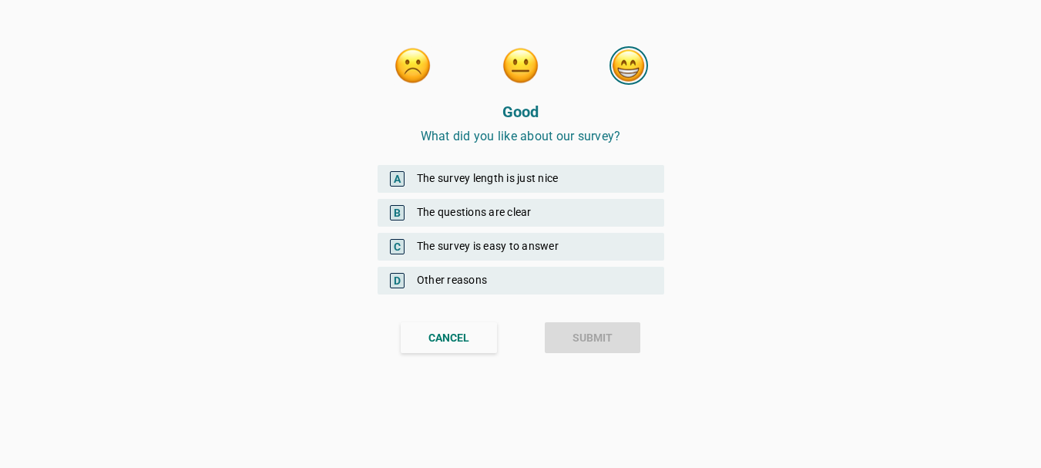
click at [452, 243] on div "C The survey is easy to answer" at bounding box center [521, 247] width 287 height 28
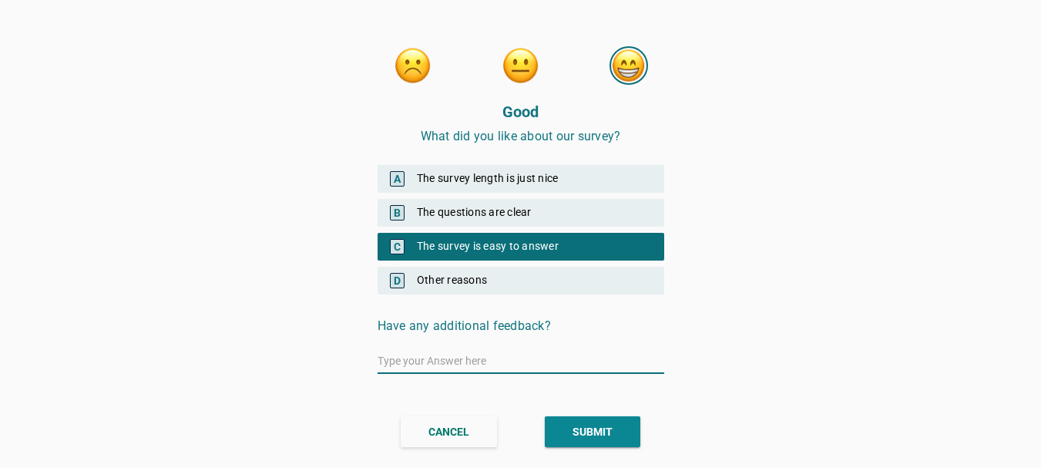
click at [488, 288] on div "D Other reasons" at bounding box center [521, 281] width 287 height 28
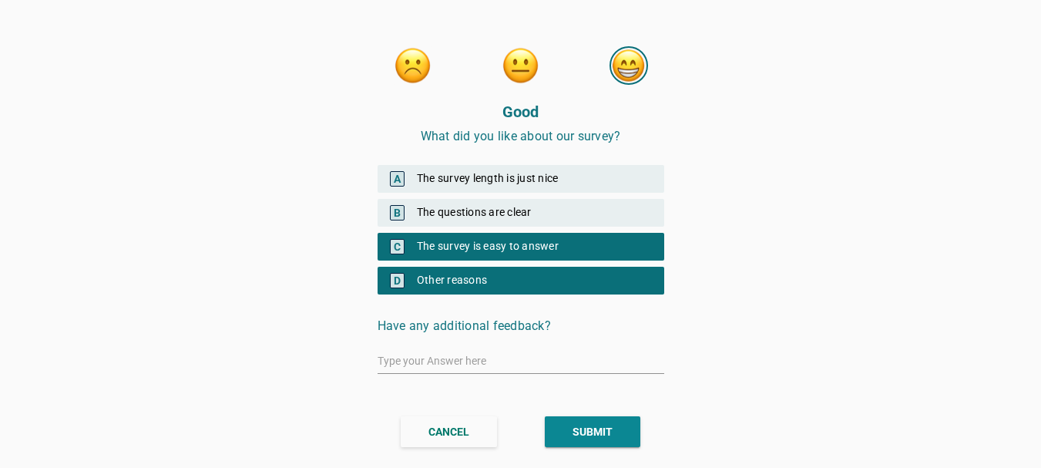
click at [474, 216] on div "B The questions are clear" at bounding box center [521, 213] width 287 height 28
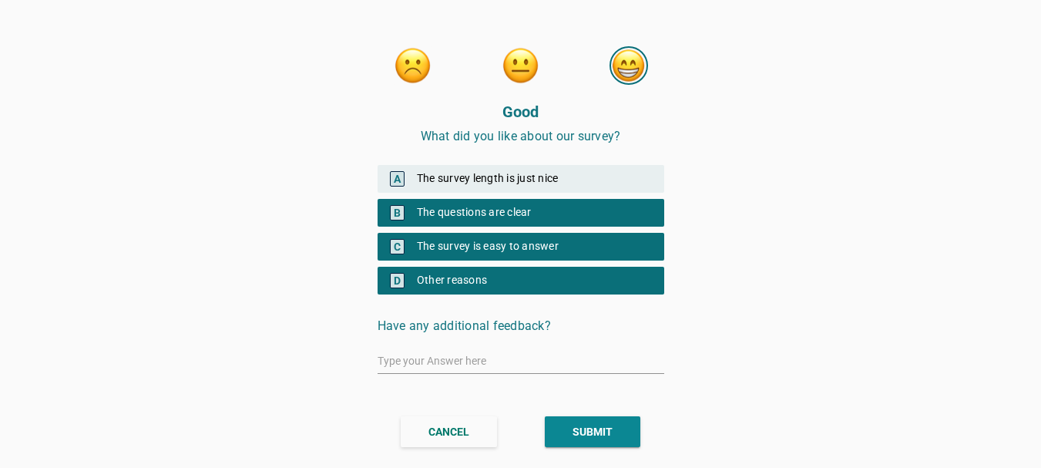
click at [483, 182] on div "A The survey length is just nice" at bounding box center [521, 179] width 287 height 28
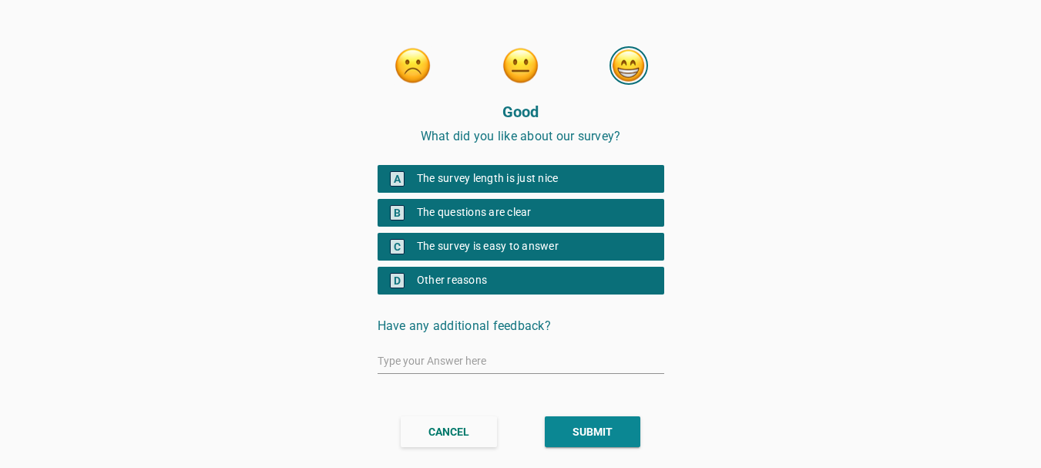
click at [580, 424] on div "SUBMIT" at bounding box center [592, 432] width 40 height 16
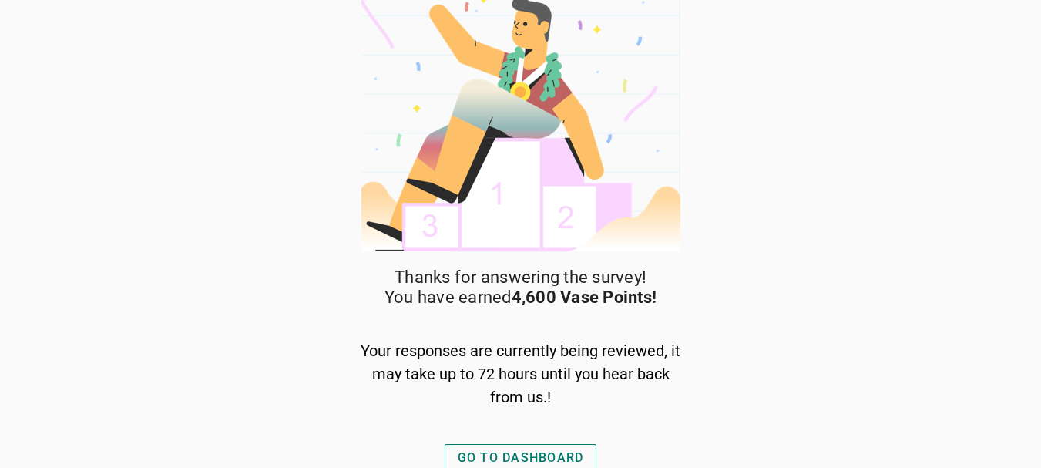
scroll to position [27, 0]
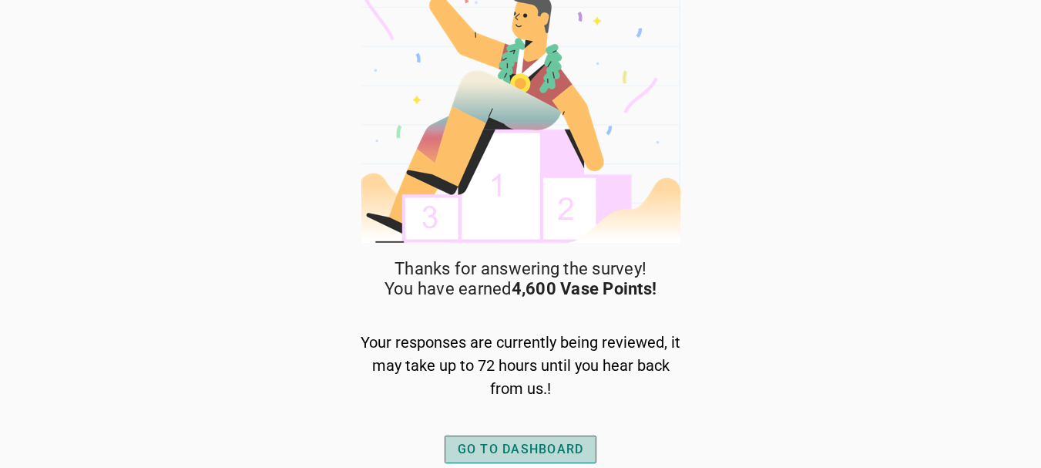
click at [513, 445] on div "GO TO DASHBOARD" at bounding box center [521, 449] width 126 height 18
